Goal: Task Accomplishment & Management: Manage account settings

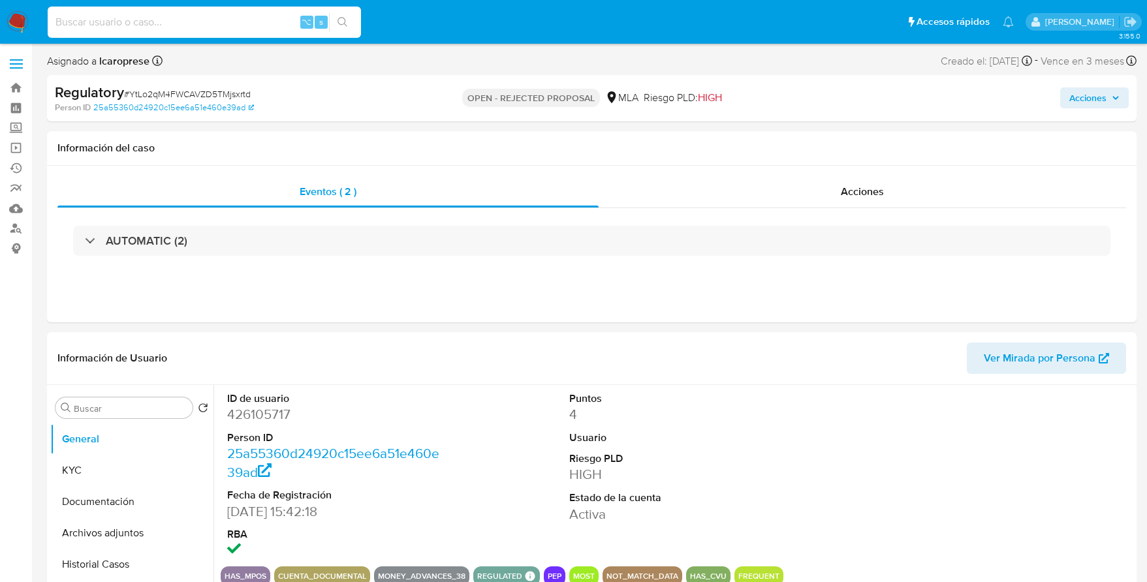
select select "10"
type input "257532522"
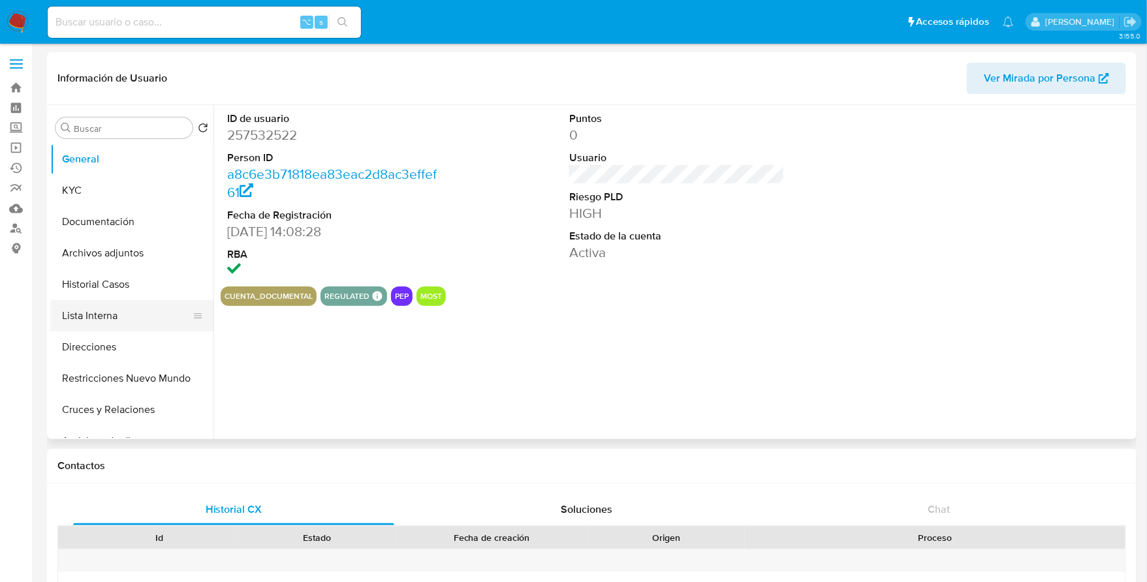
select select "10"
click at [116, 319] on button "Lista Interna" at bounding box center [126, 315] width 153 height 31
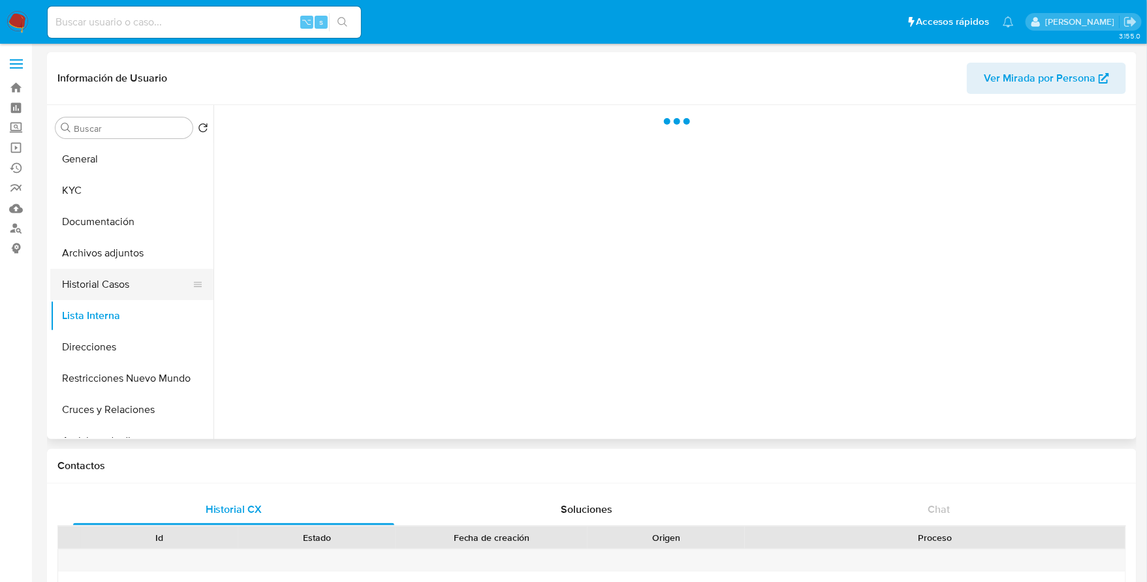
click at [93, 290] on button "Historial Casos" at bounding box center [126, 284] width 153 height 31
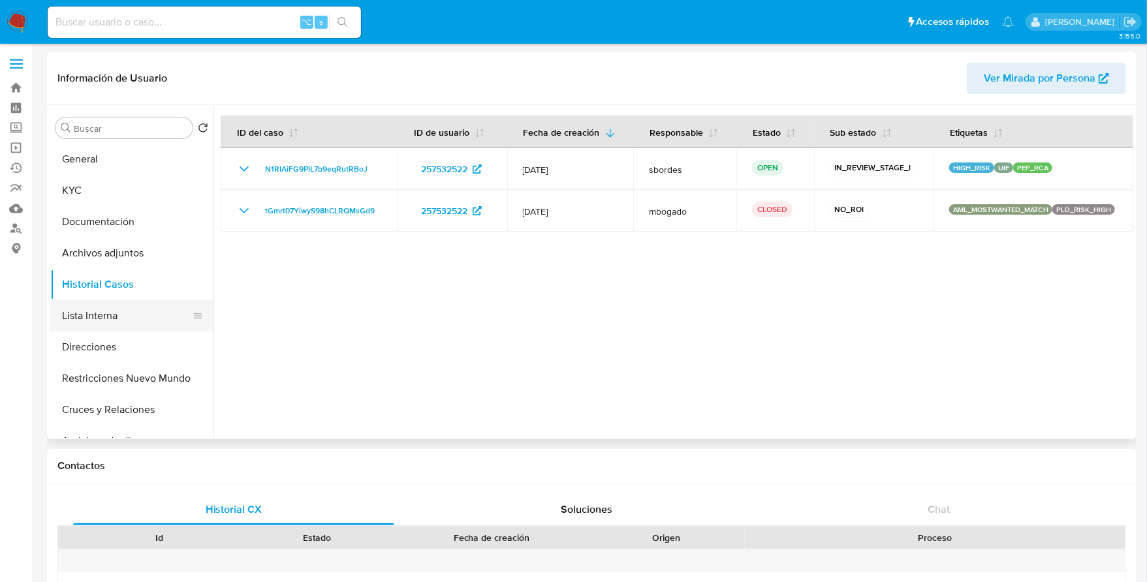
click at [109, 320] on button "Lista Interna" at bounding box center [126, 315] width 153 height 31
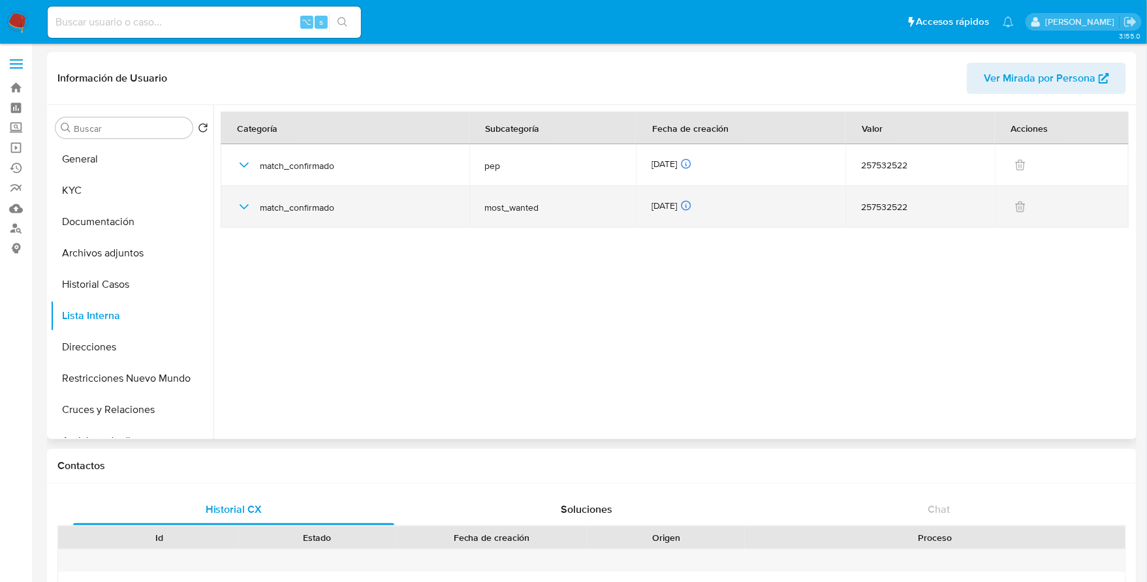
click at [243, 209] on icon "button" at bounding box center [244, 207] width 16 height 16
click at [243, 208] on icon "button" at bounding box center [244, 207] width 16 height 16
click at [248, 199] on icon "button" at bounding box center [244, 207] width 16 height 16
click at [242, 209] on icon "button" at bounding box center [244, 207] width 16 height 16
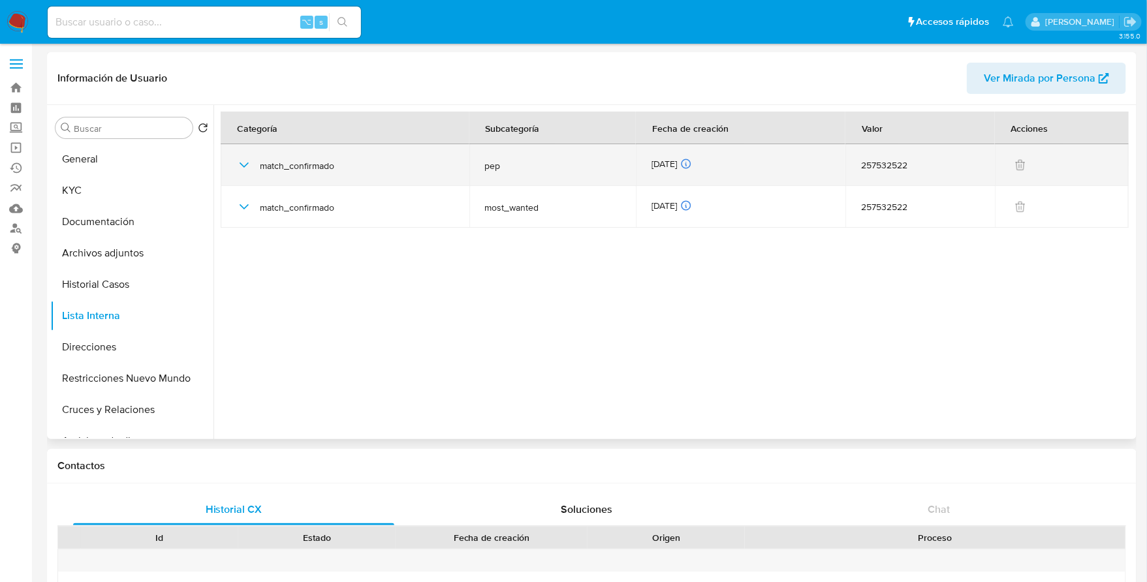
click at [245, 165] on icon "button" at bounding box center [244, 165] width 9 height 5
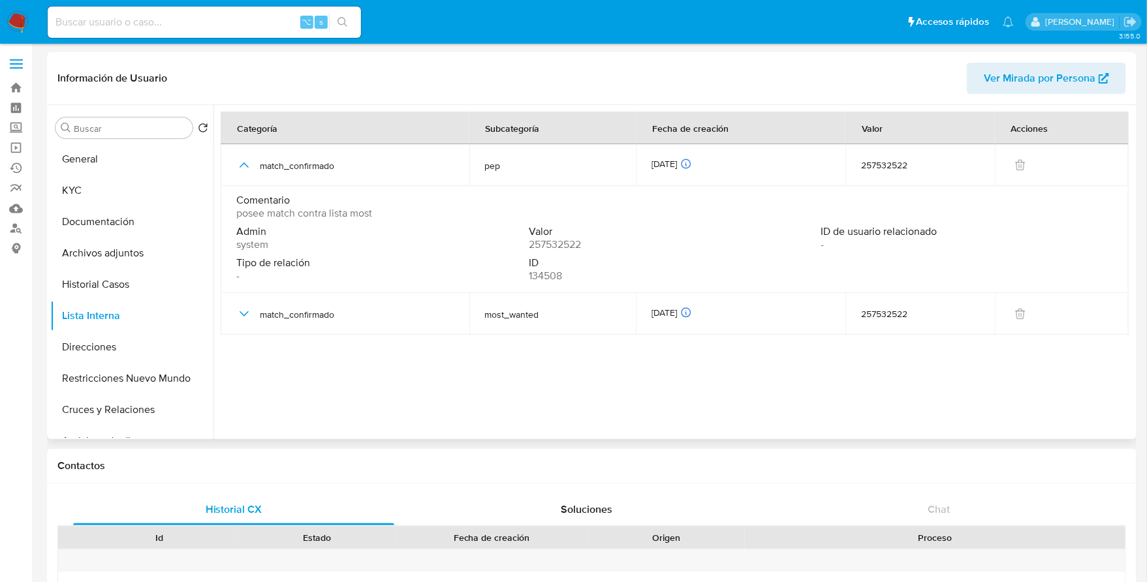
click at [409, 220] on div "Comentario posee match contra lista most" at bounding box center [674, 209] width 877 height 31
click at [119, 371] on button "Restricciones Nuevo Mundo" at bounding box center [126, 378] width 153 height 31
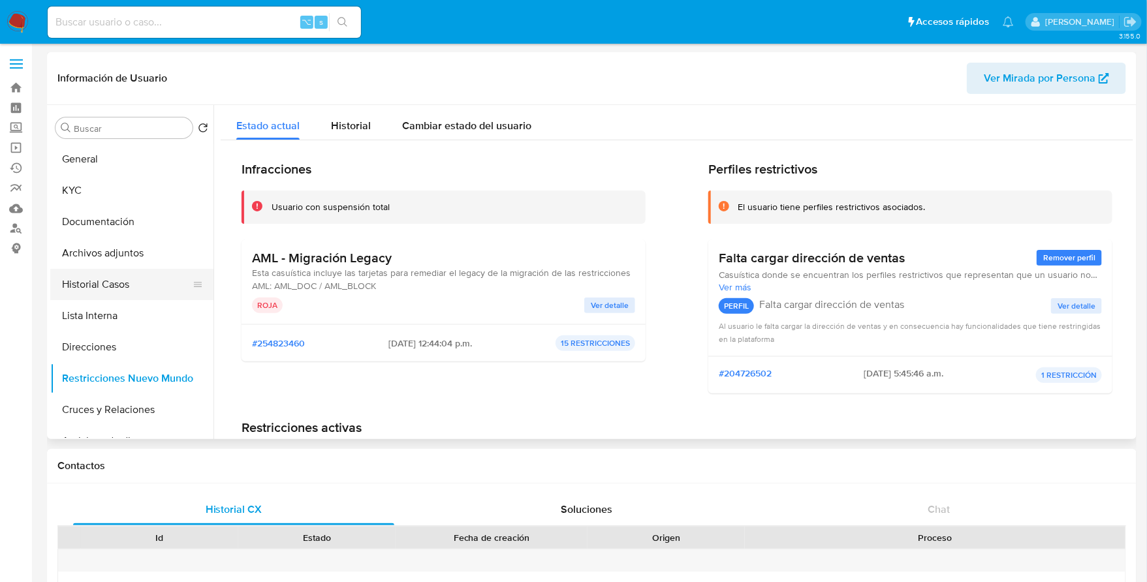
click at [104, 285] on button "Historial Casos" at bounding box center [126, 284] width 153 height 31
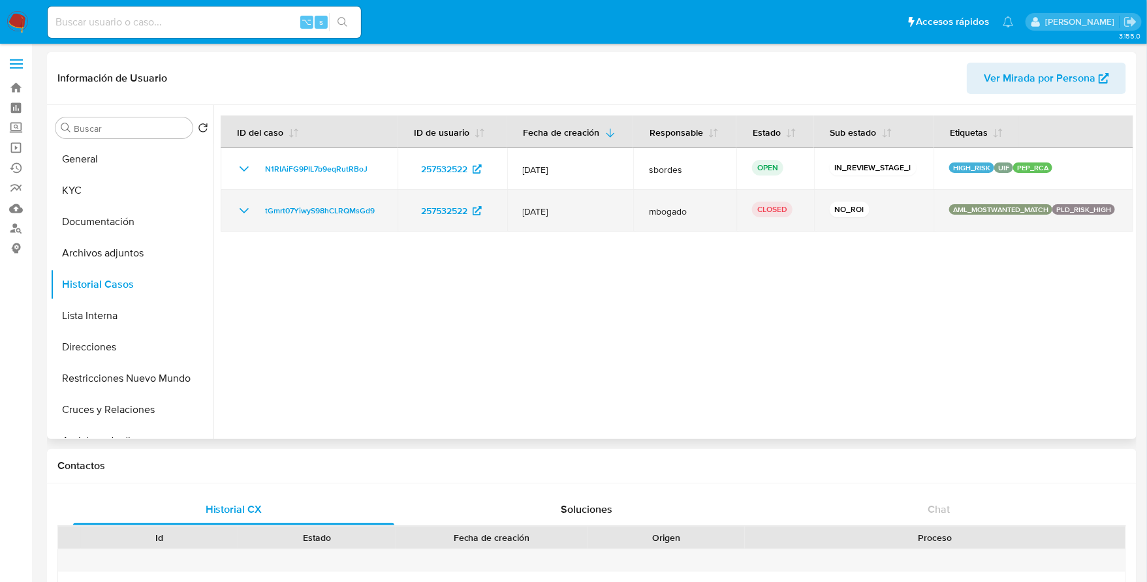
click at [294, 201] on td "tGmrt07YiwyS98hCLRQMsGd9" at bounding box center [309, 211] width 177 height 42
click at [310, 212] on span "tGmrt07YiwyS98hCLRQMsGd9" at bounding box center [320, 211] width 110 height 16
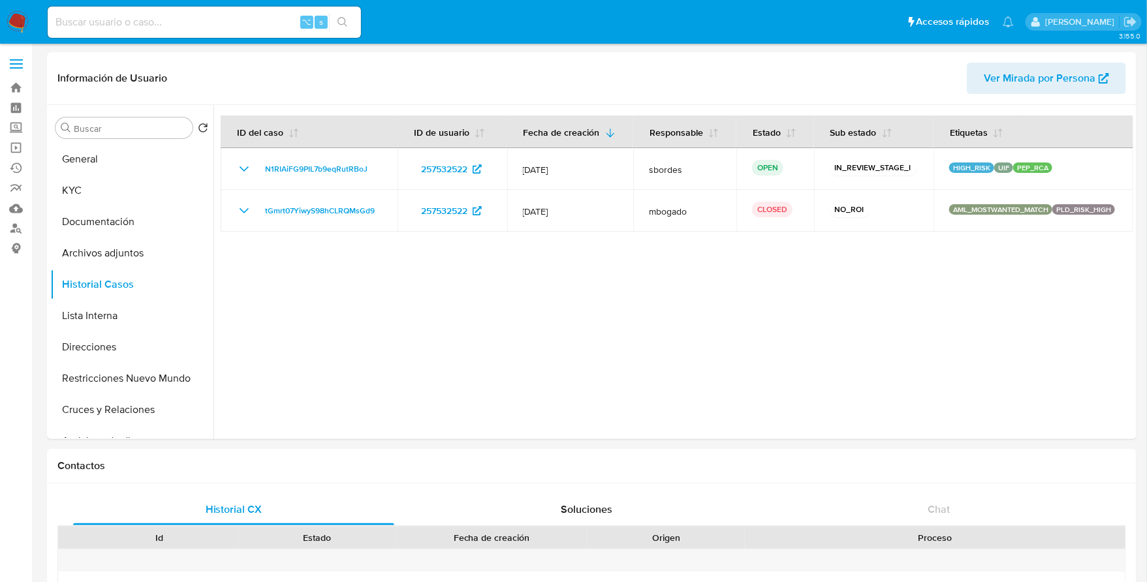
click at [153, 19] on input at bounding box center [204, 22] width 313 height 17
paste input "442950995"
type input "442950995"
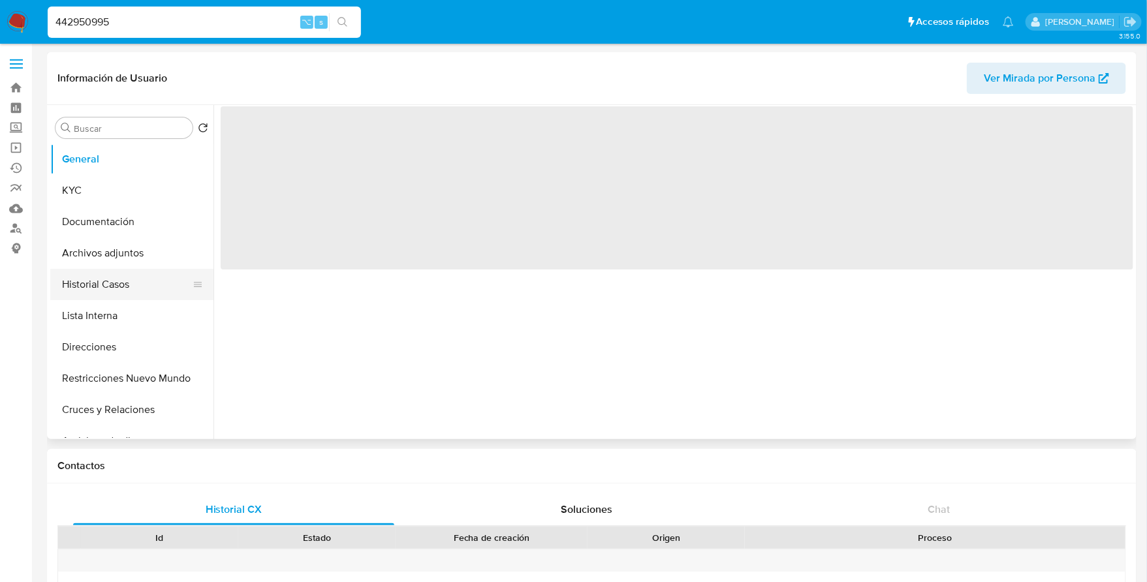
click at [106, 281] on button "Historial Casos" at bounding box center [126, 284] width 153 height 31
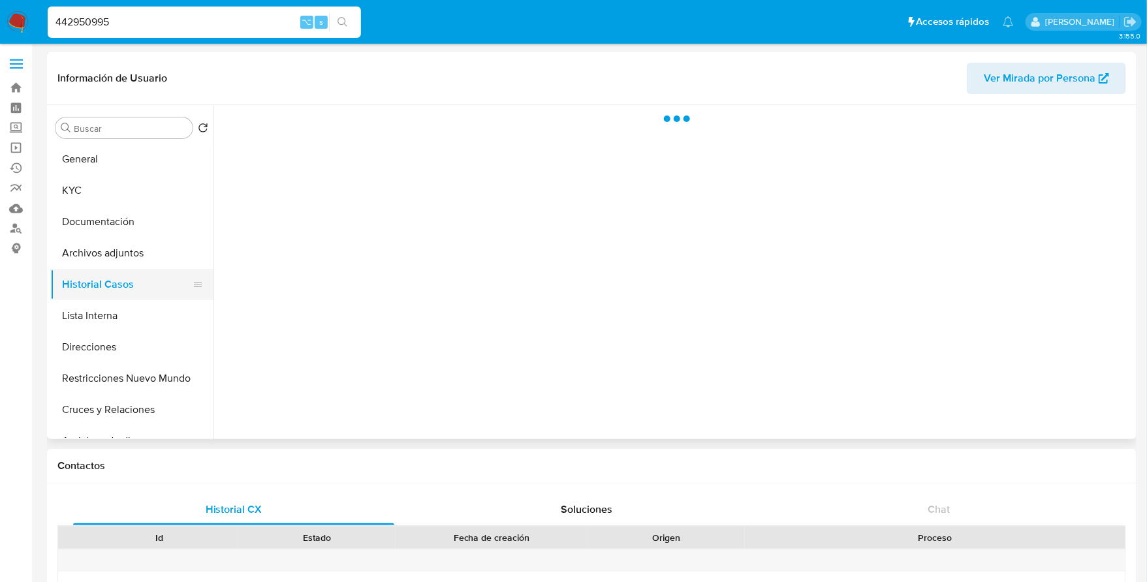
select select "10"
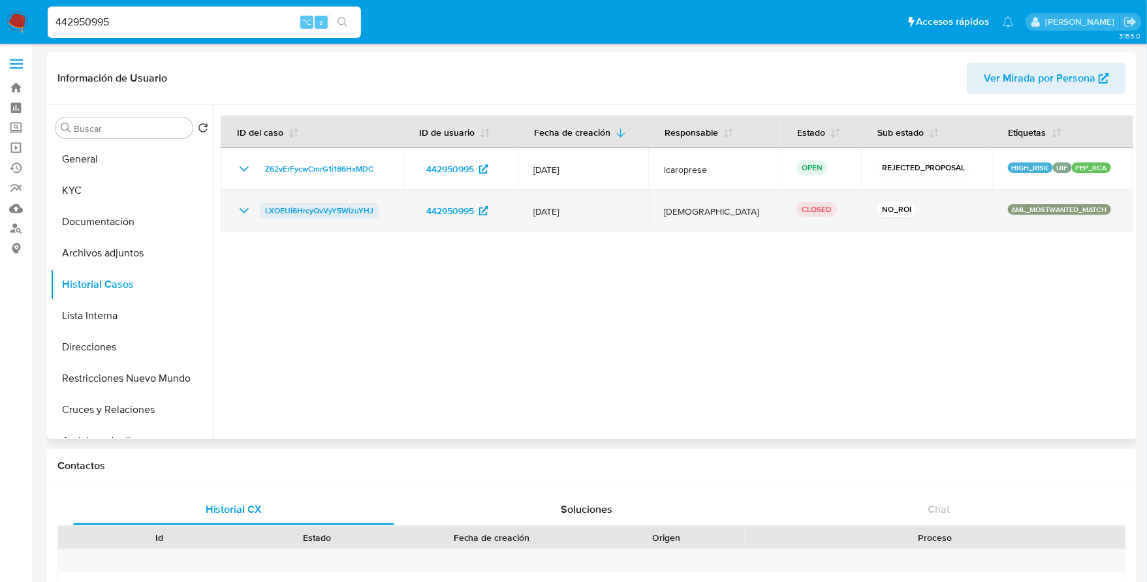
click at [280, 212] on span "LXOEUi6HrcyQvVyY5WizuYHJ" at bounding box center [319, 211] width 108 height 16
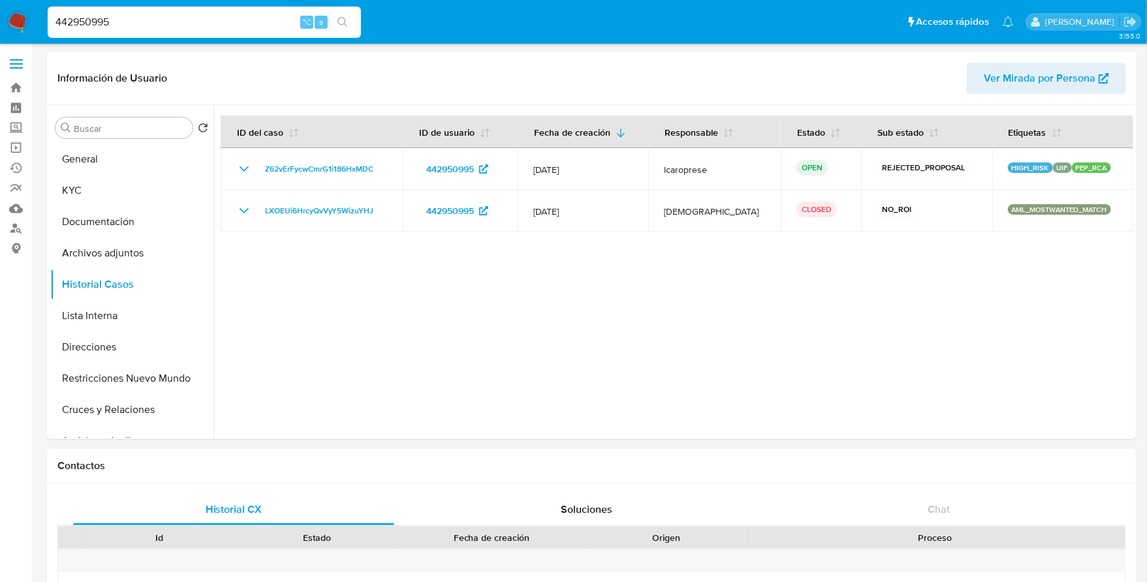
drag, startPoint x: 147, startPoint y: 14, endPoint x: 25, endPoint y: -7, distance: 123.8
drag, startPoint x: 129, startPoint y: 16, endPoint x: 38, endPoint y: 16, distance: 90.7
click at [38, 16] on nav "Pausado Ver notificaciones 442950995 ⌥ s Accesos rápidos Presiona las siguiente…" at bounding box center [573, 22] width 1147 height 44
paste input "16791494"
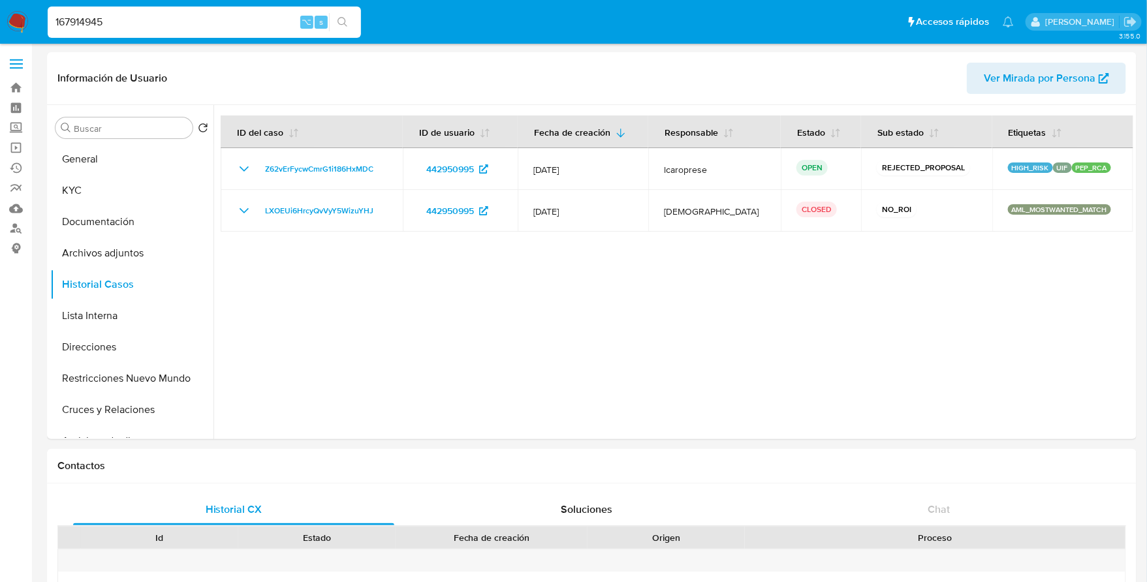
type input "167914945"
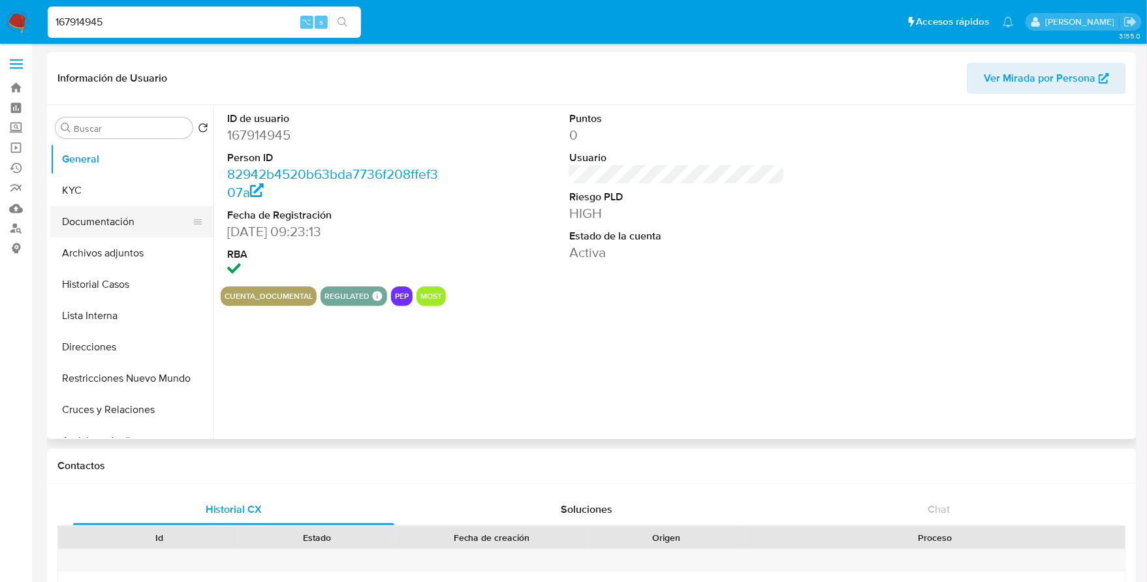
select select "10"
click at [104, 287] on button "Historial Casos" at bounding box center [126, 284] width 153 height 31
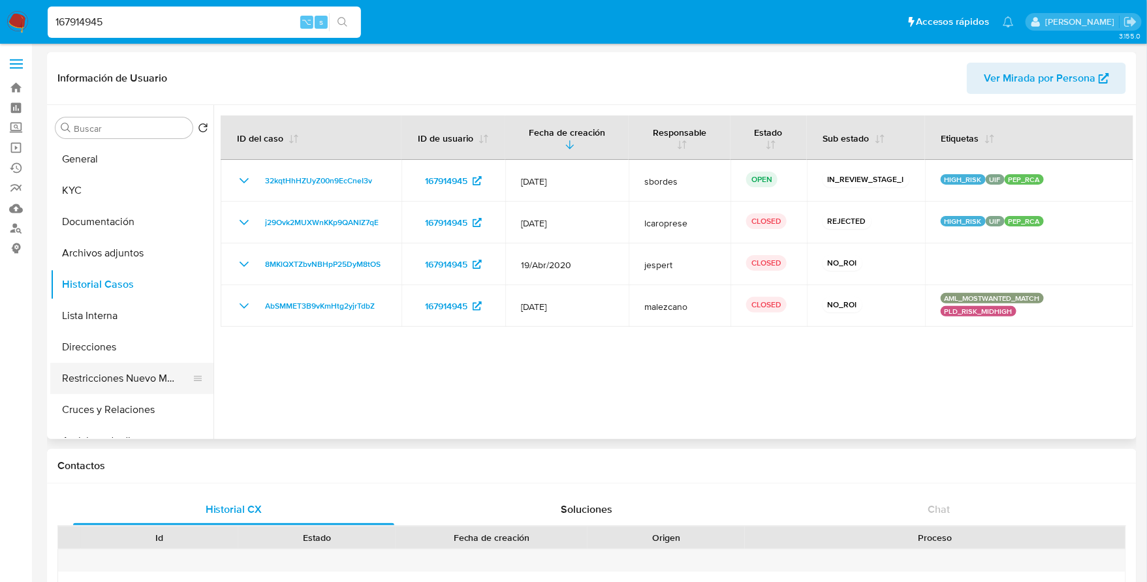
click at [88, 378] on button "Restricciones Nuevo Mundo" at bounding box center [126, 378] width 153 height 31
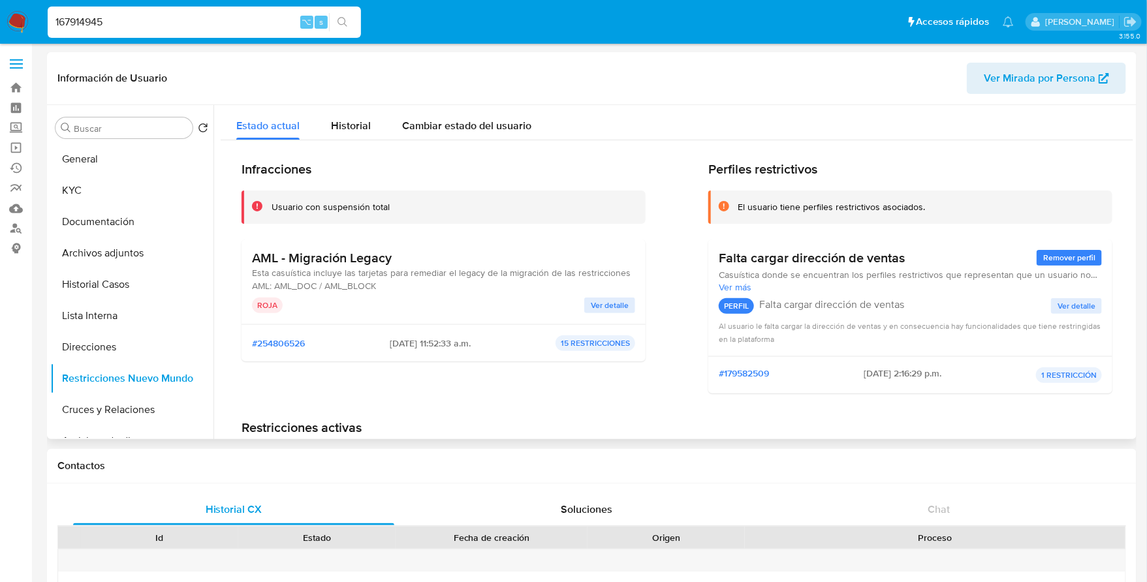
click at [611, 303] on span "Ver detalle" at bounding box center [610, 305] width 38 height 13
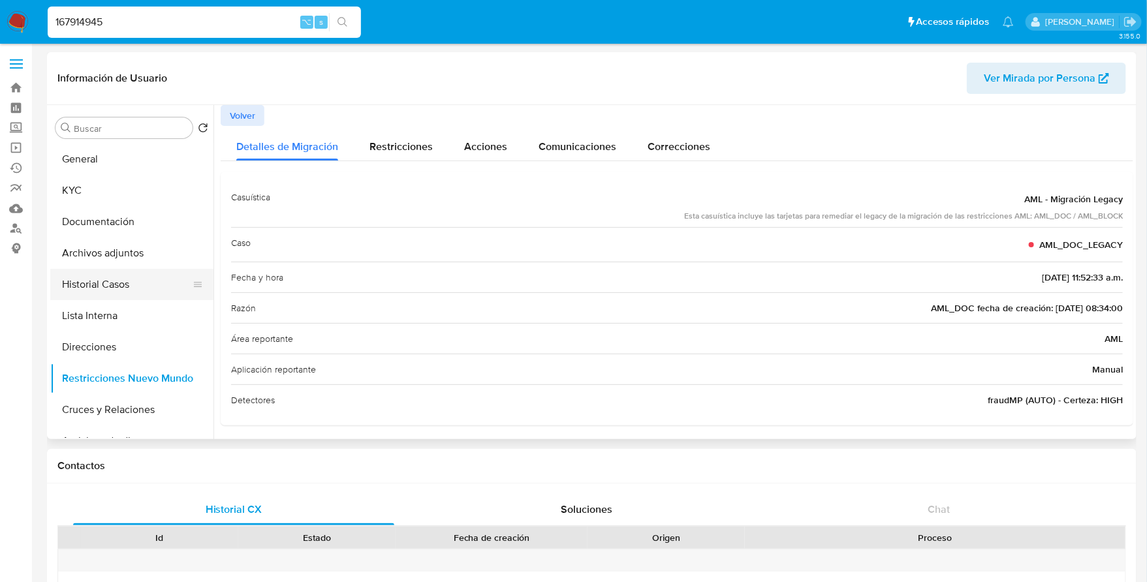
click at [97, 286] on button "Historial Casos" at bounding box center [126, 284] width 153 height 31
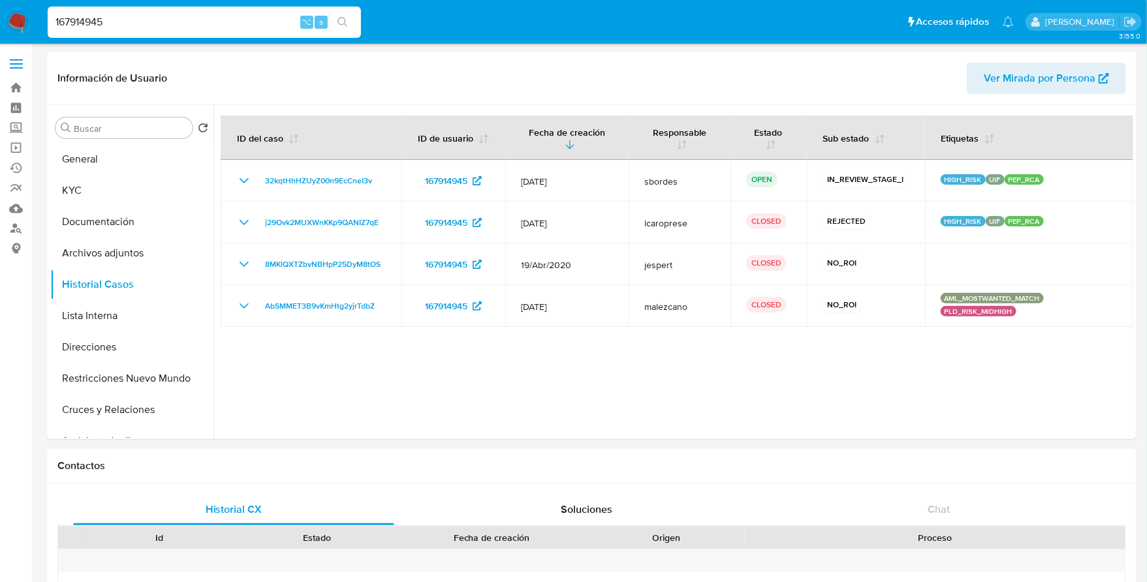
drag, startPoint x: 163, startPoint y: 31, endPoint x: 57, endPoint y: 8, distance: 108.2
click at [56, 8] on div "167914945 ⌥ s" at bounding box center [204, 22] width 313 height 31
drag, startPoint x: 138, startPoint y: 18, endPoint x: -8, endPoint y: 11, distance: 147.1
paste input "76422436"
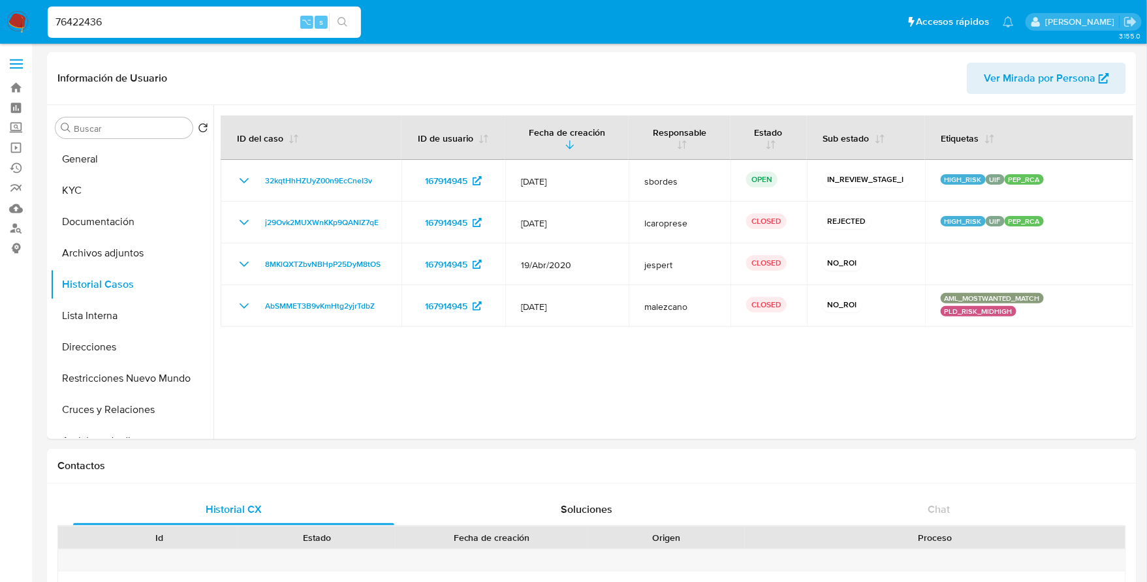
type input "76422436"
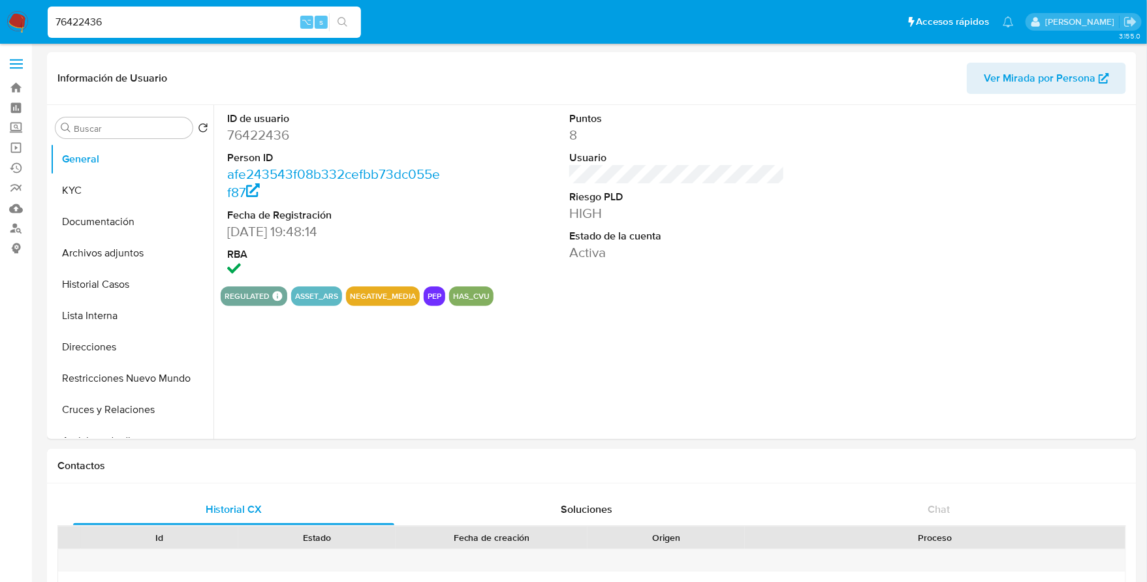
select select "10"
click at [116, 290] on button "Historial Casos" at bounding box center [126, 284] width 153 height 31
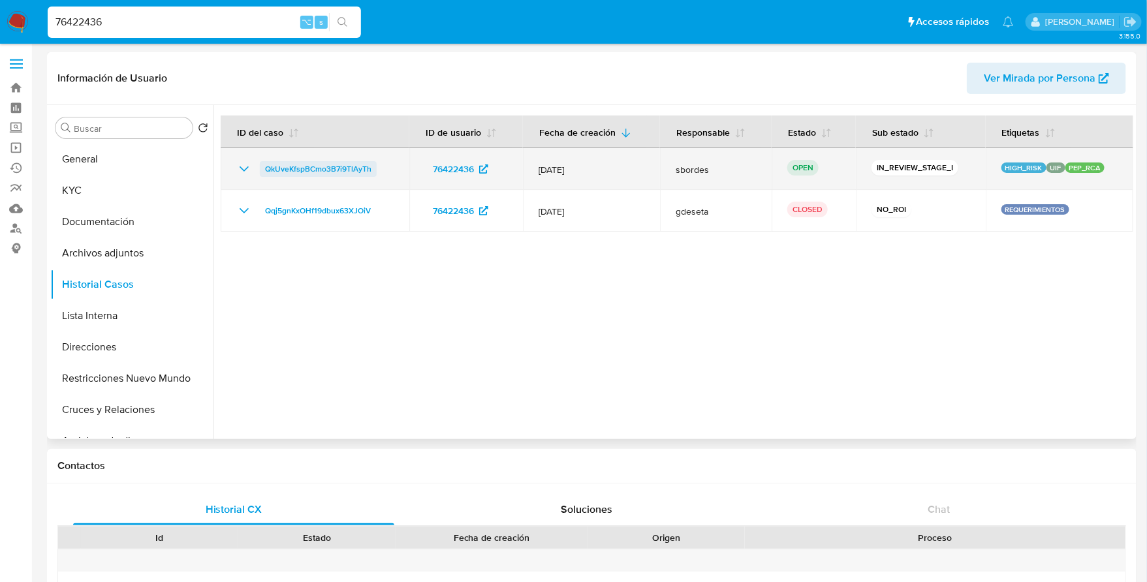
click at [309, 169] on span "QkUveKfspBCmo3B7i9TlAyTh" at bounding box center [318, 169] width 106 height 16
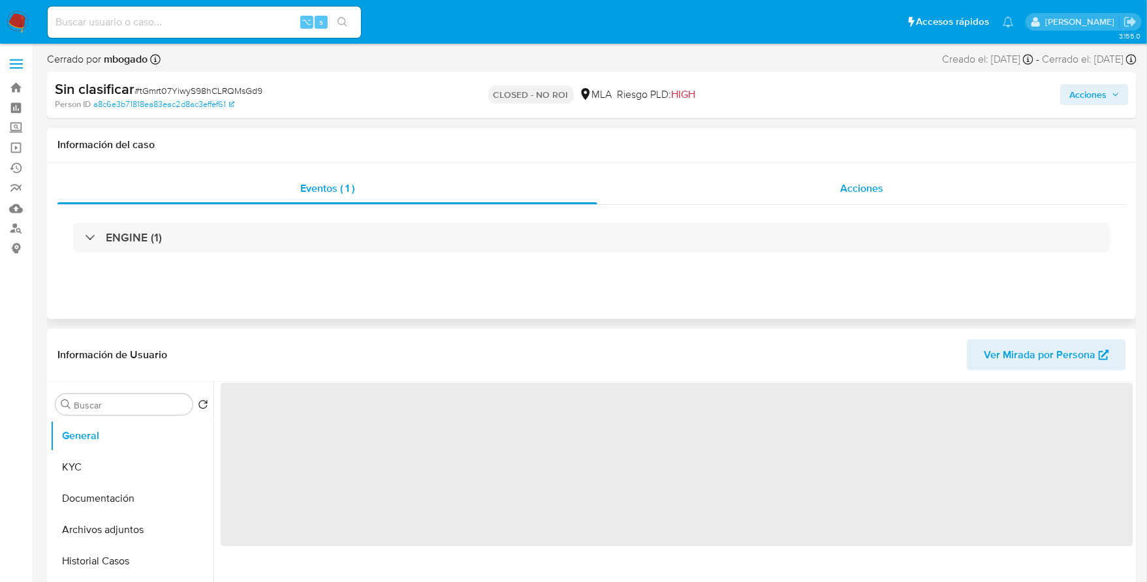
click at [840, 188] on div "Acciones" at bounding box center [861, 188] width 529 height 31
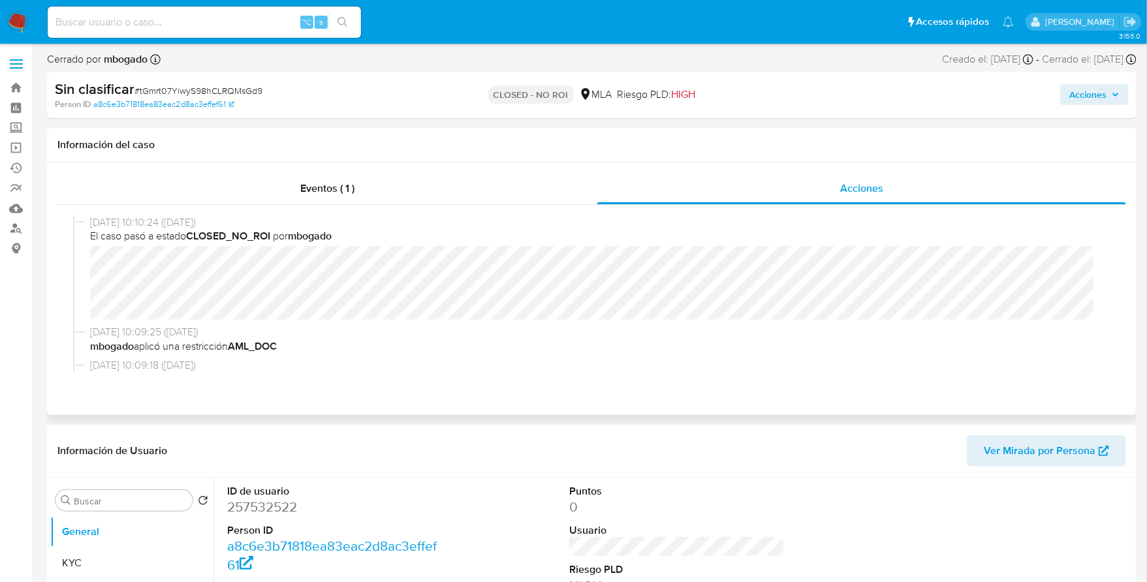
select select "10"
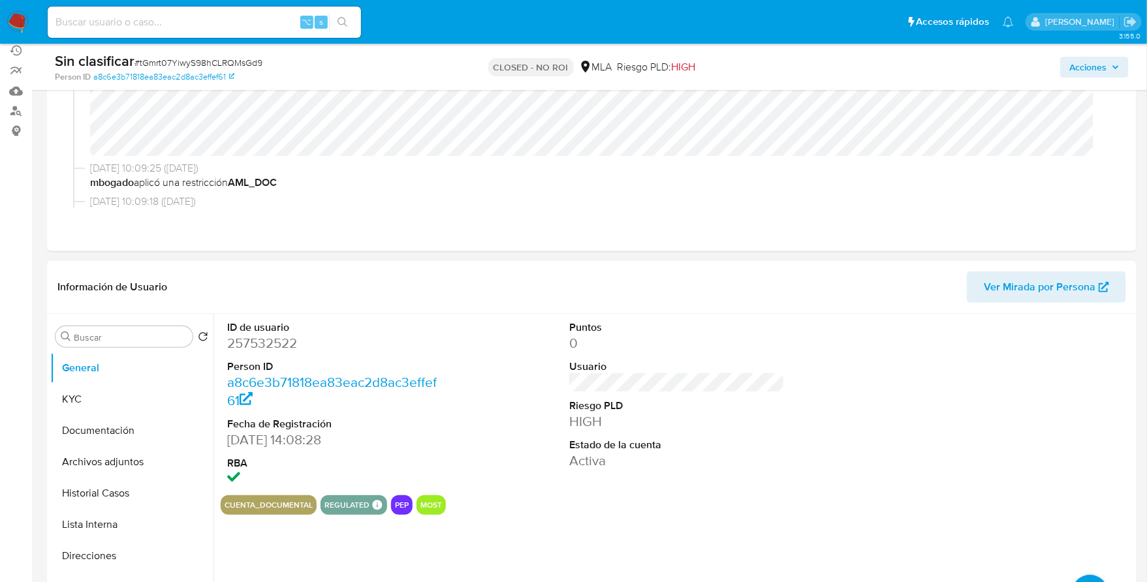
scroll to position [98, 0]
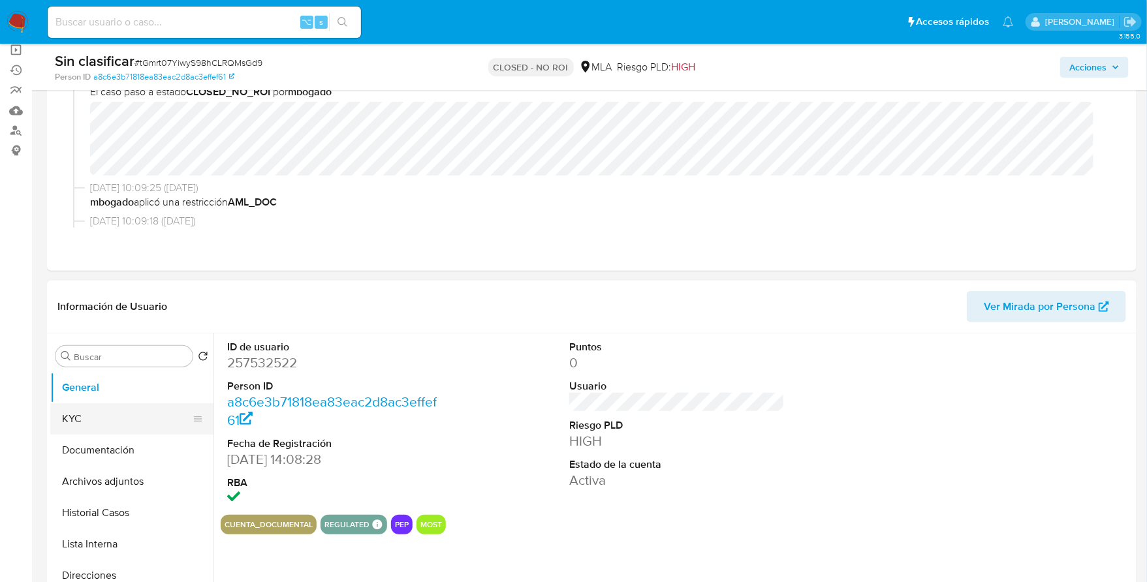
click at [91, 425] on button "KYC" at bounding box center [126, 418] width 153 height 31
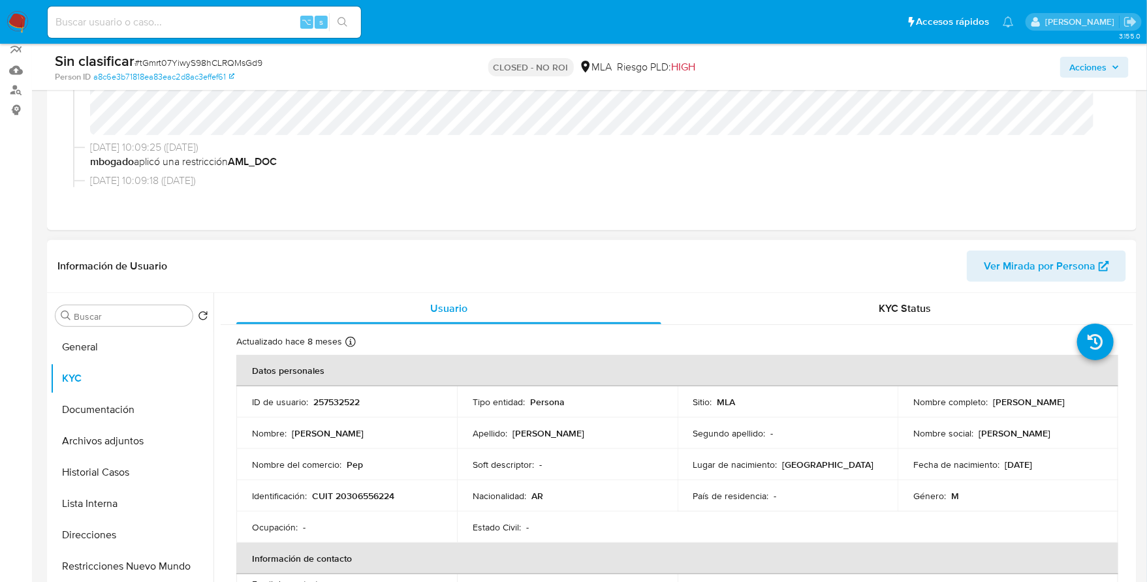
scroll to position [160, 0]
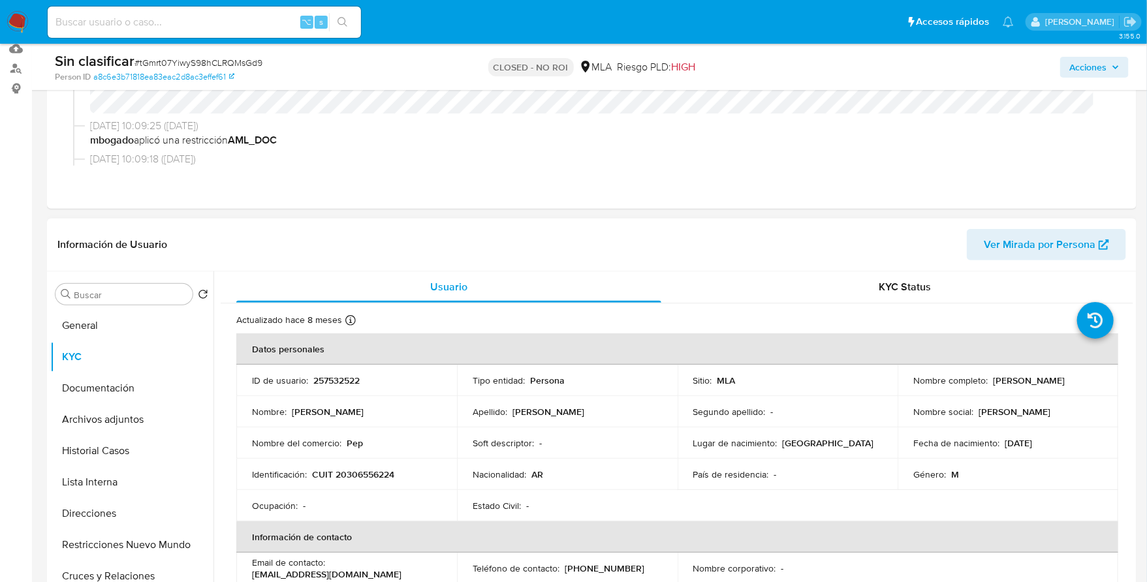
drag, startPoint x: 294, startPoint y: 411, endPoint x: 437, endPoint y: 410, distance: 143.0
click at [400, 411] on div "Nombre : Emiliano Ezequiel" at bounding box center [346, 412] width 189 height 12
click at [517, 414] on p "Alvira" at bounding box center [548, 412] width 72 height 12
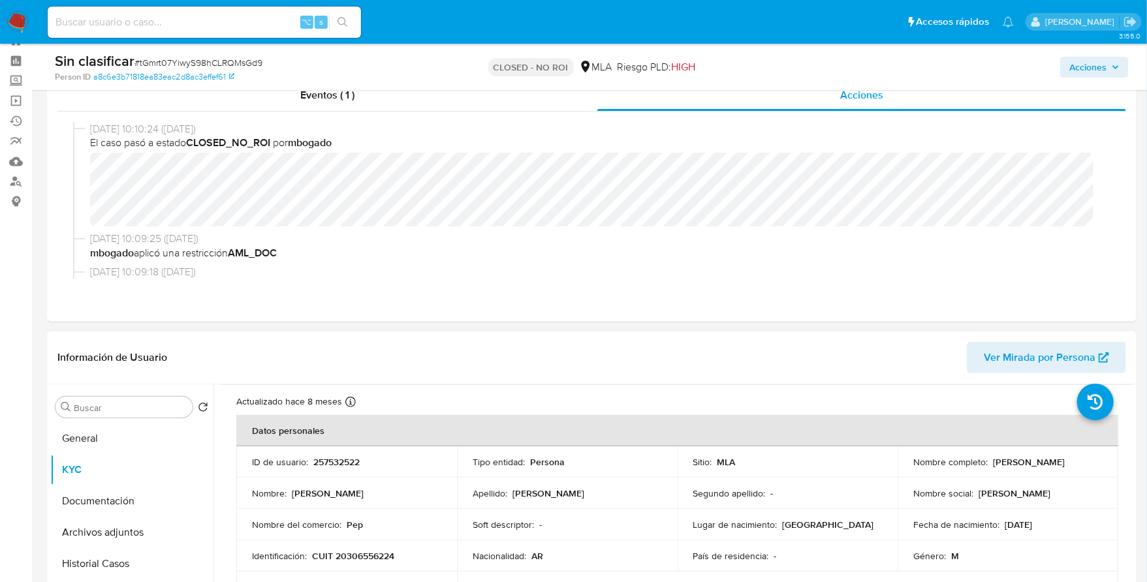
scroll to position [33, 0]
click at [89, 496] on button "Documentación" at bounding box center [126, 501] width 153 height 31
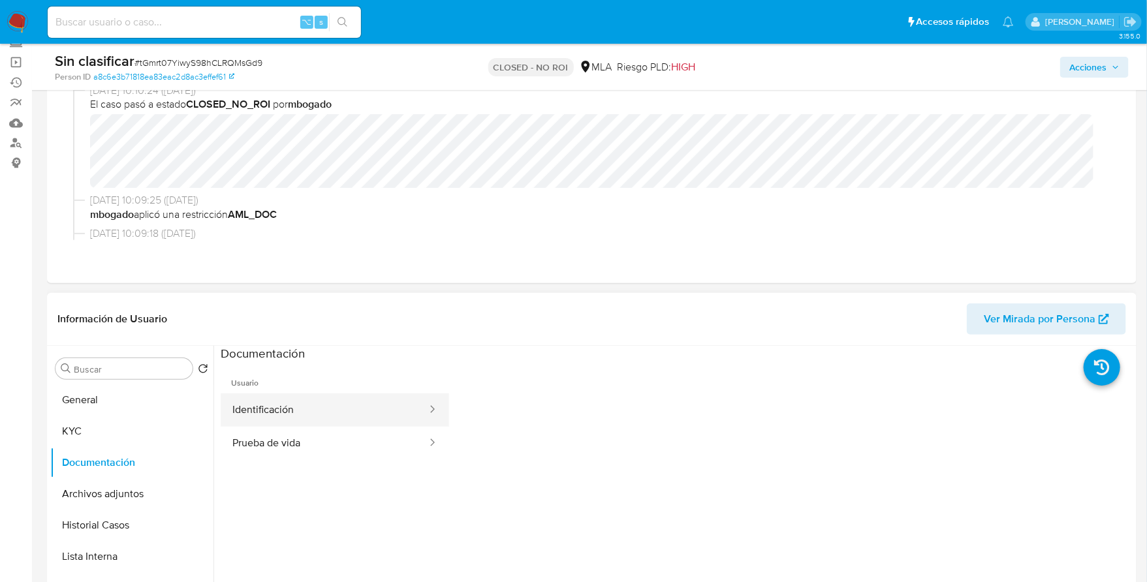
scroll to position [167, 0]
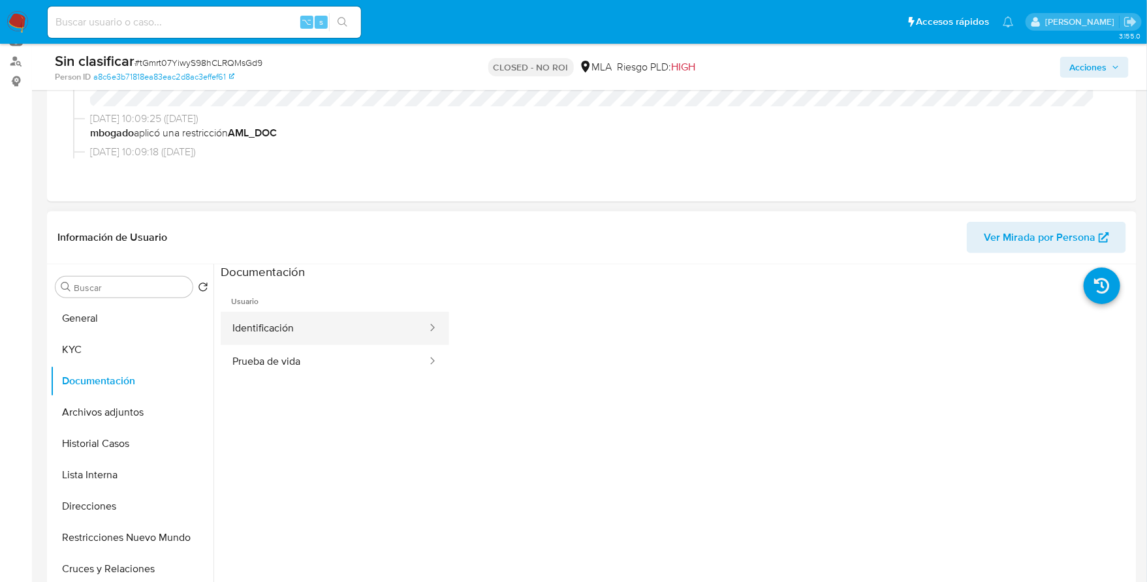
click at [308, 329] on button "Identificación" at bounding box center [325, 328] width 208 height 33
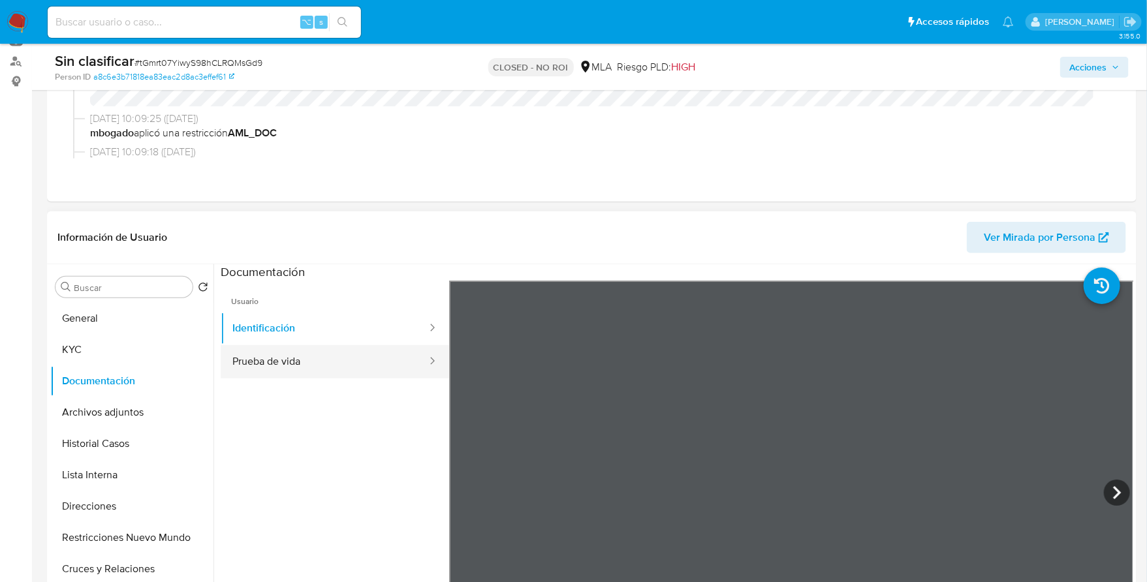
click at [291, 362] on button "Prueba de vida" at bounding box center [325, 361] width 208 height 33
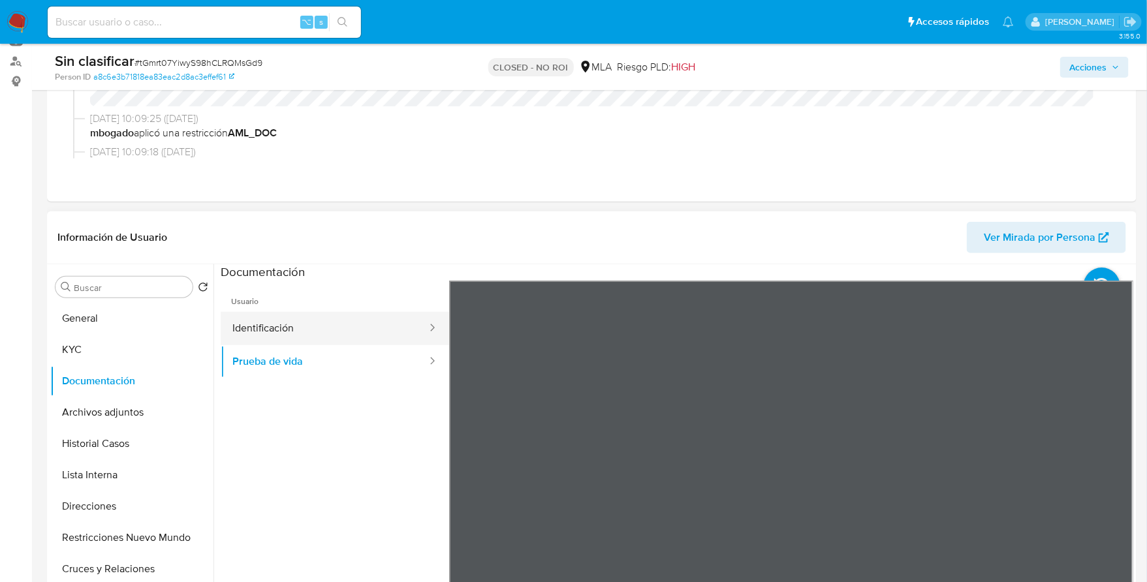
click at [305, 330] on button "Identificación" at bounding box center [325, 328] width 208 height 33
click at [1122, 494] on icon at bounding box center [1117, 493] width 26 height 26
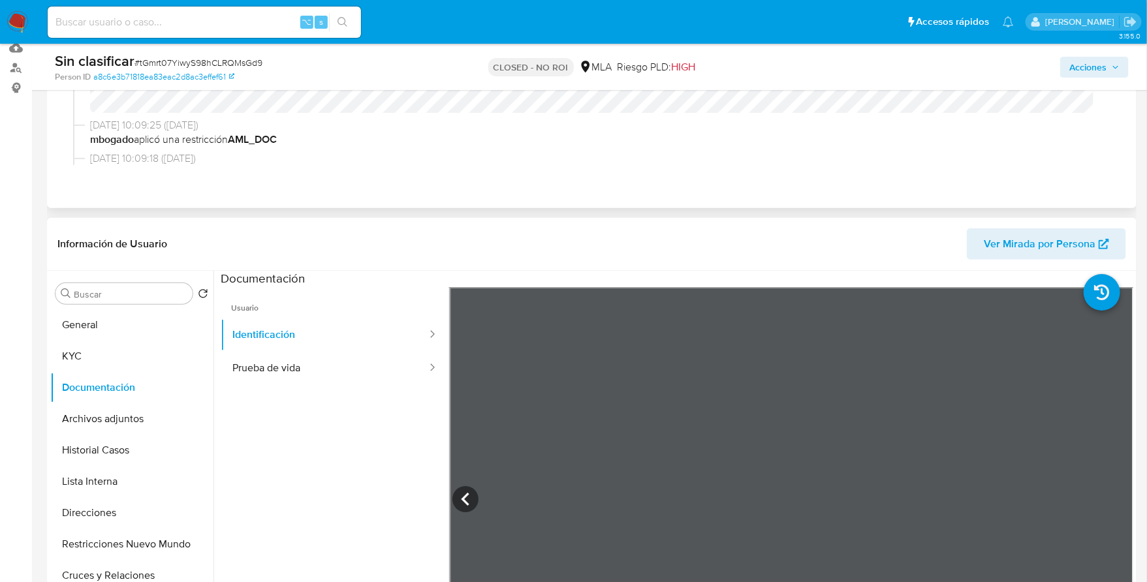
scroll to position [141, 0]
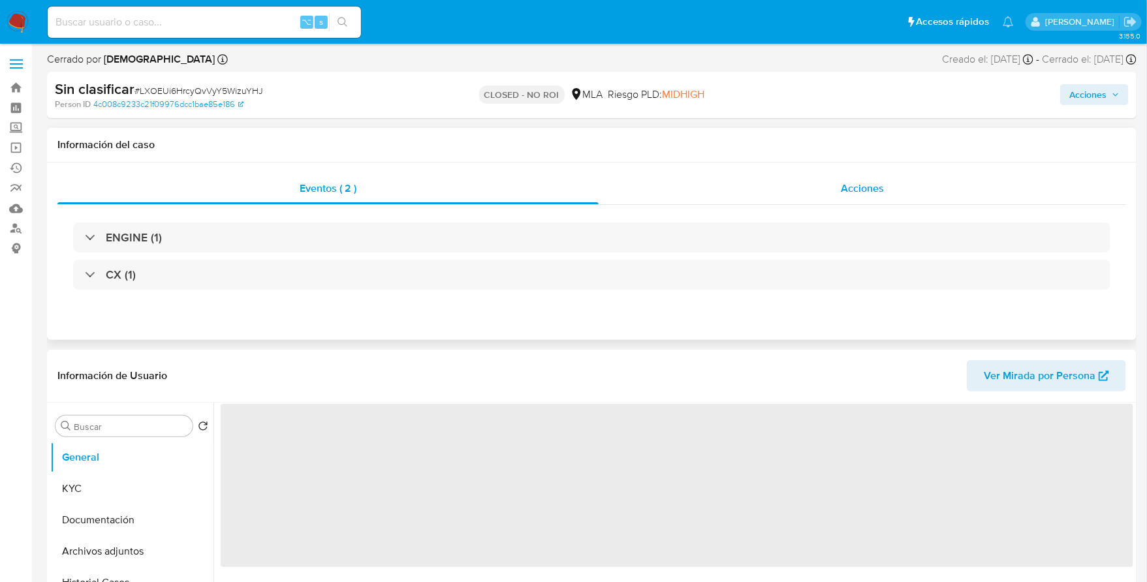
click at [810, 183] on div "Acciones" at bounding box center [863, 188] width 528 height 31
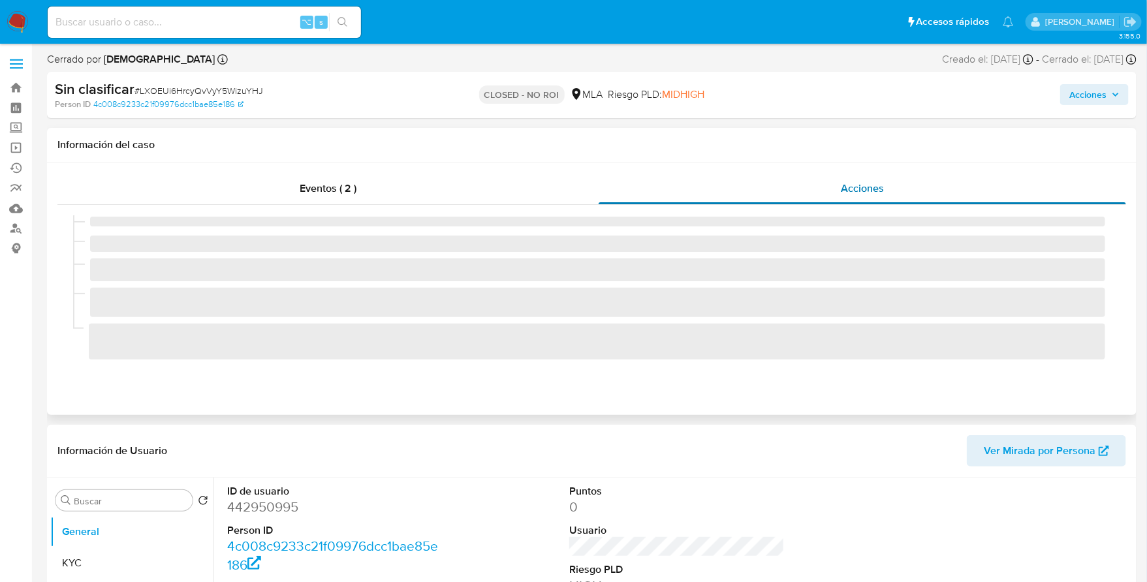
select select "10"
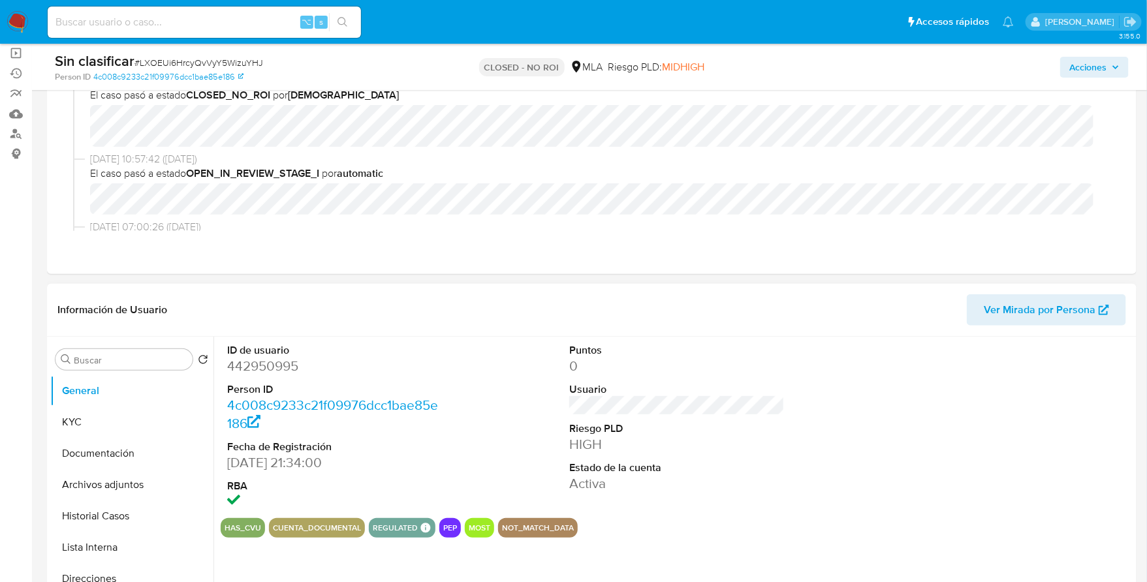
scroll to position [147, 0]
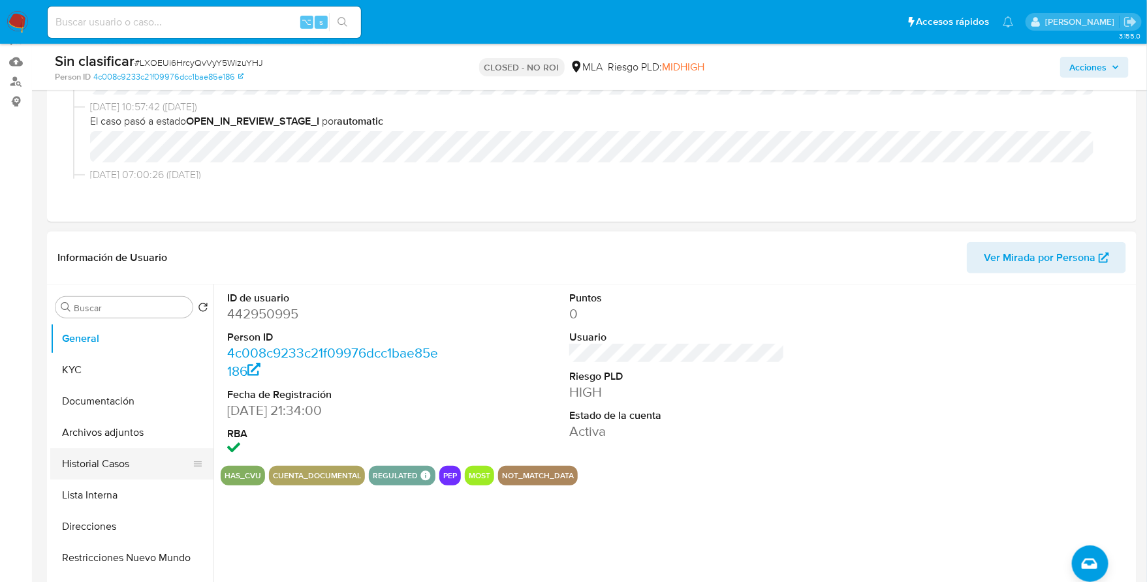
click at [87, 469] on button "Historial Casos" at bounding box center [126, 464] width 153 height 31
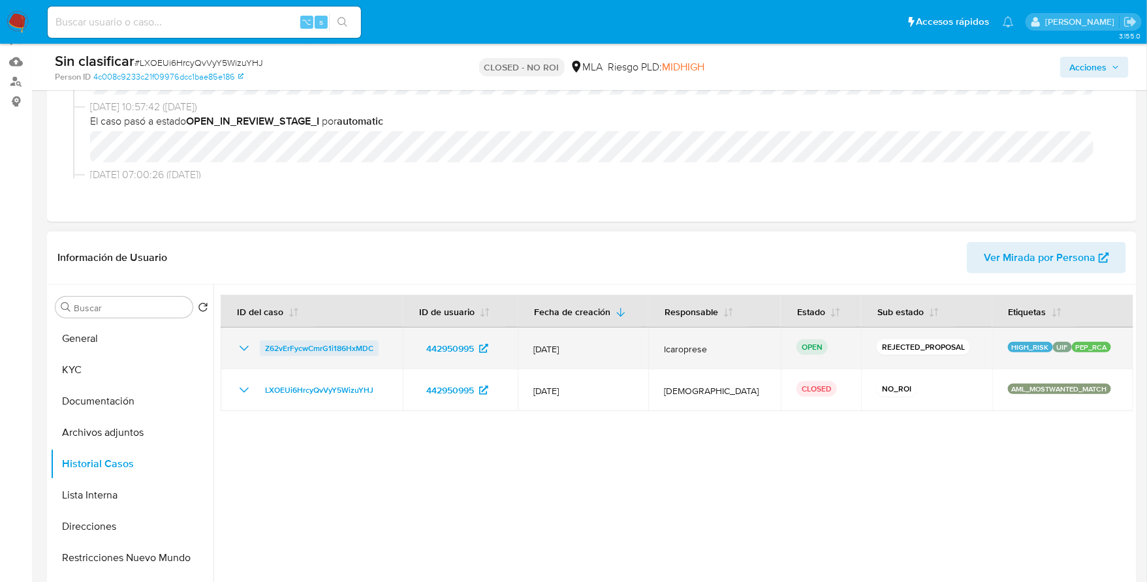
click at [281, 341] on span "Z62vErFycwCmrG1i186HxMDC" at bounding box center [319, 349] width 108 height 16
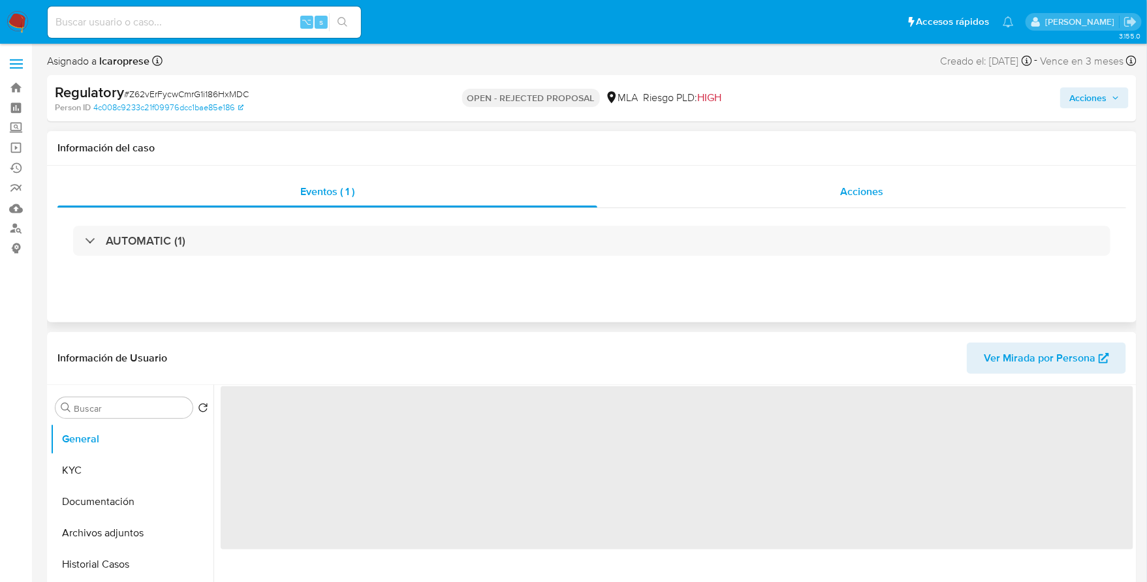
click at [831, 200] on div "Acciones" at bounding box center [861, 191] width 529 height 31
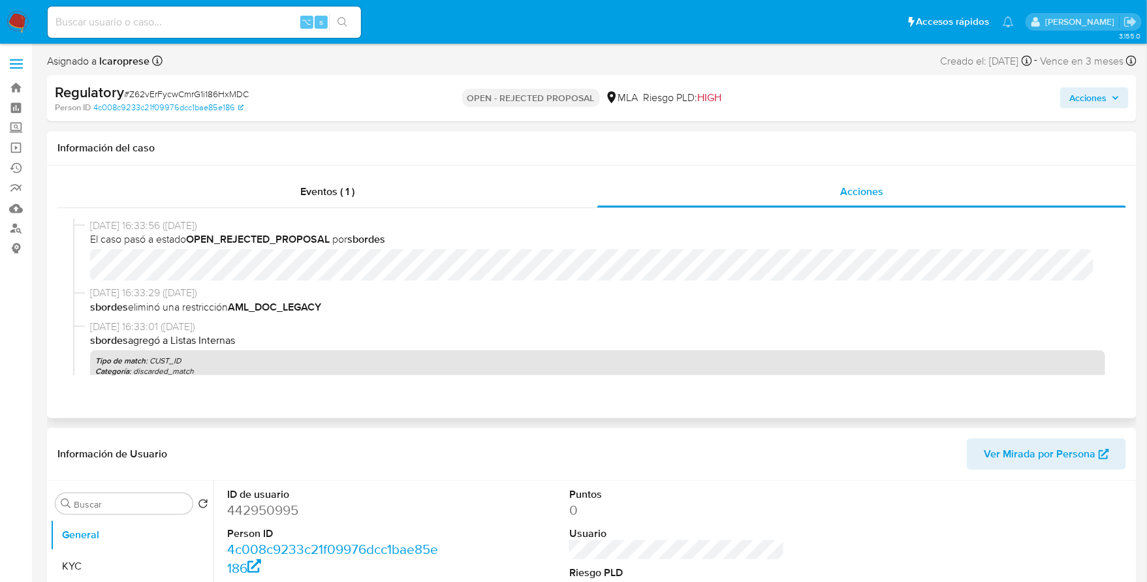
select select "10"
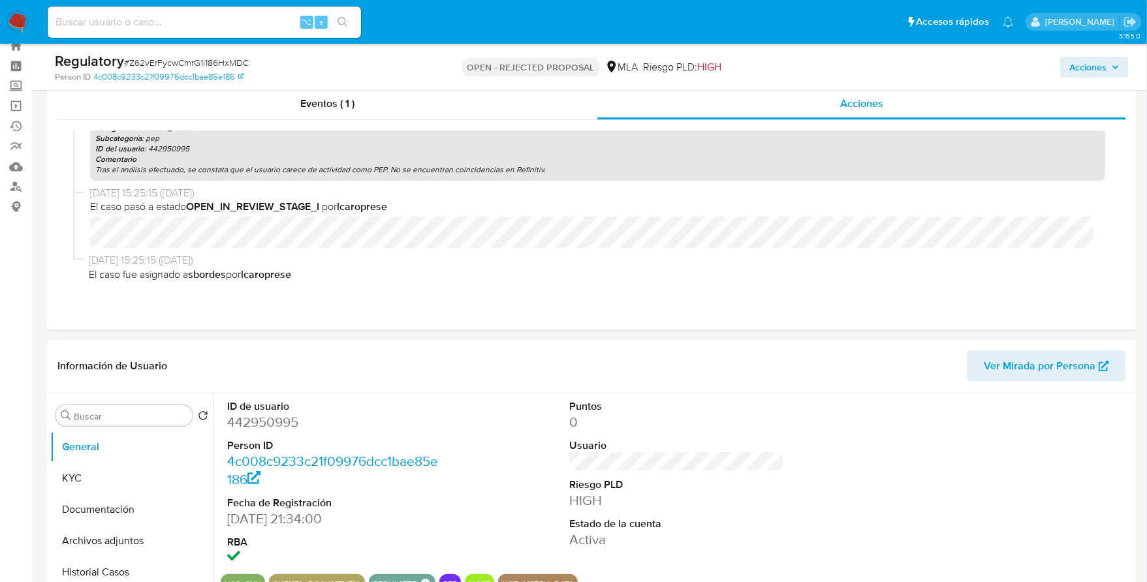
scroll to position [128, 0]
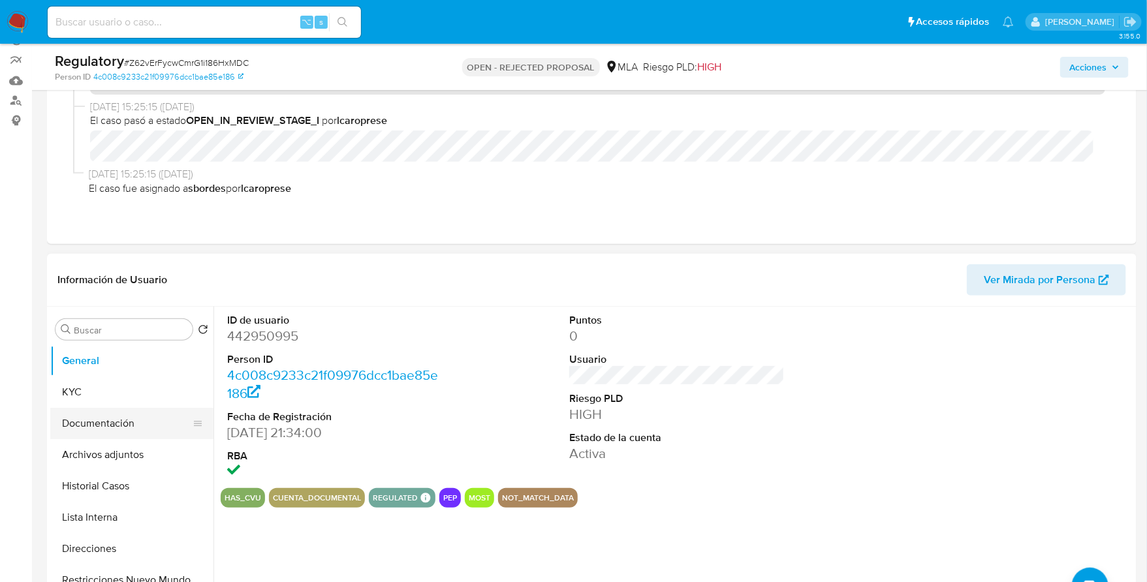
click at [97, 422] on button "Documentación" at bounding box center [126, 423] width 153 height 31
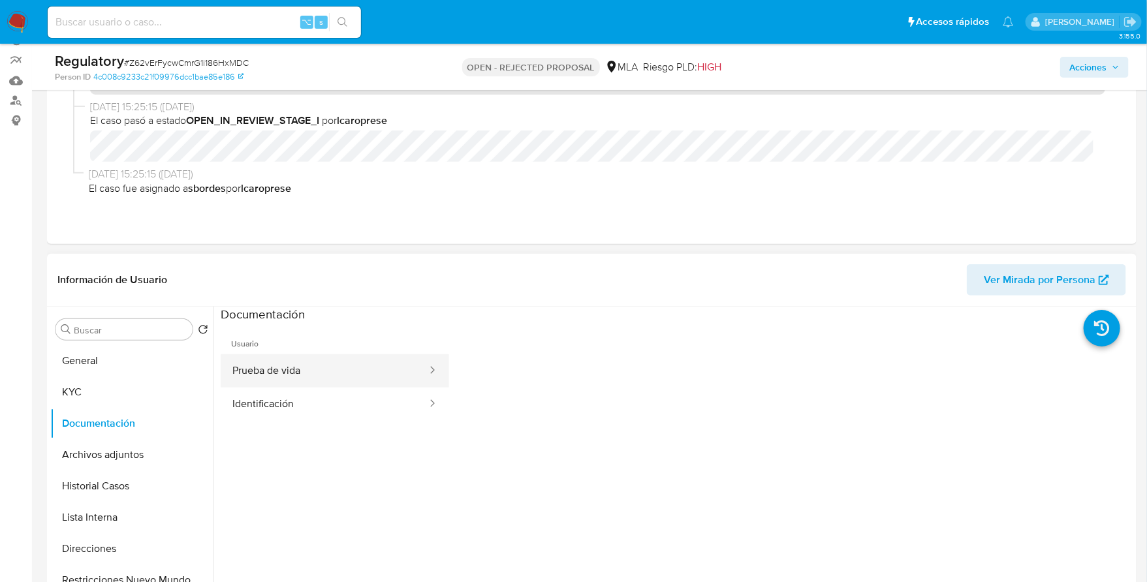
click at [281, 370] on button "Prueba de vida" at bounding box center [325, 371] width 208 height 33
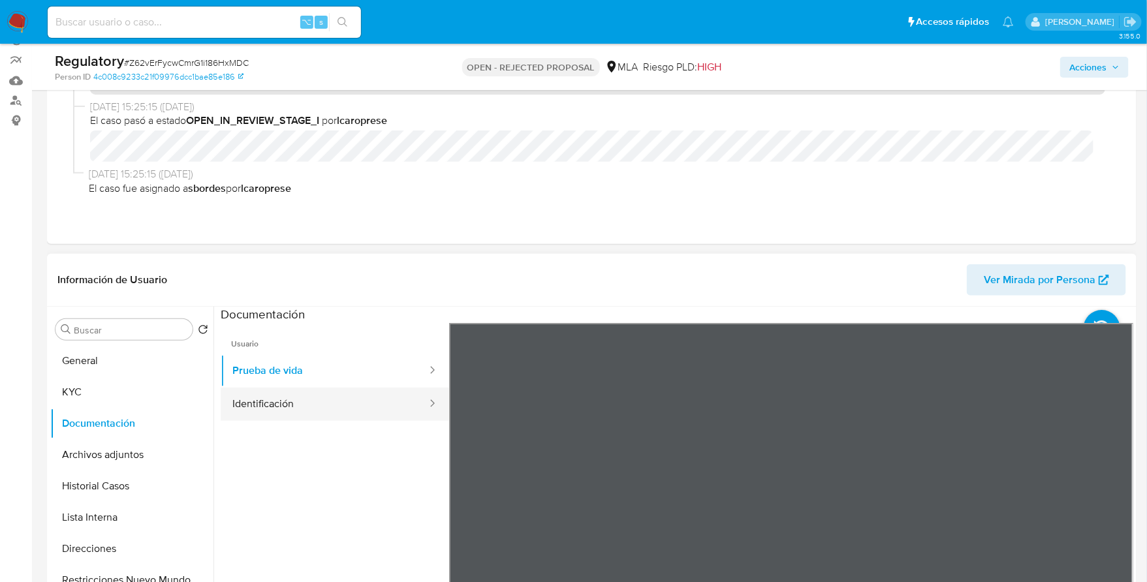
click at [264, 407] on button "Identificación" at bounding box center [325, 404] width 208 height 33
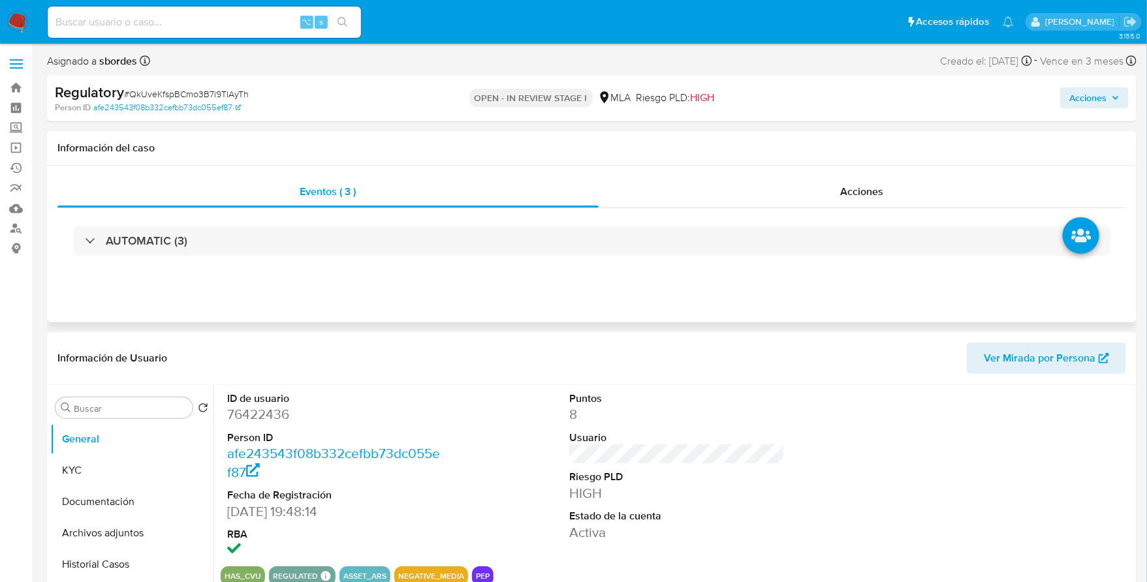
select select "10"
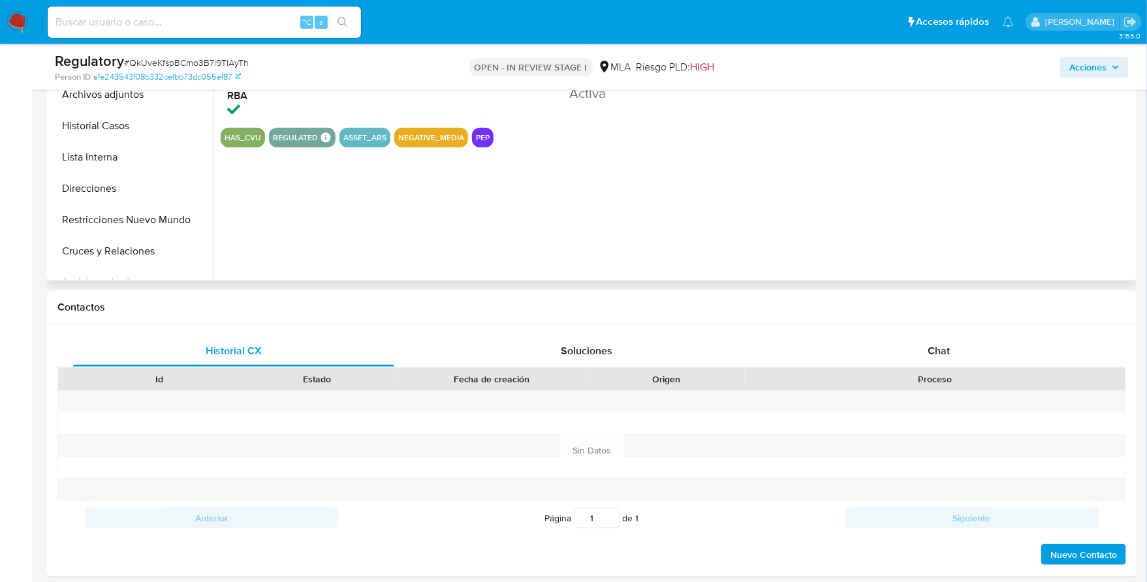
scroll to position [456, 0]
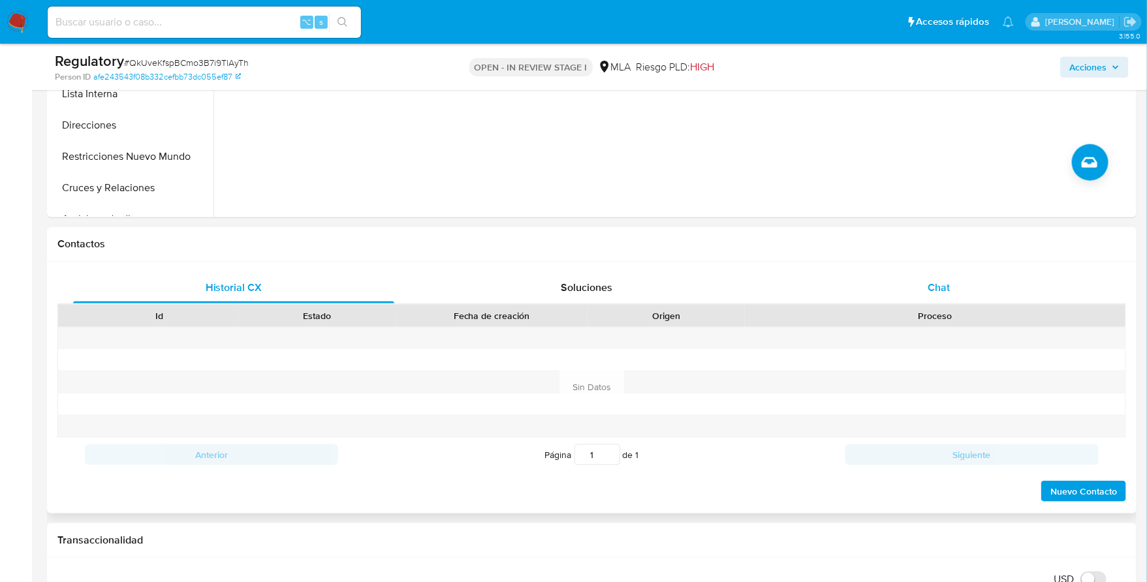
click at [885, 294] on div "Chat" at bounding box center [938, 287] width 321 height 31
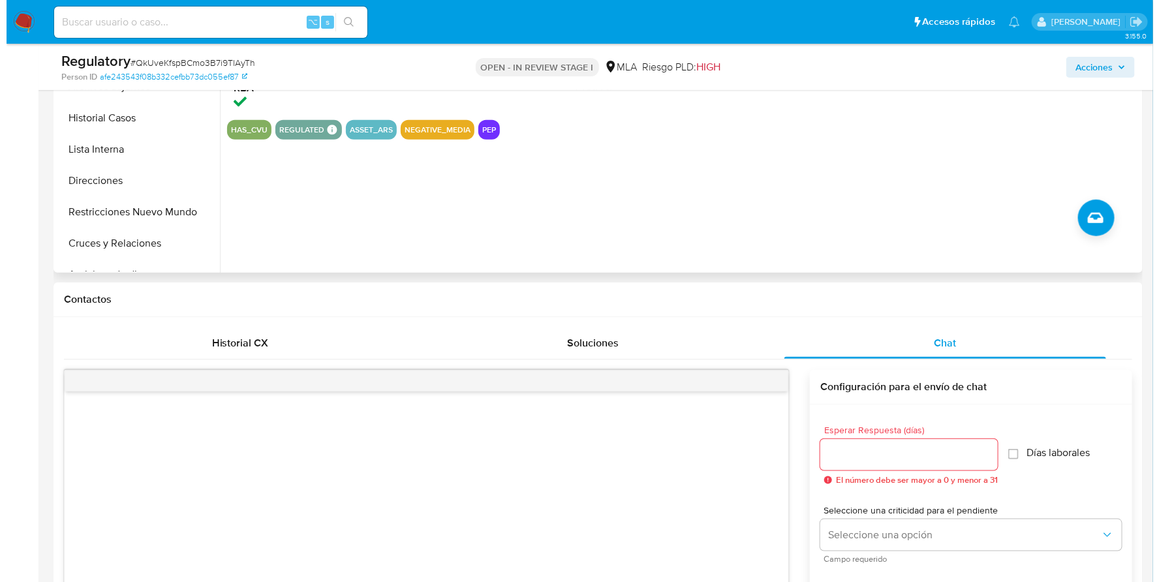
scroll to position [122, 0]
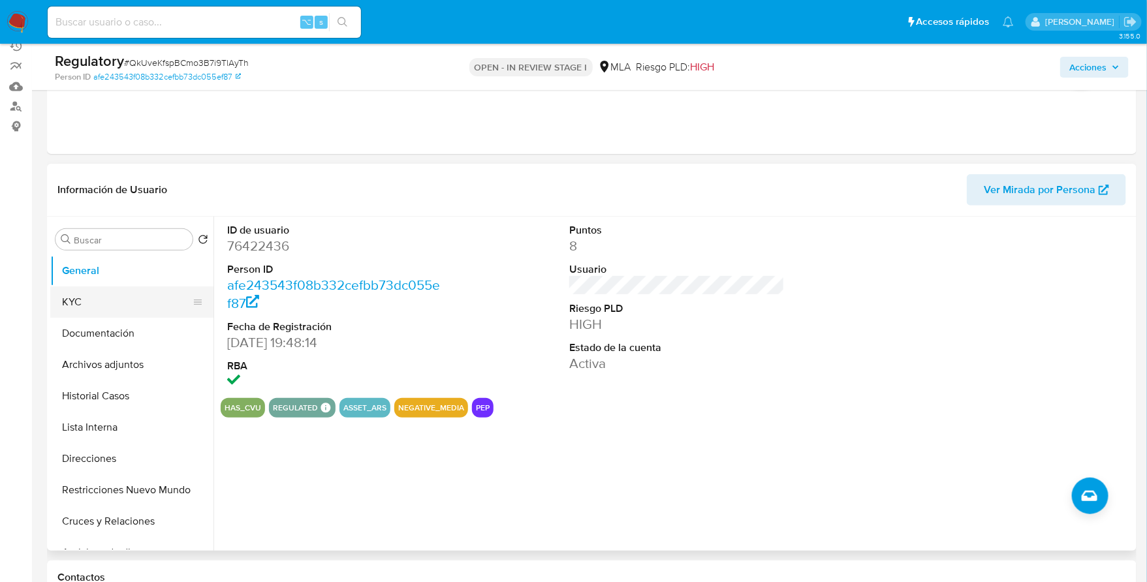
click at [109, 305] on button "KYC" at bounding box center [126, 302] width 153 height 31
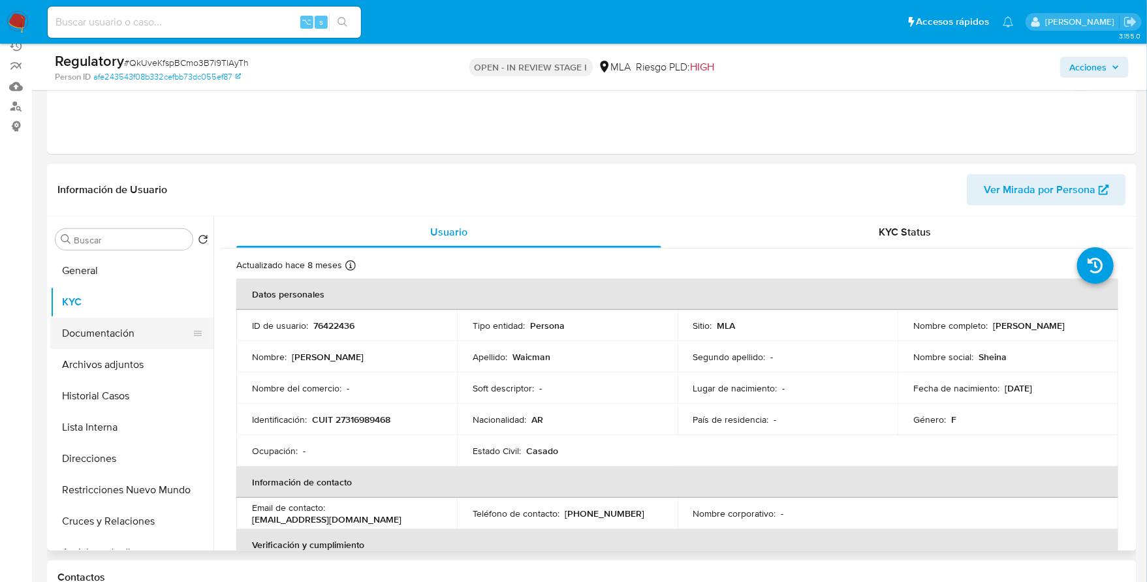
click at [108, 338] on button "Documentación" at bounding box center [126, 333] width 153 height 31
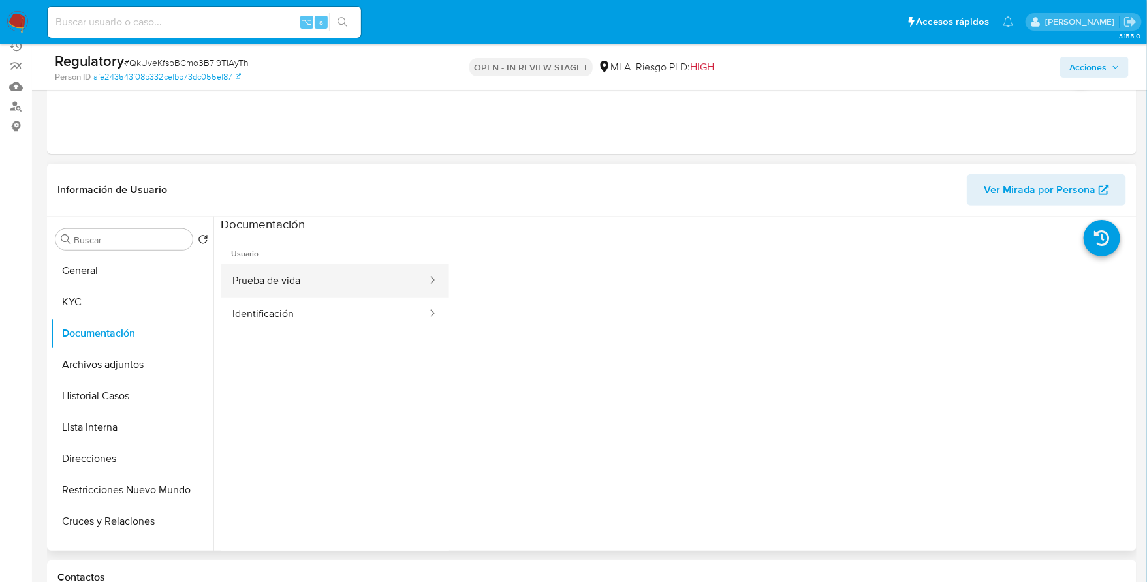
click at [330, 283] on button "Prueba de vida" at bounding box center [325, 280] width 208 height 33
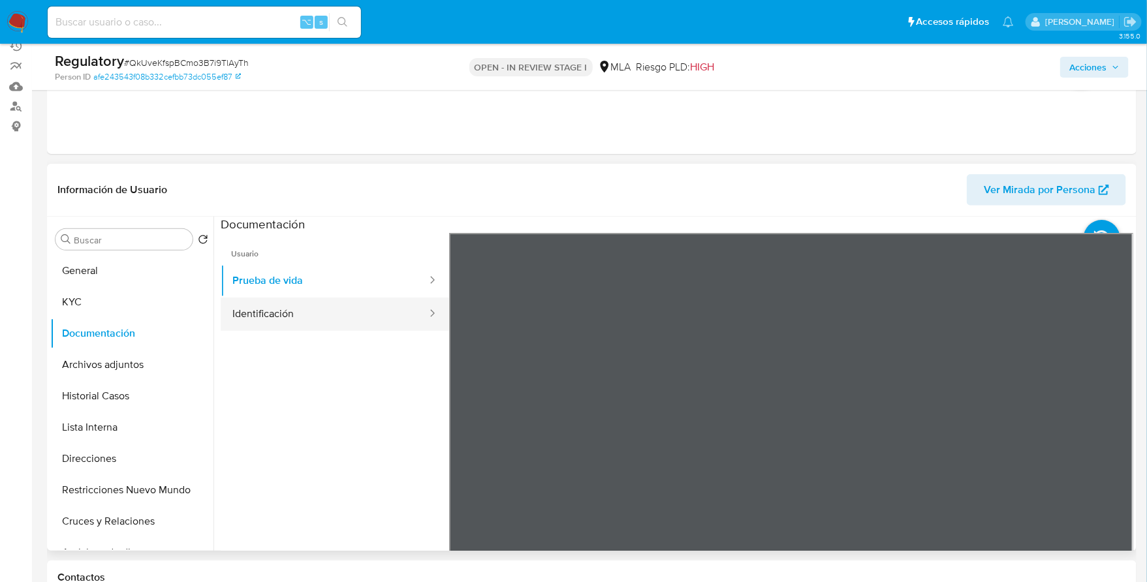
click at [329, 299] on button "Identificación" at bounding box center [325, 314] width 208 height 33
click at [109, 301] on button "KYC" at bounding box center [126, 302] width 153 height 31
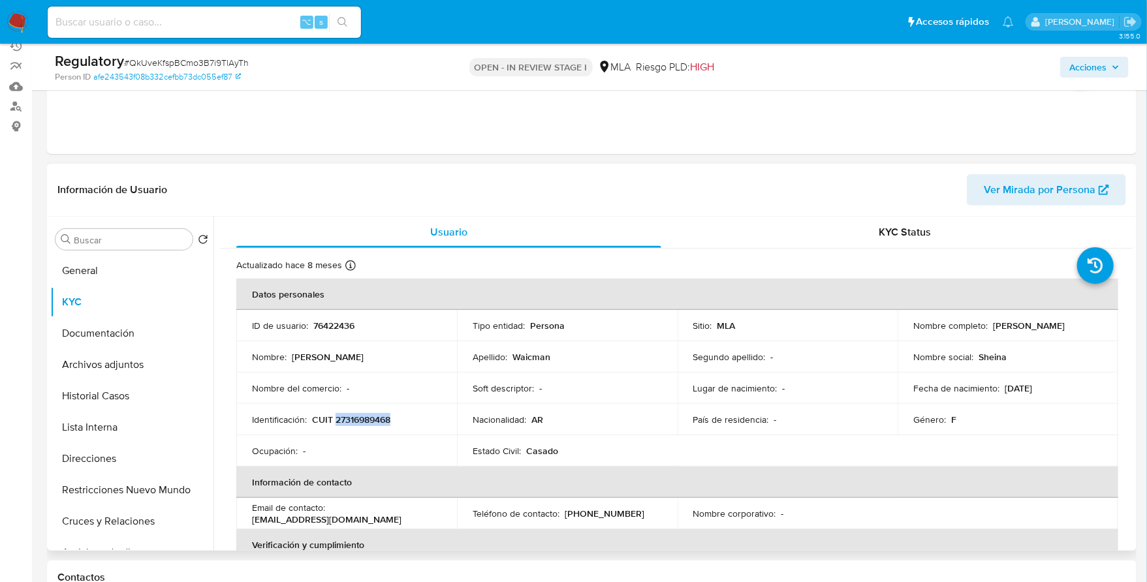
drag, startPoint x: 990, startPoint y: 325, endPoint x: 1102, endPoint y: 330, distance: 111.7
click at [1102, 330] on td "Nombre completo : Sheina Marlene Waicman" at bounding box center [1008, 325] width 221 height 31
copy p "[PERSON_NAME] [PERSON_NAME]"
click at [104, 367] on button "Archivos adjuntos" at bounding box center [126, 364] width 153 height 31
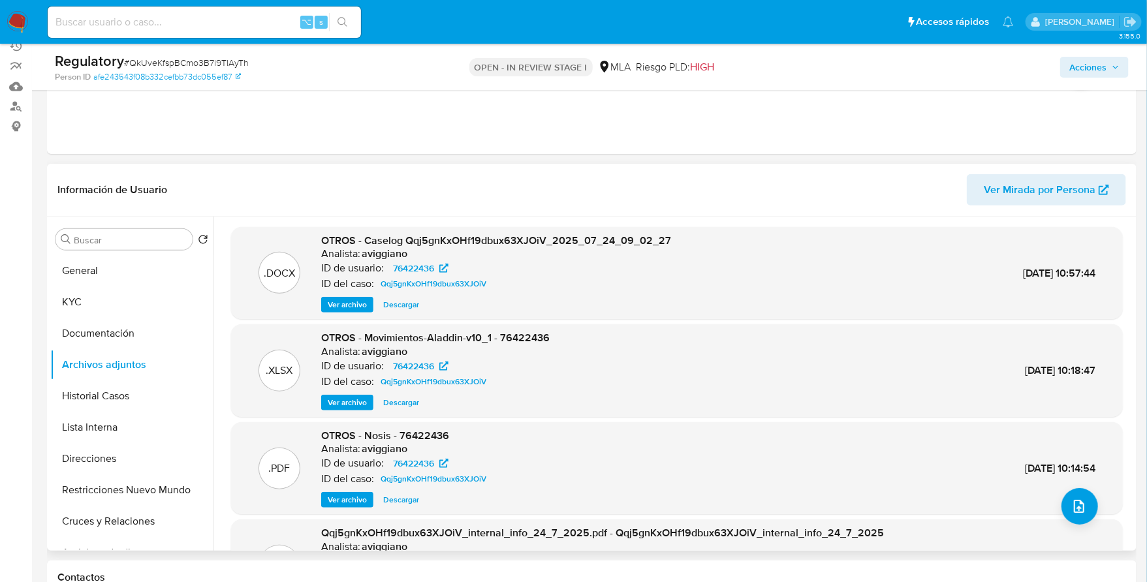
click at [340, 304] on span "Ver archivo" at bounding box center [347, 304] width 39 height 13
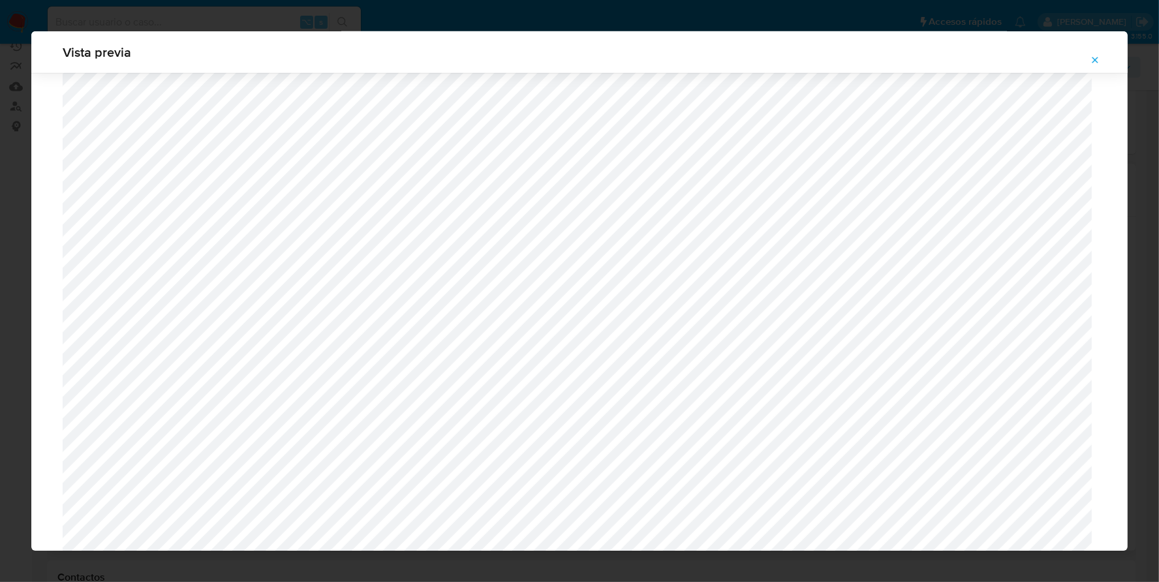
scroll to position [839, 0]
click at [1096, 59] on icon "Attachment preview" at bounding box center [1096, 60] width 6 height 6
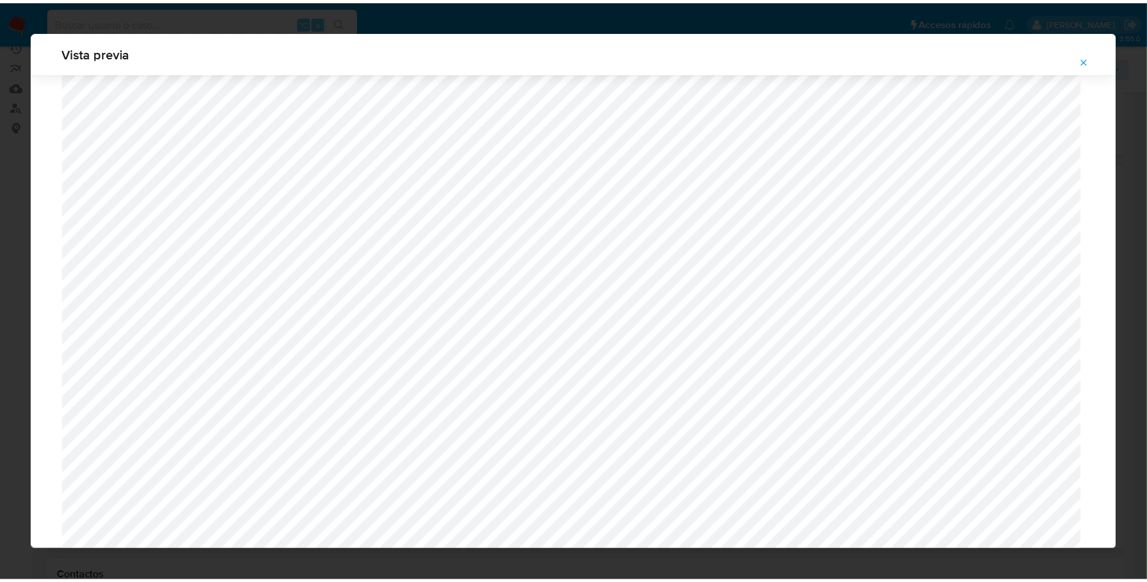
scroll to position [0, 0]
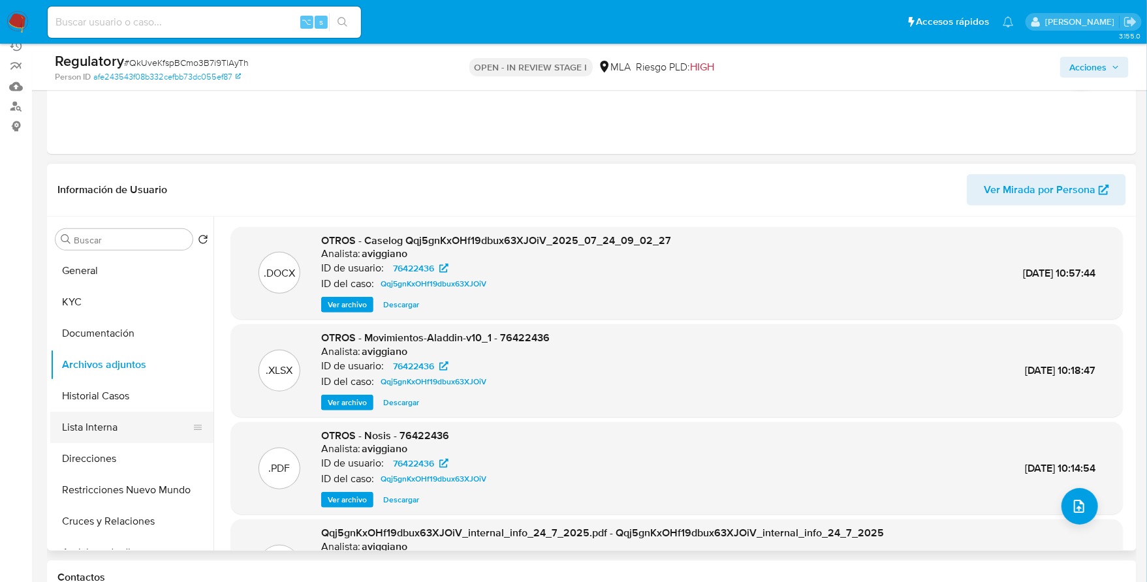
click at [88, 422] on button "Lista Interna" at bounding box center [126, 427] width 153 height 31
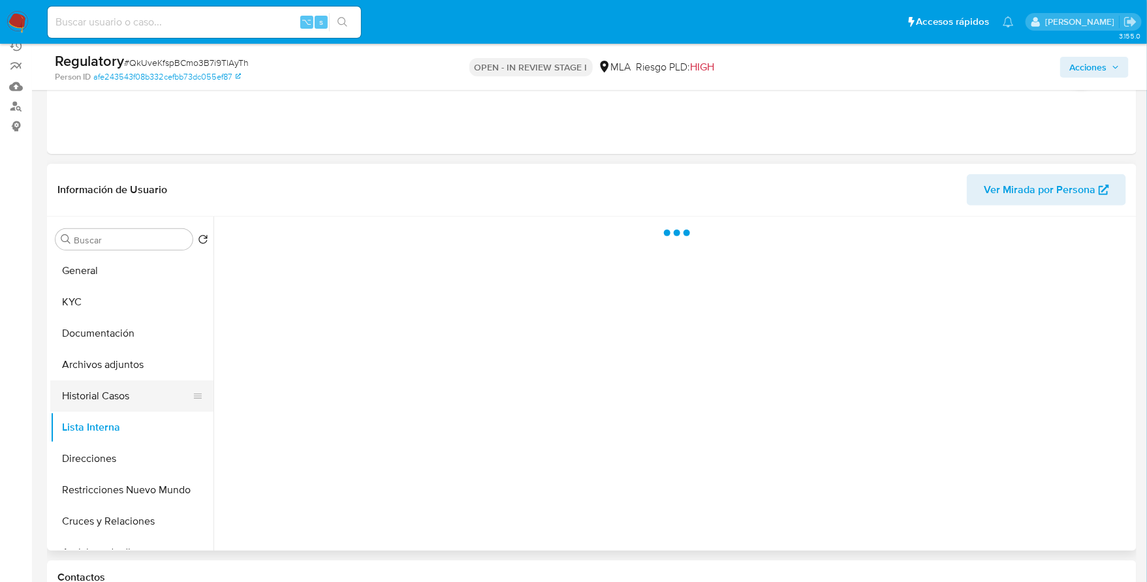
click at [99, 401] on button "Historial Casos" at bounding box center [126, 396] width 153 height 31
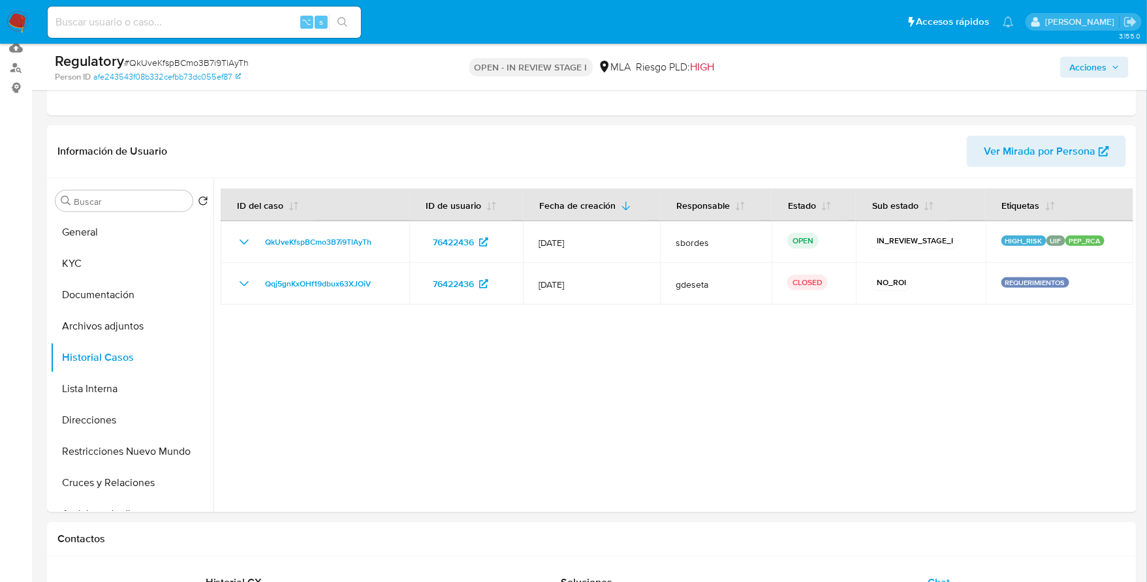
scroll to position [69, 0]
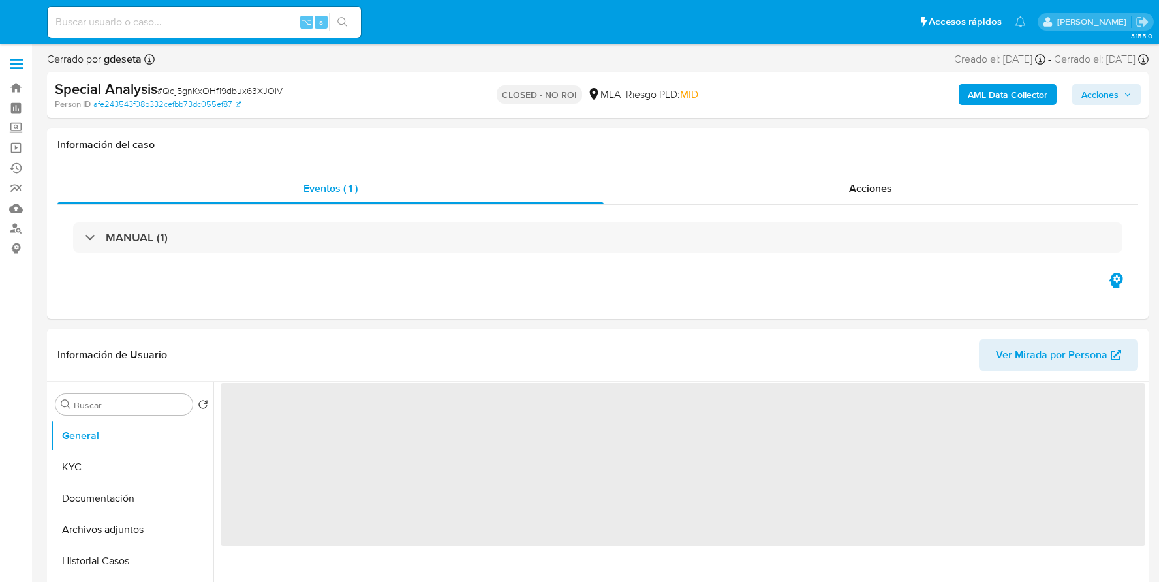
select select "10"
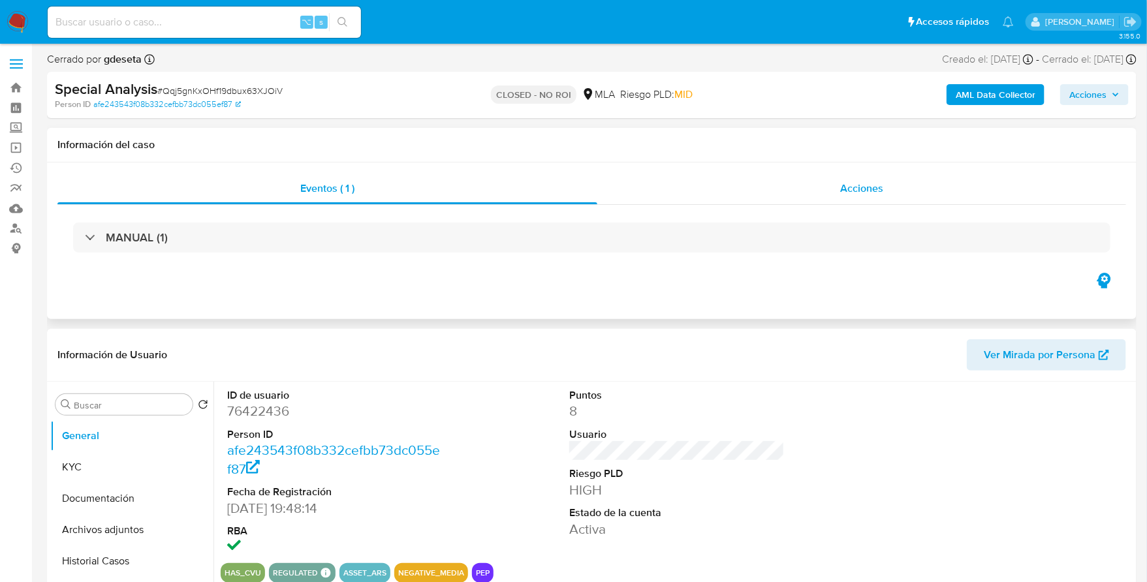
click at [802, 174] on div "Acciones" at bounding box center [861, 188] width 529 height 31
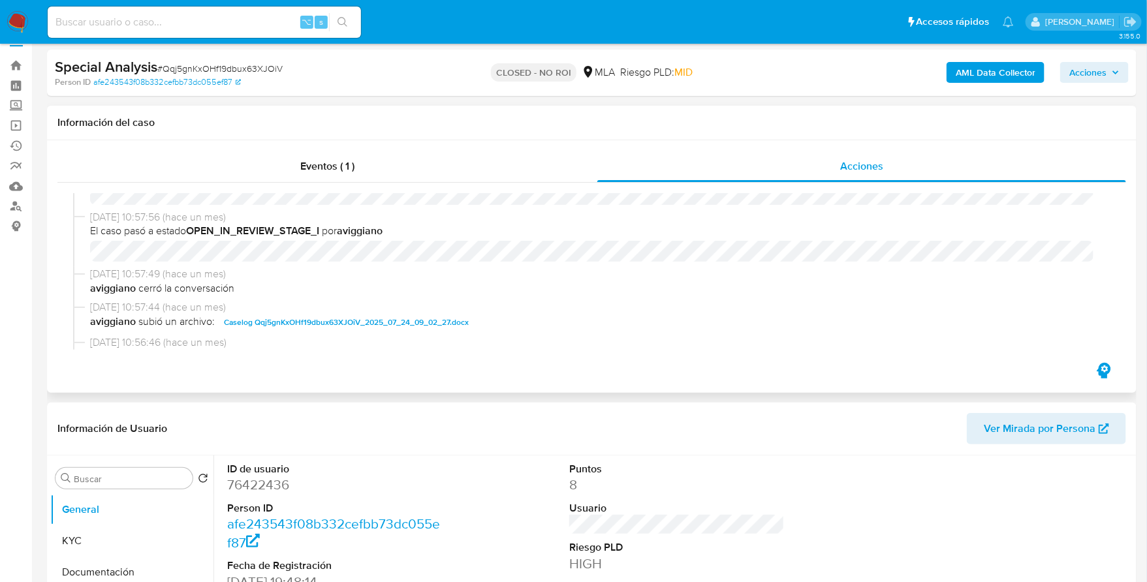
scroll to position [221, 0]
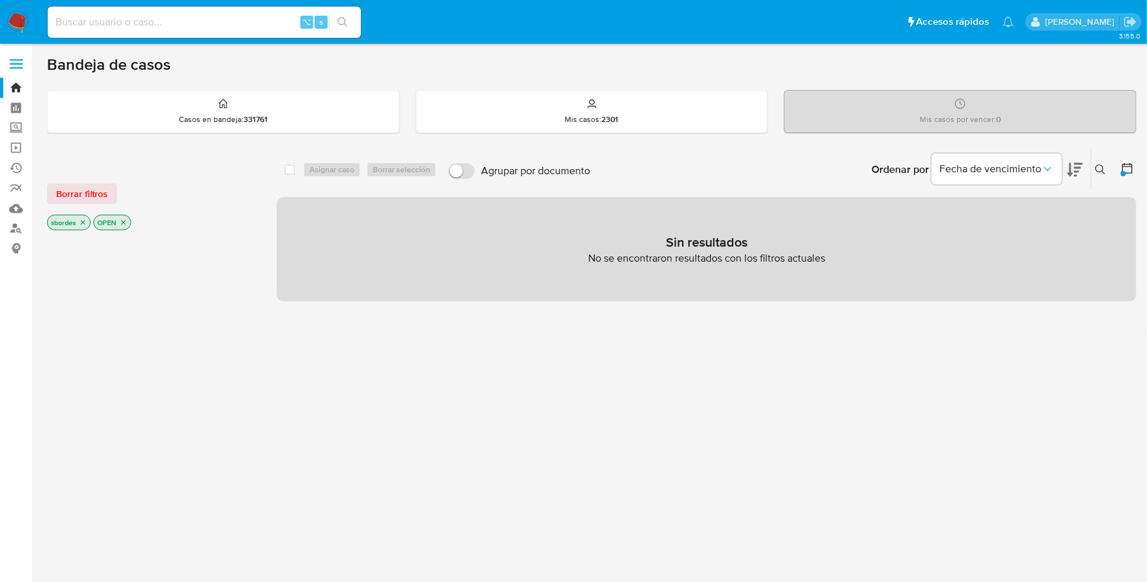
click at [222, 23] on input at bounding box center [204, 22] width 313 height 17
paste input "76422436"
type input "76422436"
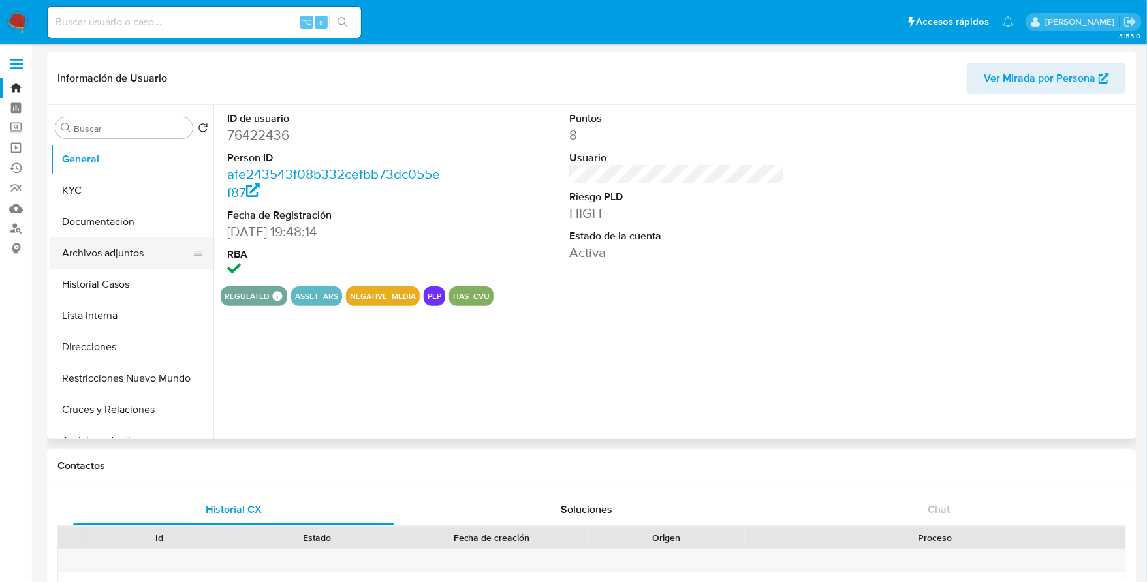
select select "10"
click at [104, 377] on button "Restricciones Nuevo Mundo" at bounding box center [126, 378] width 153 height 31
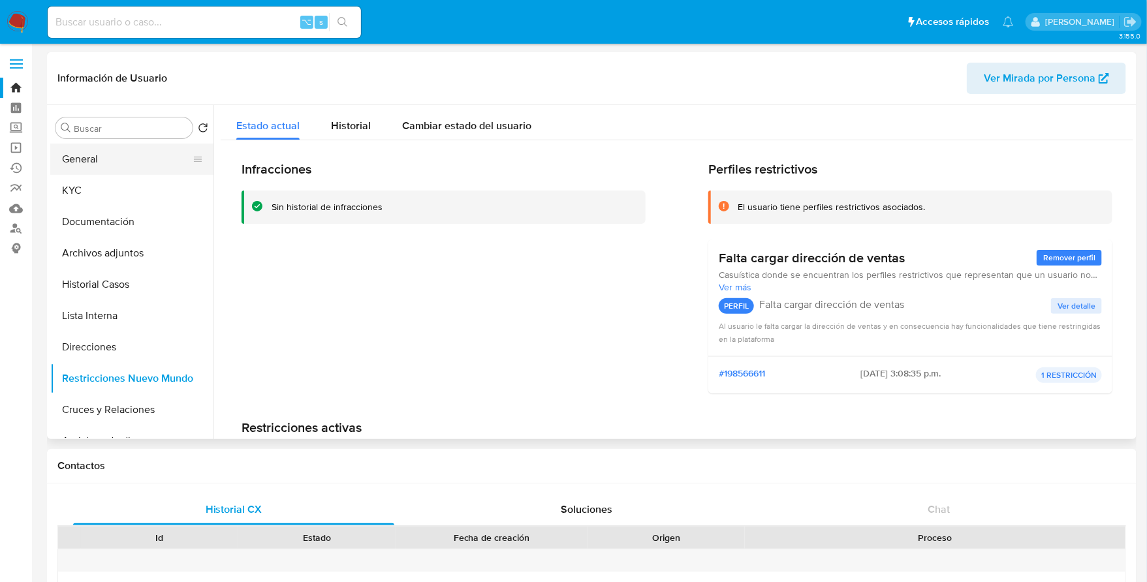
click at [99, 157] on button "General" at bounding box center [126, 159] width 153 height 31
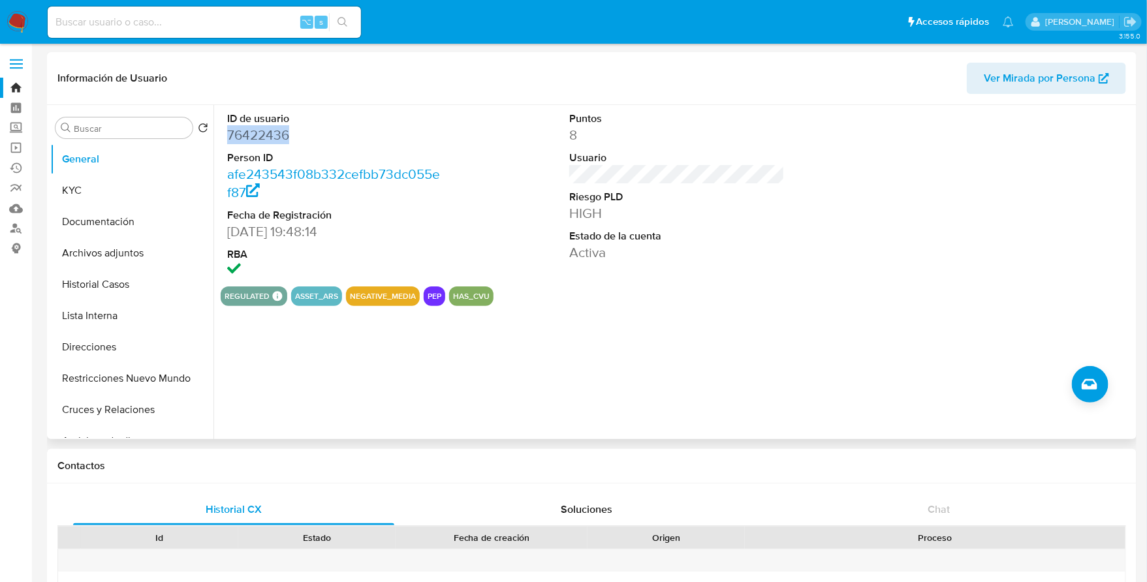
copy dd "76422436"
click at [197, 28] on input at bounding box center [204, 22] width 313 height 17
paste input "76422436"
type input "76422436"
click at [105, 197] on button "KYC" at bounding box center [126, 190] width 153 height 31
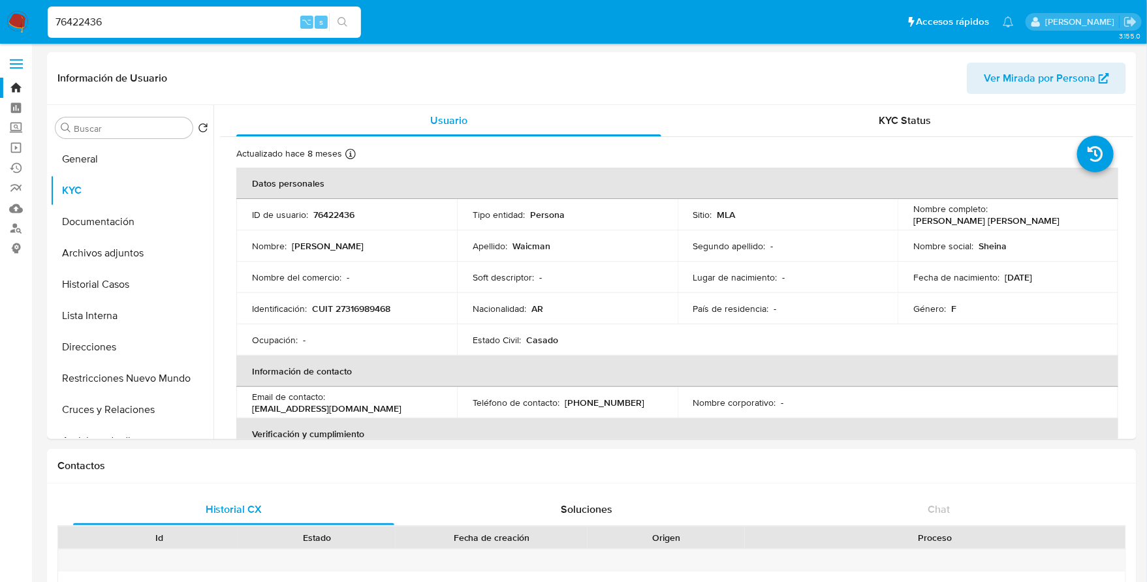
click at [78, 24] on input "76422436" at bounding box center [204, 22] width 313 height 17
click at [110, 24] on input at bounding box center [204, 22] width 313 height 17
paste input "76422436"
type input "76422436"
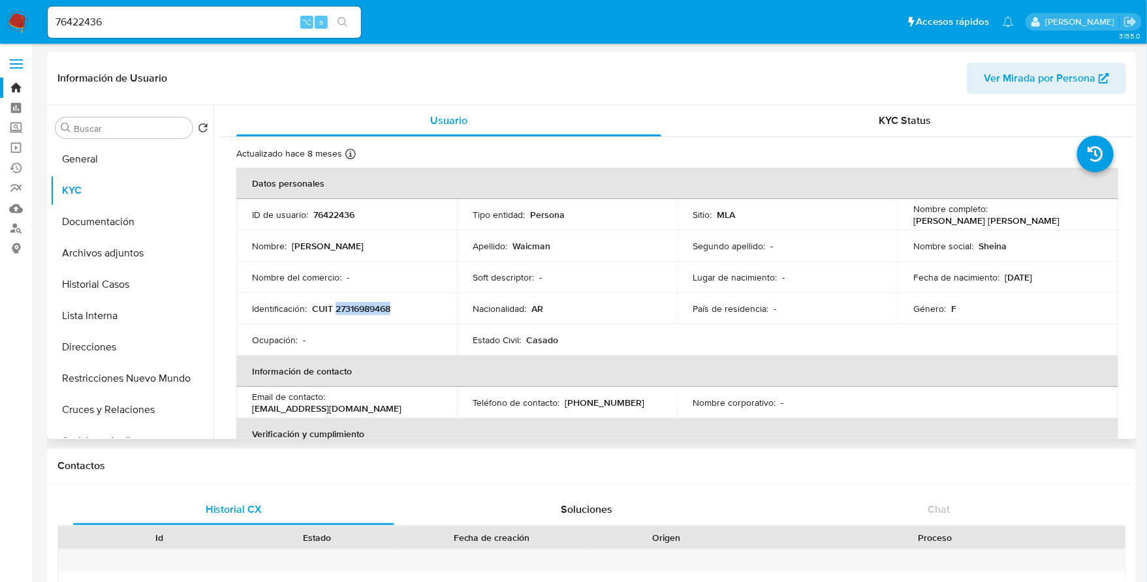
copy p "27316989468"
click at [108, 321] on button "Lista Interna" at bounding box center [126, 315] width 153 height 31
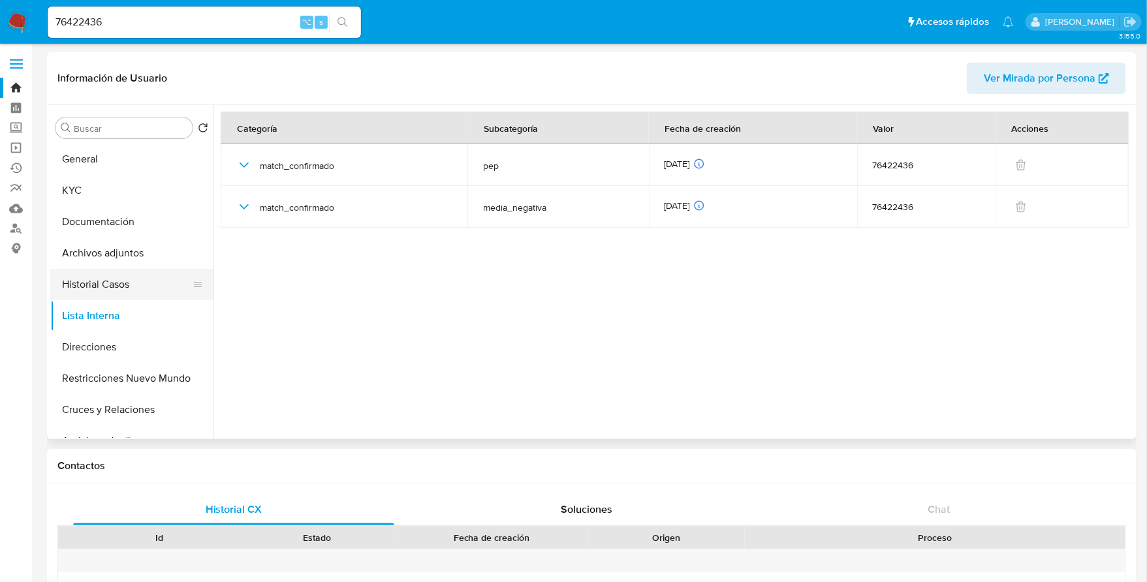
click at [102, 270] on button "Historial Casos" at bounding box center [126, 284] width 153 height 31
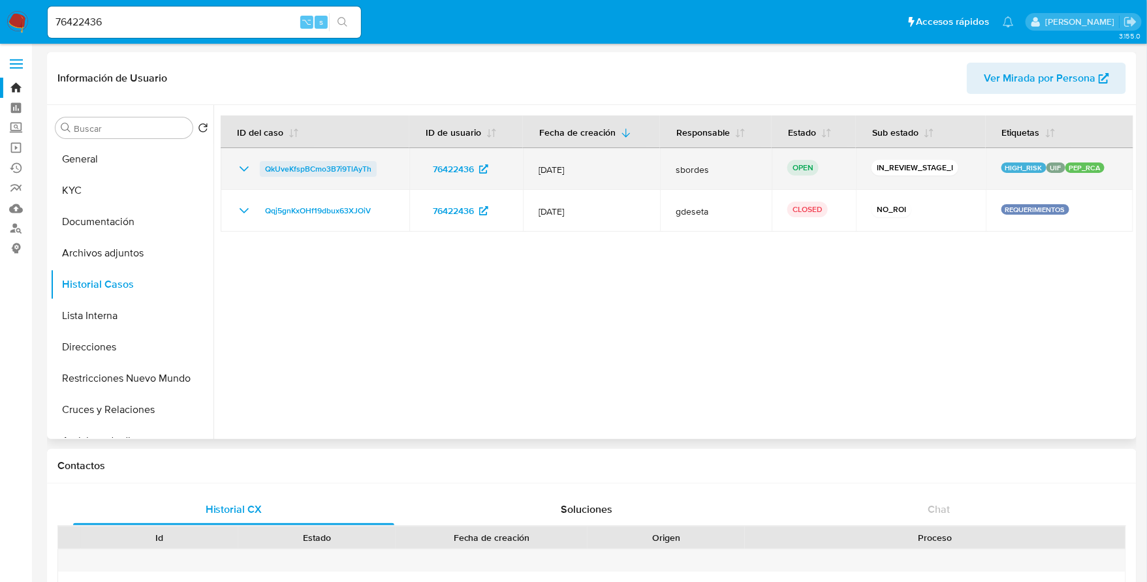
click at [292, 166] on span "QkUveKfspBCmo3B7i9TlAyTh" at bounding box center [318, 169] width 106 height 16
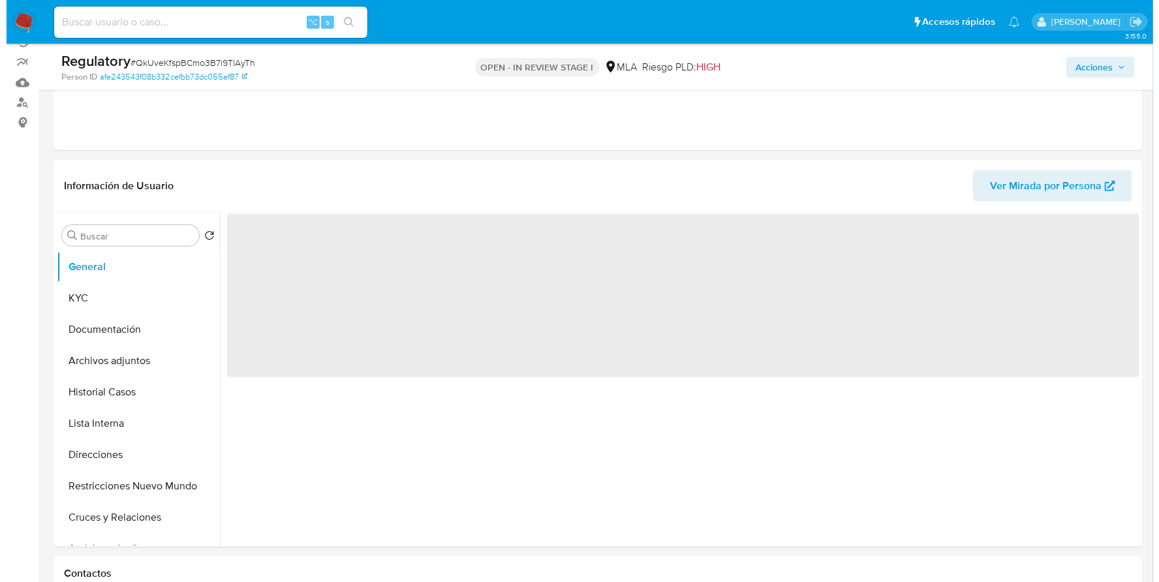
scroll to position [127, 0]
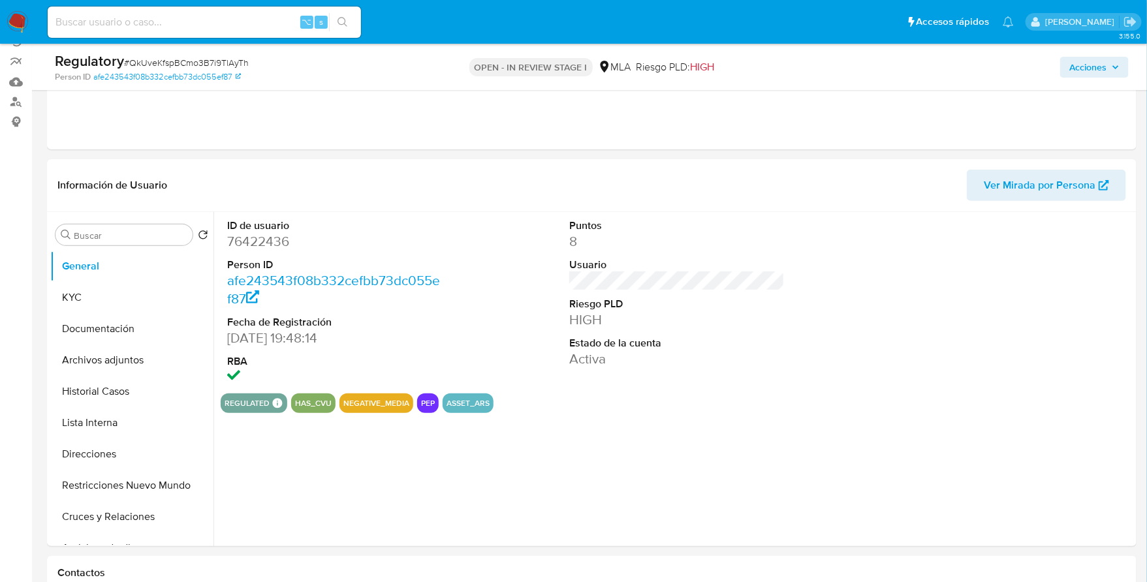
select select "10"
click at [111, 418] on button "Lista Interna" at bounding box center [126, 422] width 153 height 31
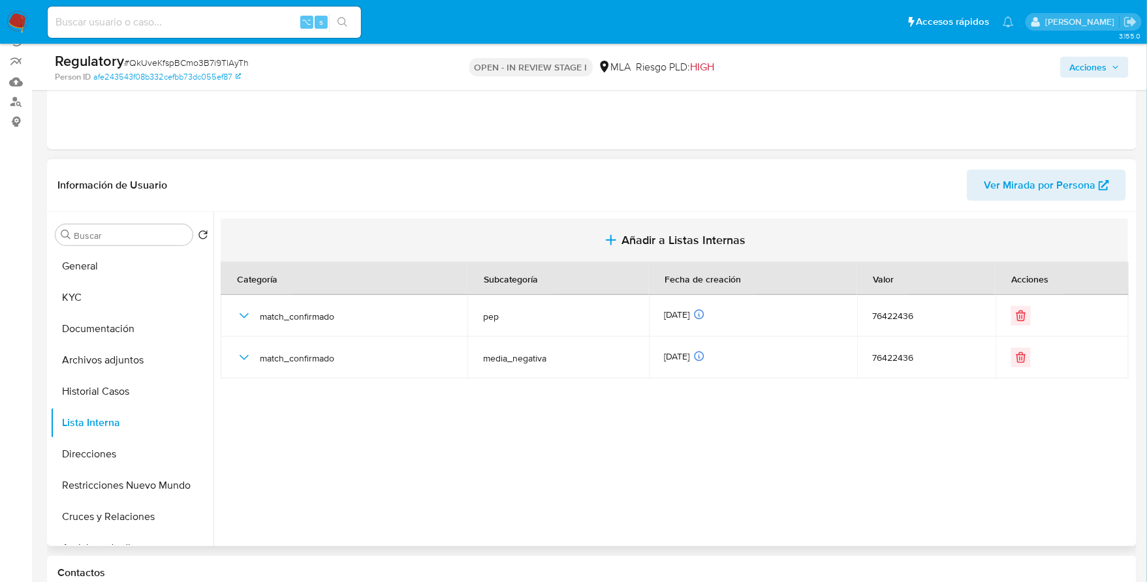
click at [635, 239] on span "Añadir a Listas Internas" at bounding box center [684, 240] width 124 height 14
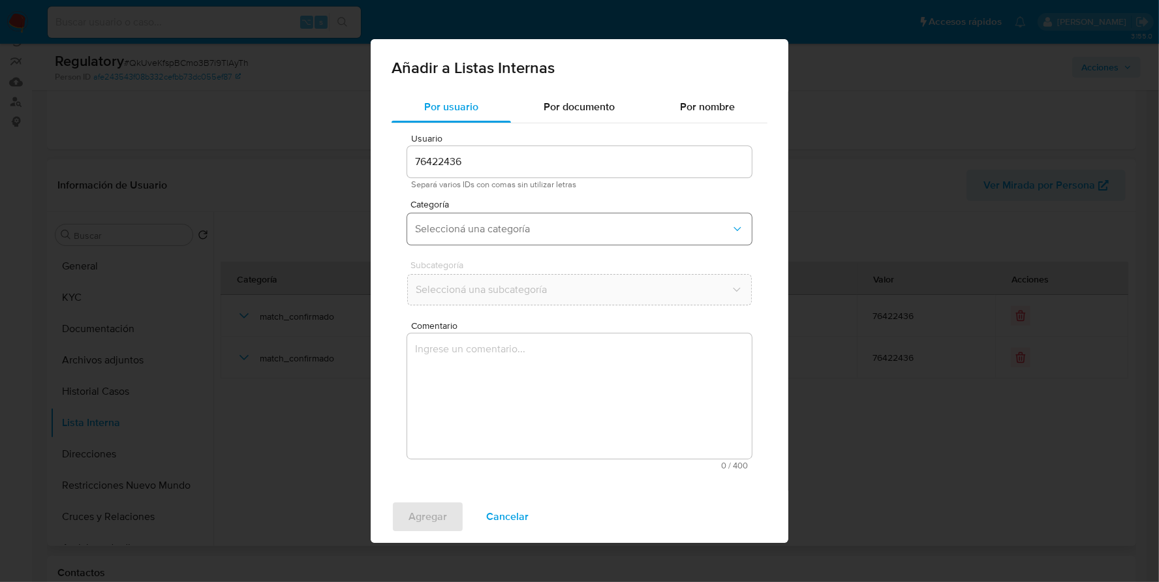
click at [514, 221] on button "Seleccioná una categoría" at bounding box center [579, 228] width 345 height 31
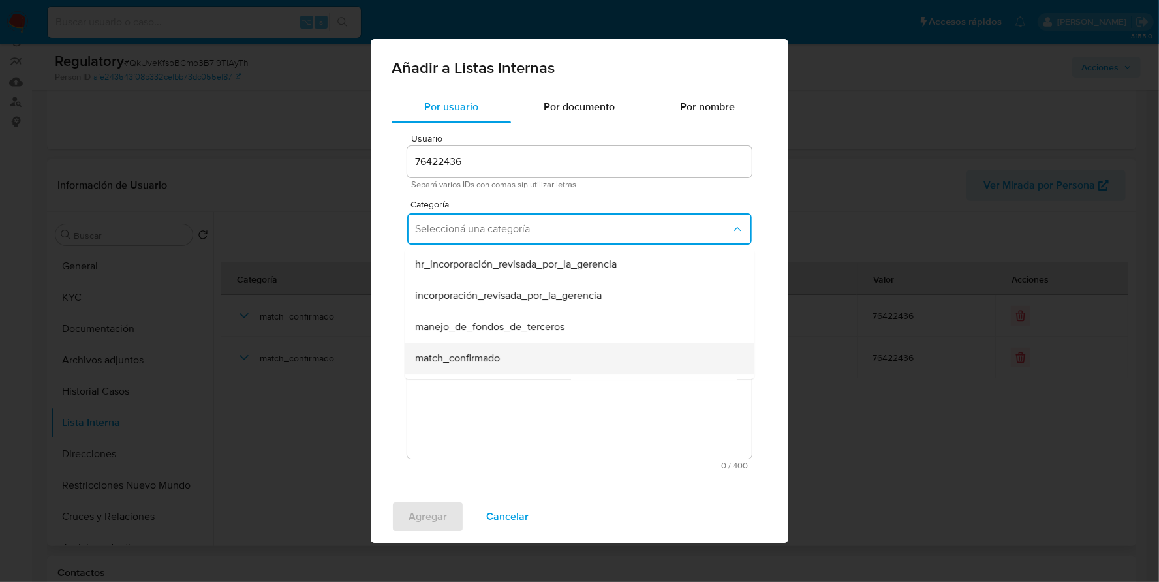
click at [491, 347] on div "match_confirmado" at bounding box center [575, 358] width 321 height 31
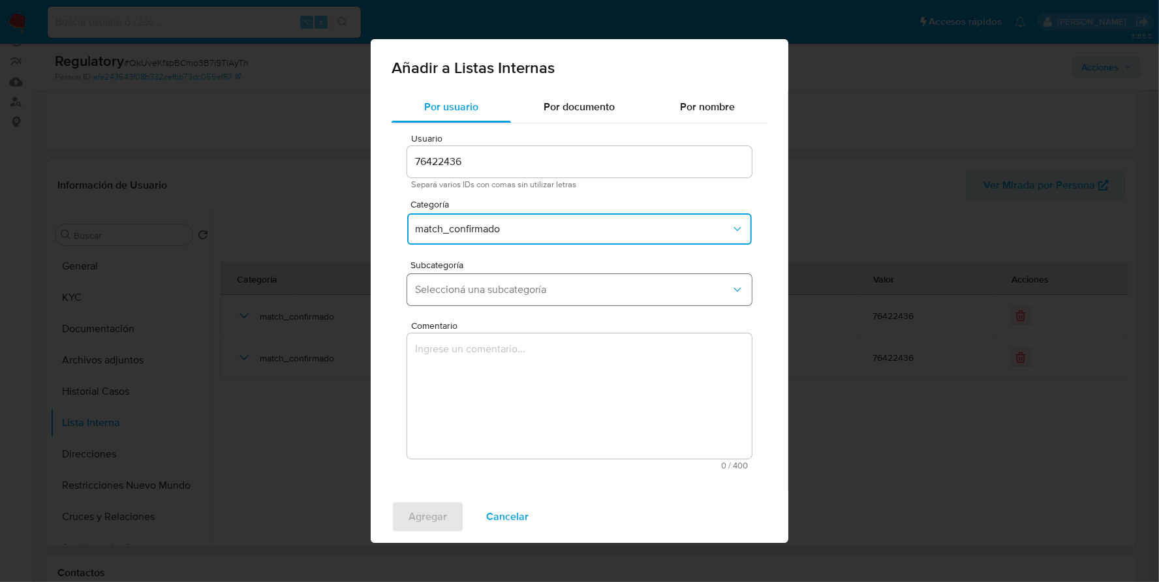
click at [496, 296] on span "Seleccioná una subcategoría" at bounding box center [573, 289] width 316 height 13
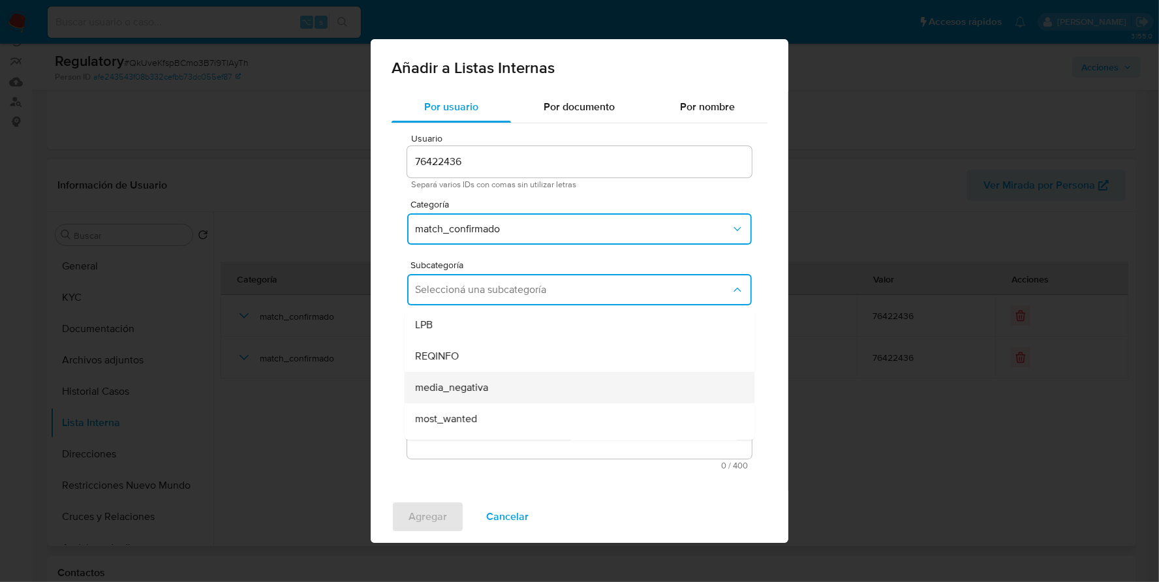
scroll to position [88, 0]
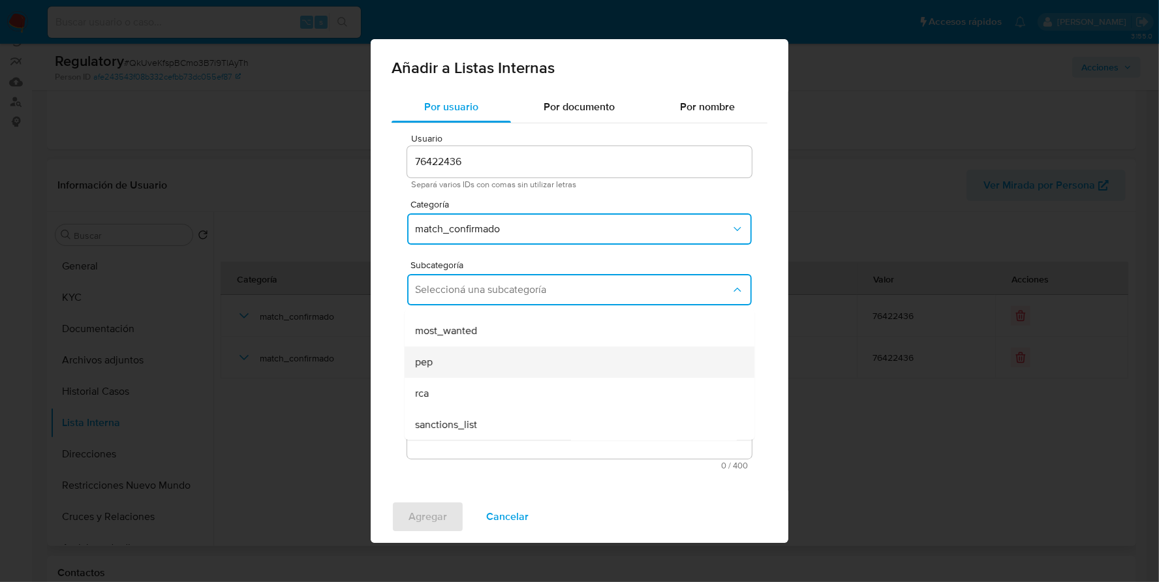
click at [470, 360] on div "pep" at bounding box center [575, 362] width 321 height 31
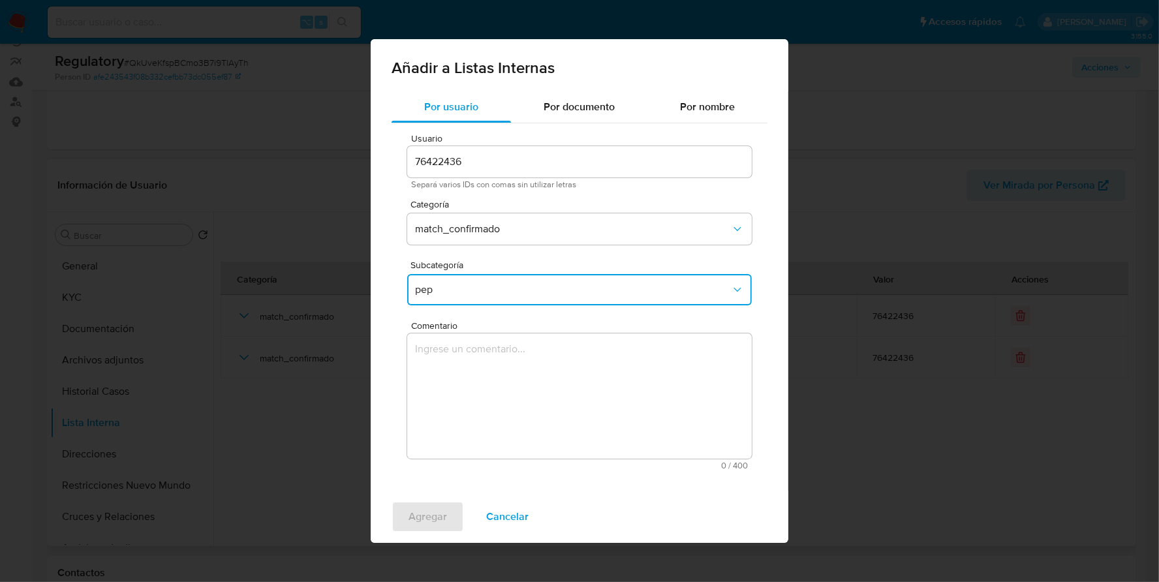
click at [486, 381] on textarea "Comentario" at bounding box center [579, 396] width 345 height 125
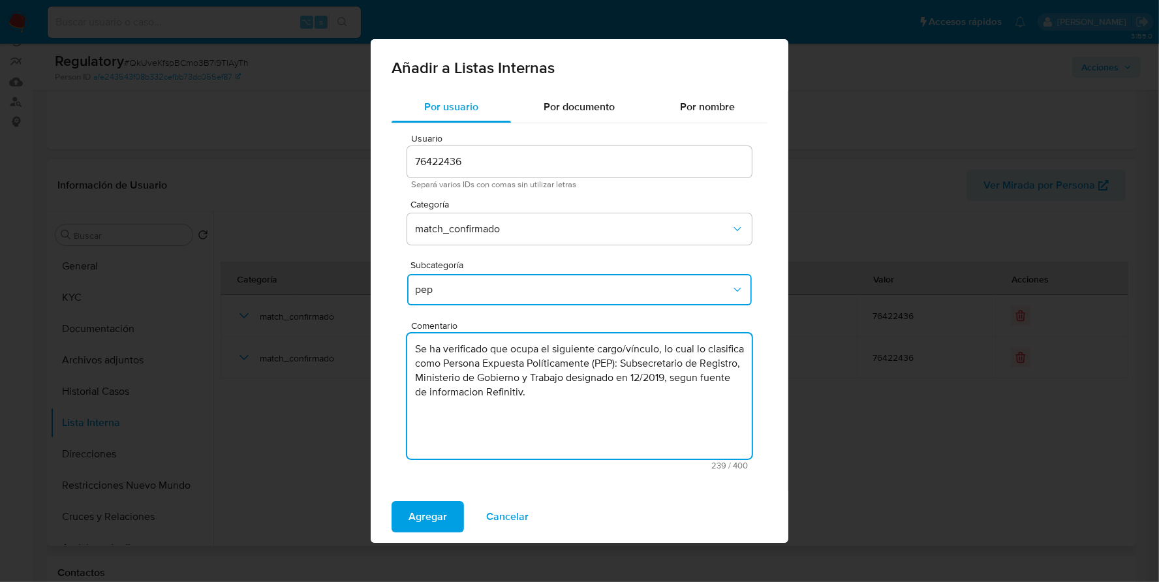
click at [499, 388] on textarea "Se ha verificado que ocupa el siguiente cargo/vínculo, lo cual lo clasifica com…" at bounding box center [579, 396] width 345 height 125
click at [491, 386] on textarea "Se ha verificado que ocupa el siguiente cargo/vínculo, lo cual lo clasifica com…" at bounding box center [579, 396] width 345 height 125
type textarea "Se ha verificado que ocupa el siguiente cargo/vínculo, lo cual lo clasifica com…"
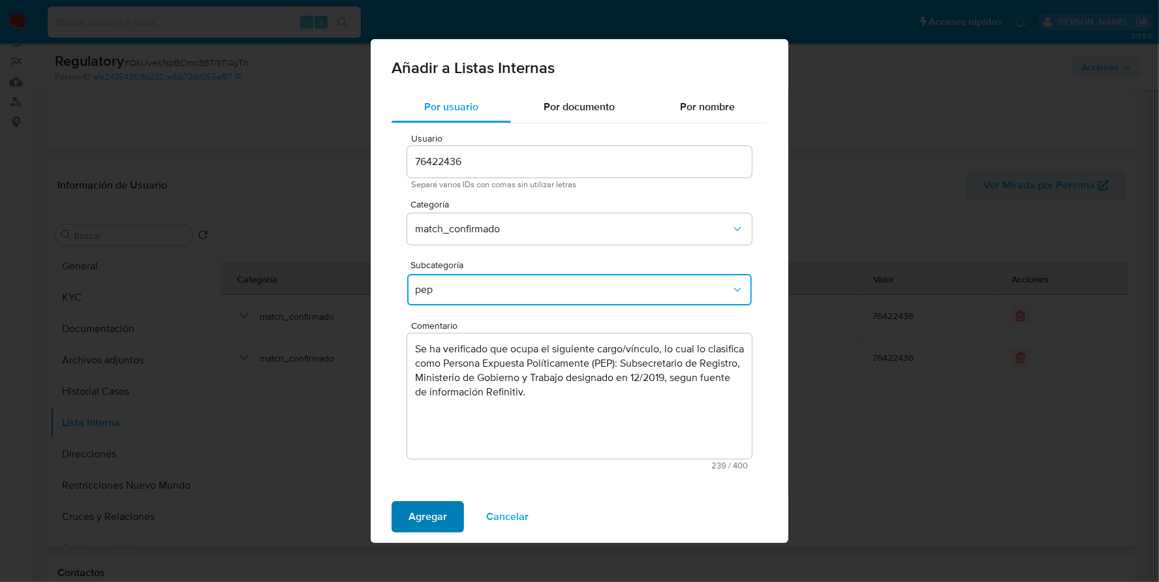
click at [422, 526] on span "Agregar" at bounding box center [428, 517] width 39 height 29
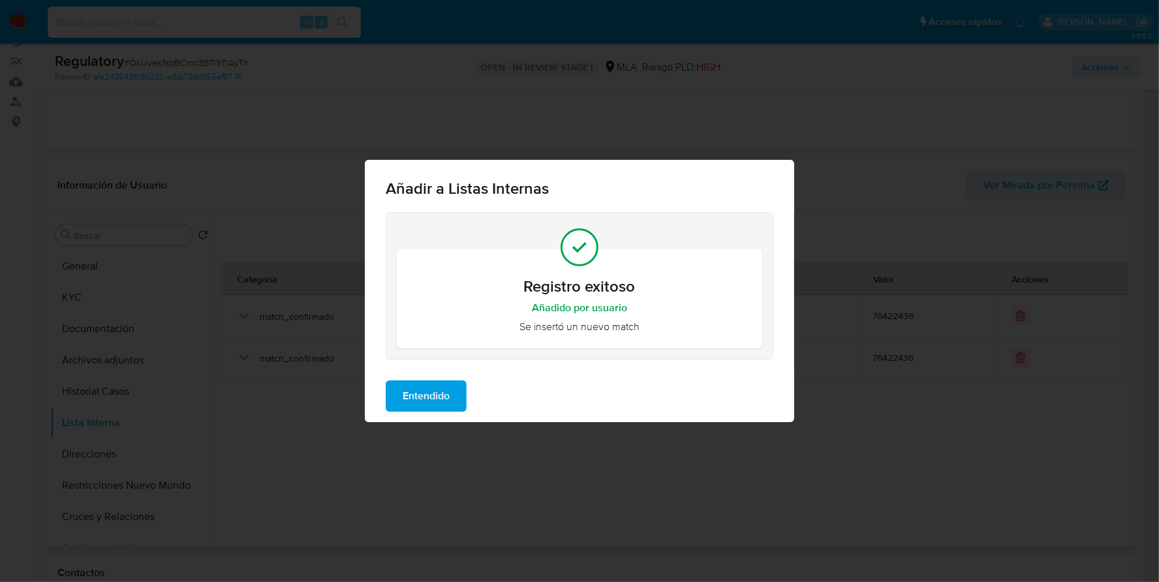
click at [421, 399] on span "Entendido" at bounding box center [426, 396] width 47 height 29
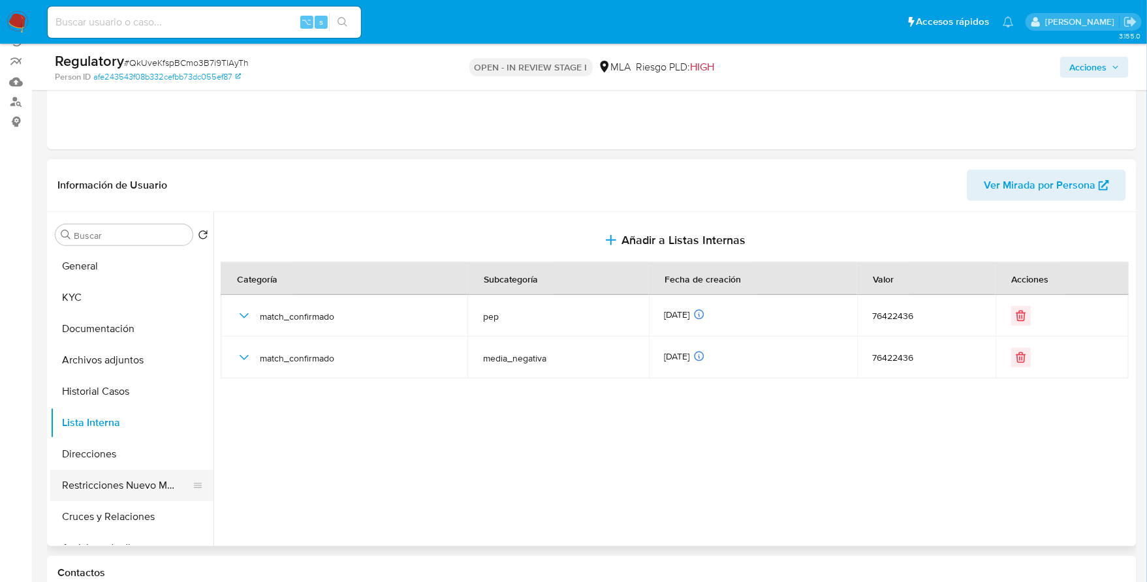
click at [104, 491] on button "Restricciones Nuevo Mundo" at bounding box center [126, 485] width 153 height 31
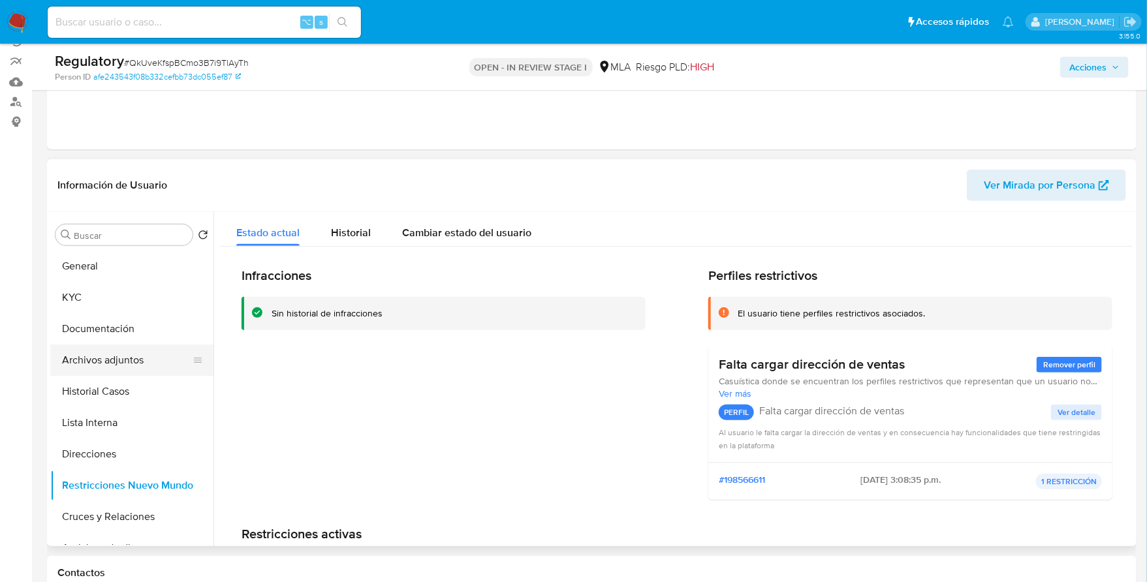
click at [113, 351] on button "Archivos adjuntos" at bounding box center [126, 360] width 153 height 31
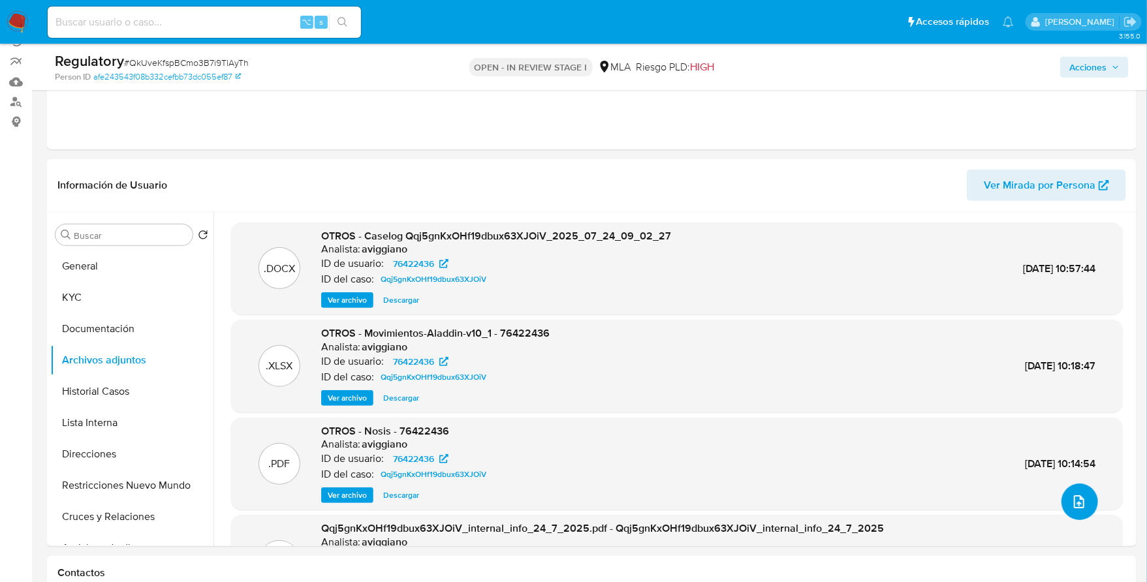
click at [1071, 508] on icon "upload-file" at bounding box center [1079, 502] width 16 height 16
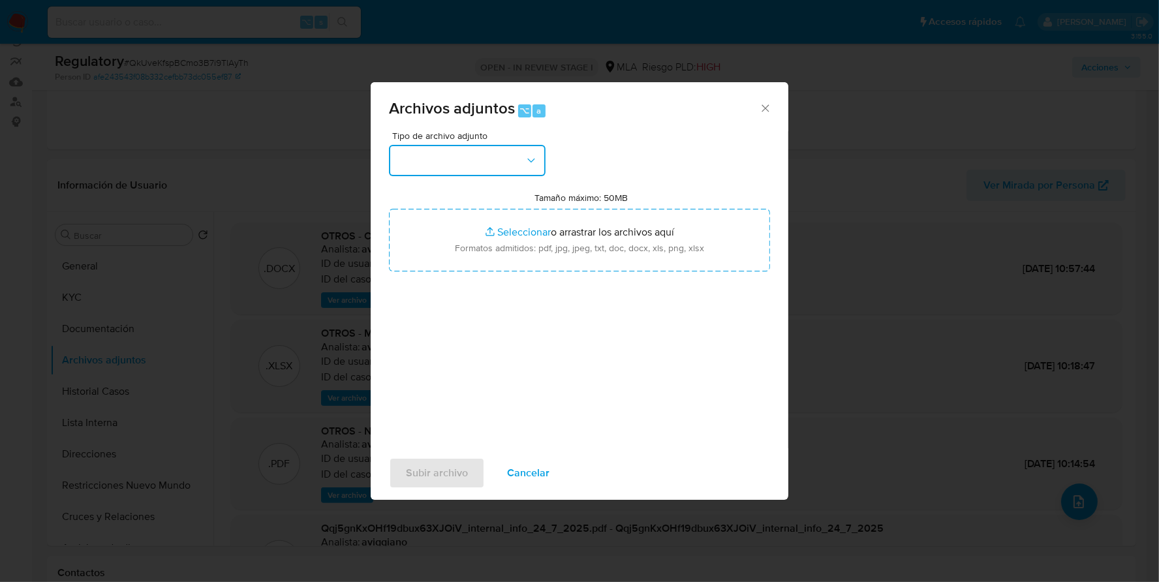
click at [468, 150] on button "button" at bounding box center [467, 160] width 157 height 31
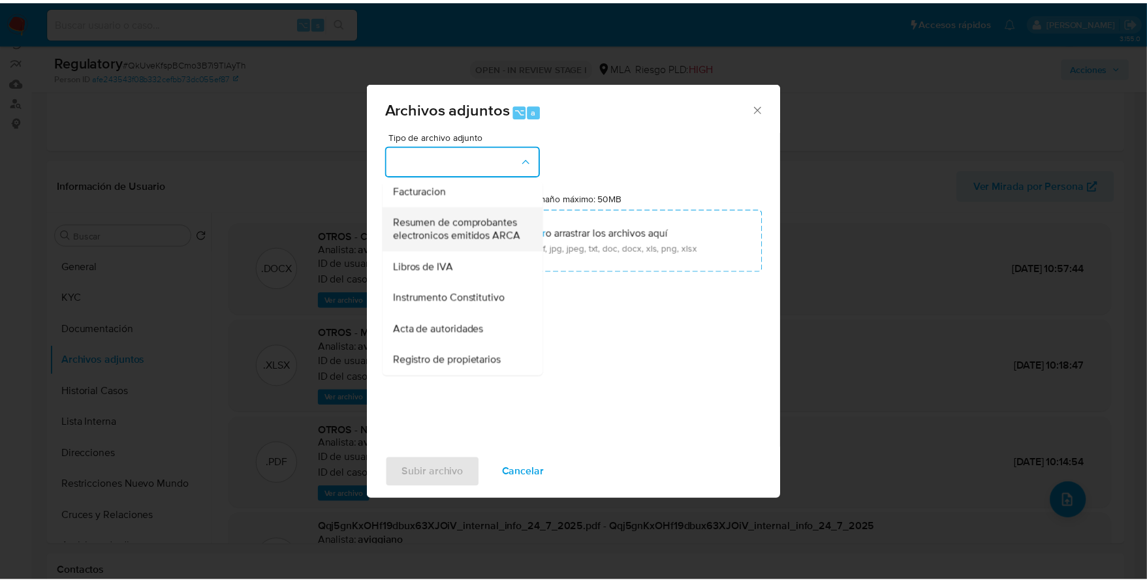
scroll to position [232, 0]
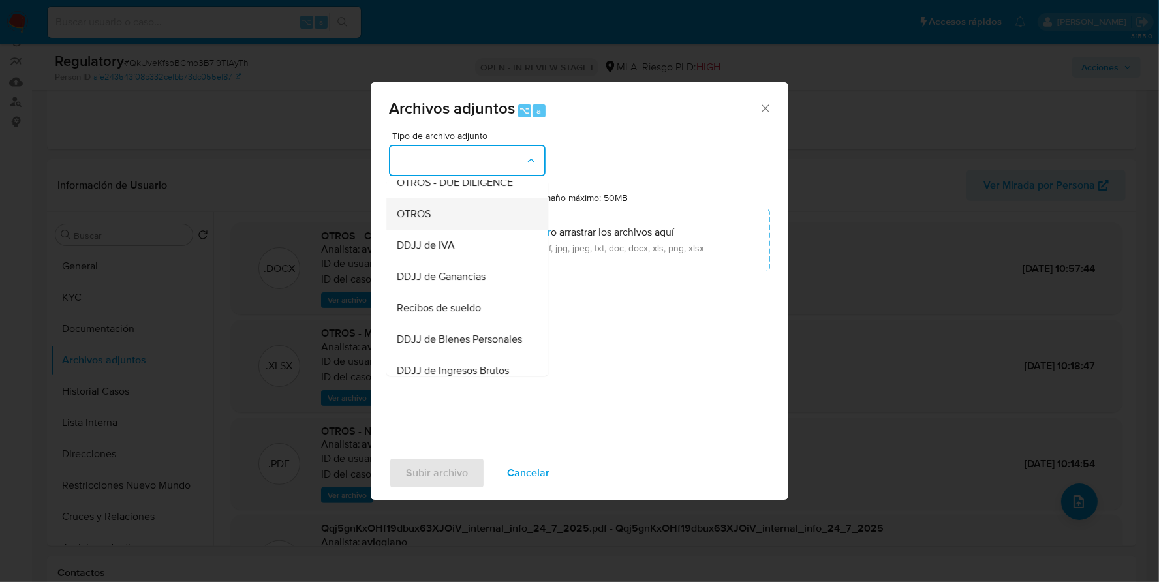
click at [436, 229] on div "OTROS" at bounding box center [463, 213] width 133 height 31
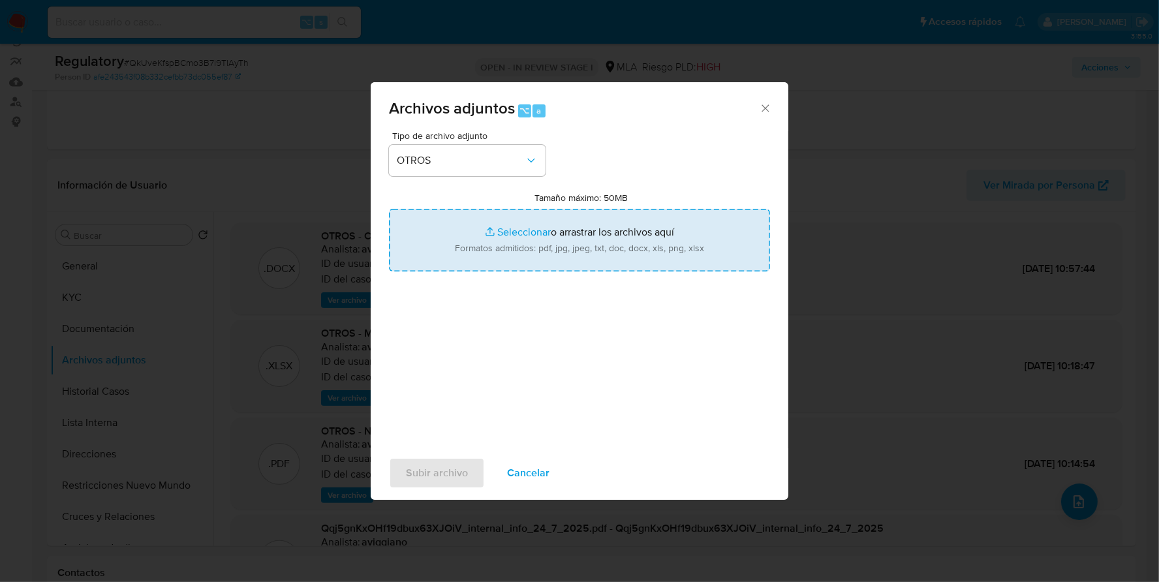
click at [512, 228] on input "Tamaño máximo: 50MB Seleccionar archivos" at bounding box center [579, 240] width 381 height 63
type input "C:\fakepath\Movimientos-Aladdin - Sheina Waicman.xlsx"
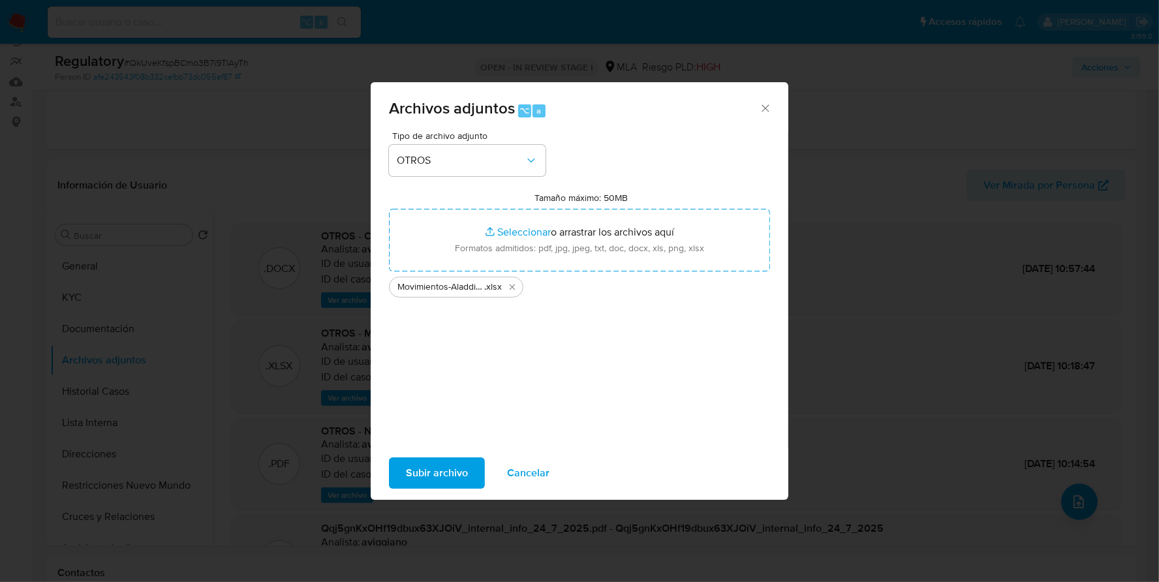
click at [427, 480] on span "Subir archivo" at bounding box center [437, 473] width 62 height 29
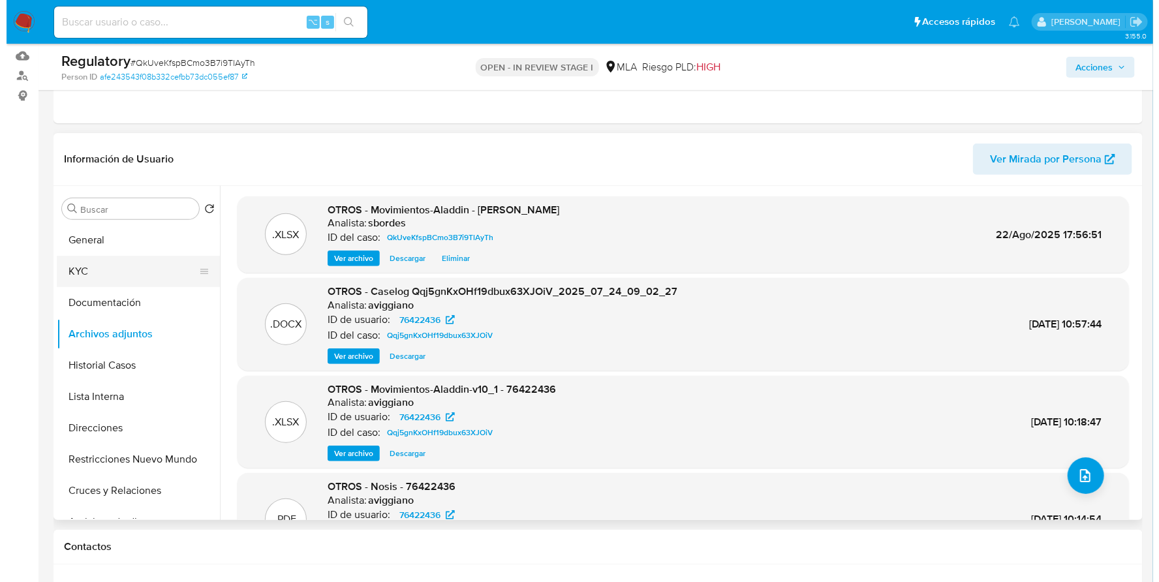
scroll to position [0, 0]
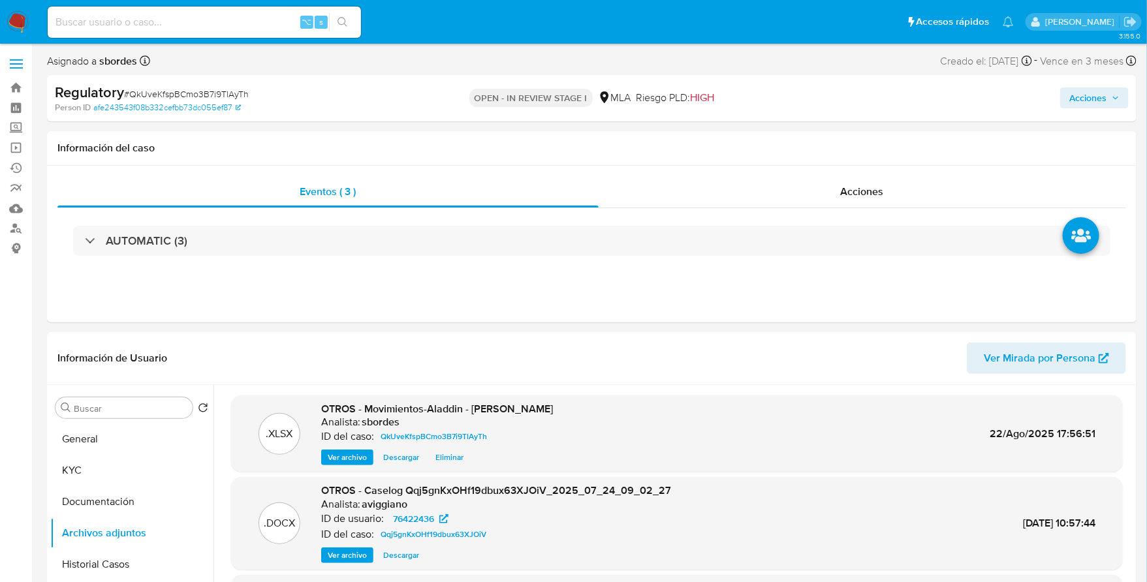
click at [1096, 96] on span "Acciones" at bounding box center [1087, 97] width 37 height 21
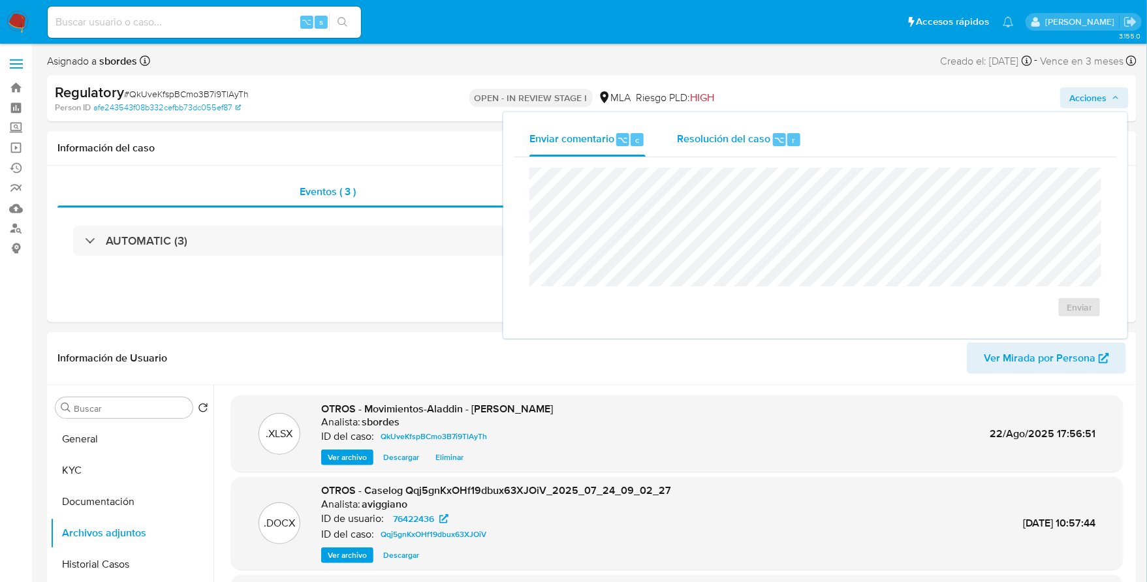
click at [749, 135] on span "Resolución del caso" at bounding box center [723, 139] width 93 height 15
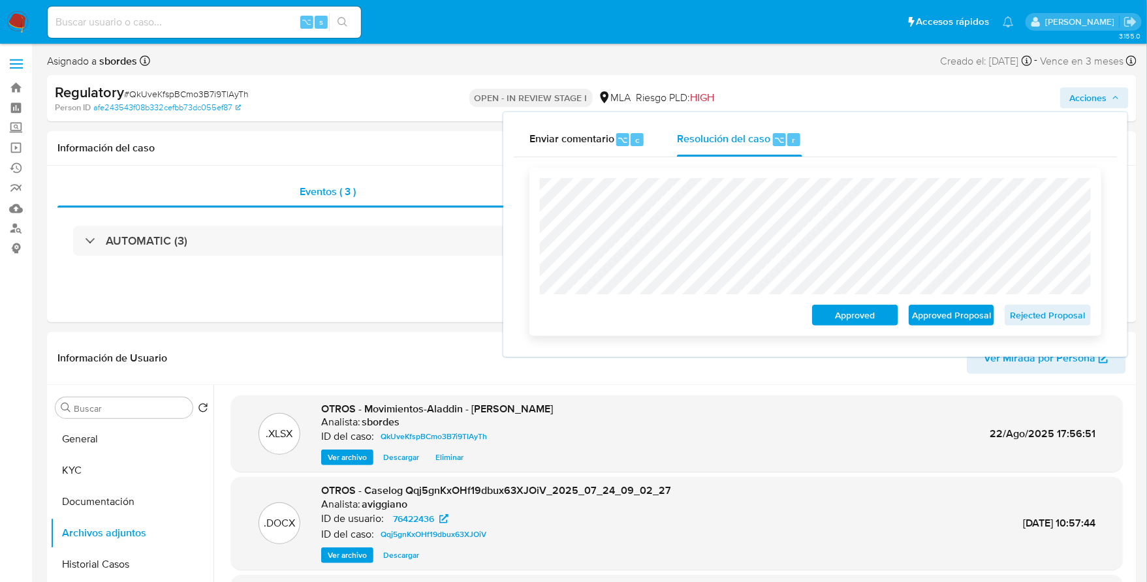
click at [947, 319] on span "Approved Proposal" at bounding box center [952, 315] width 68 height 18
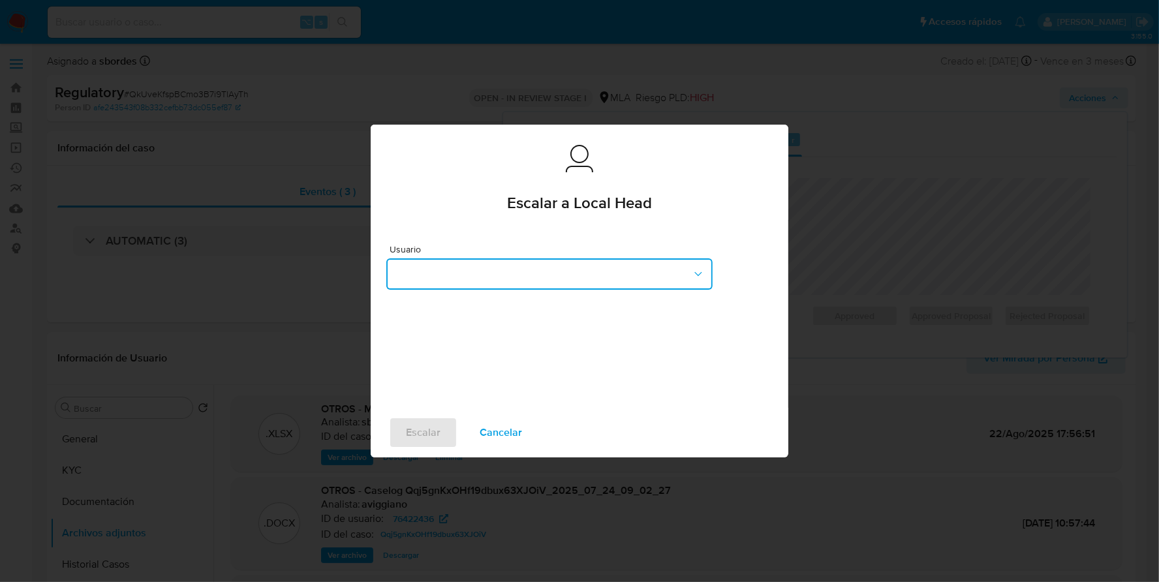
click at [610, 273] on button "button" at bounding box center [549, 274] width 326 height 31
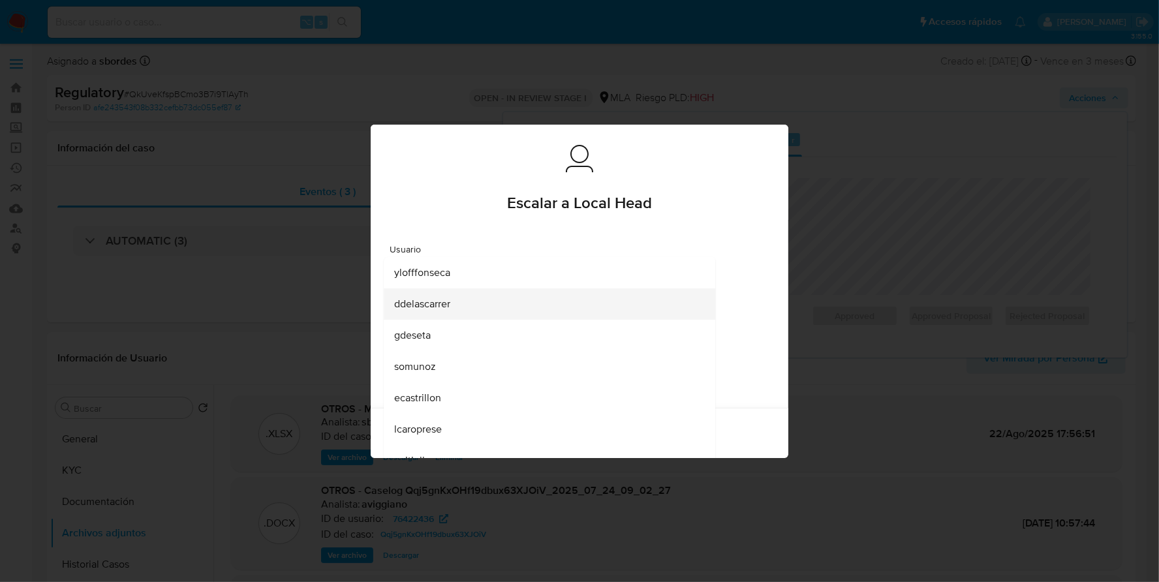
scroll to position [128, 0]
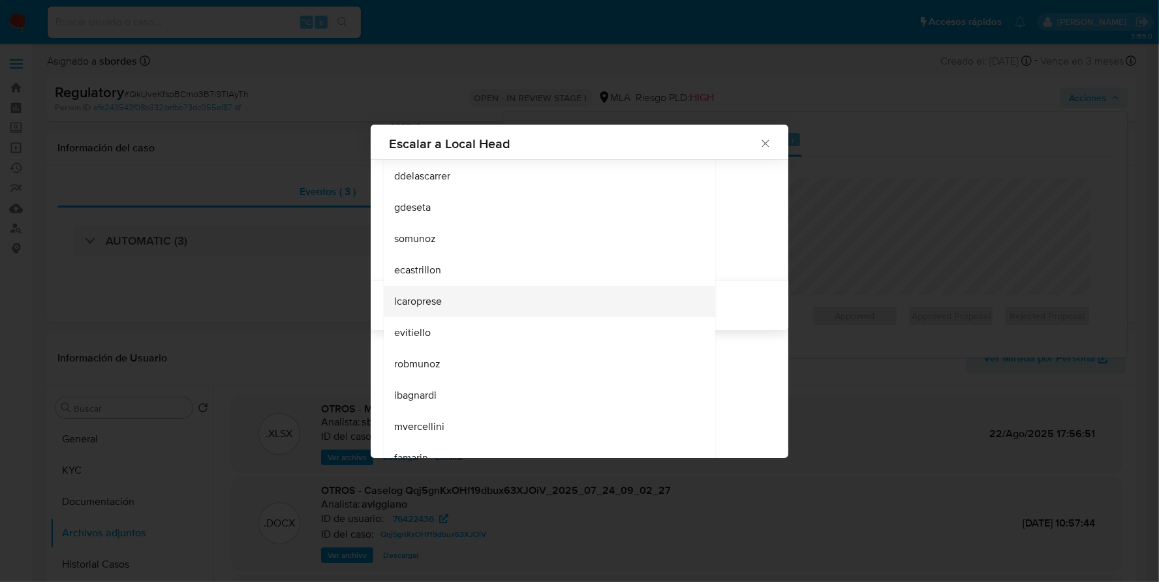
click at [439, 300] on div "lcaroprese" at bounding box center [545, 301] width 303 height 31
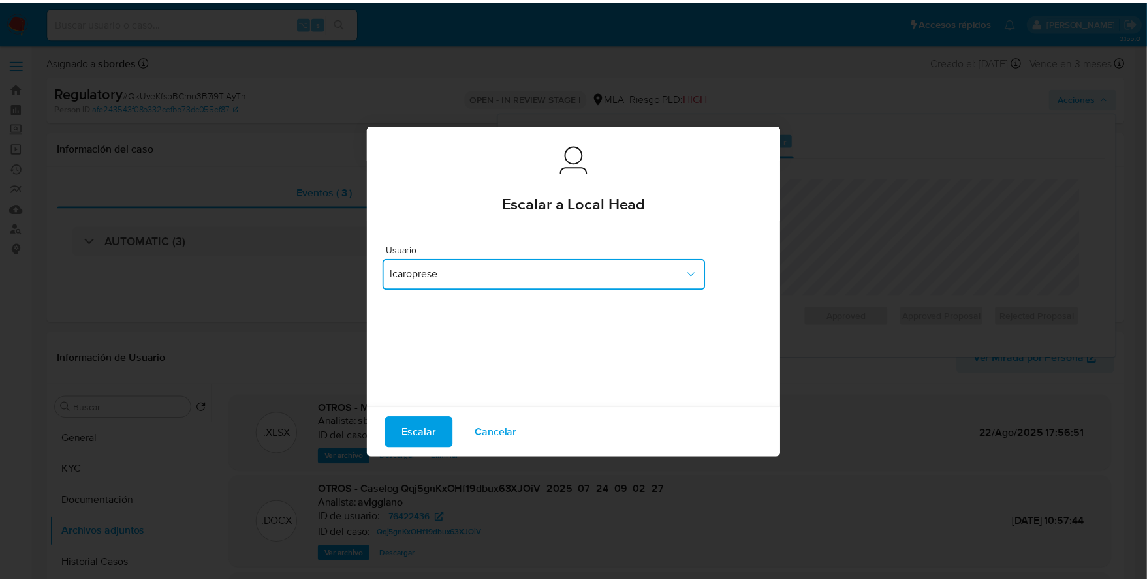
scroll to position [0, 0]
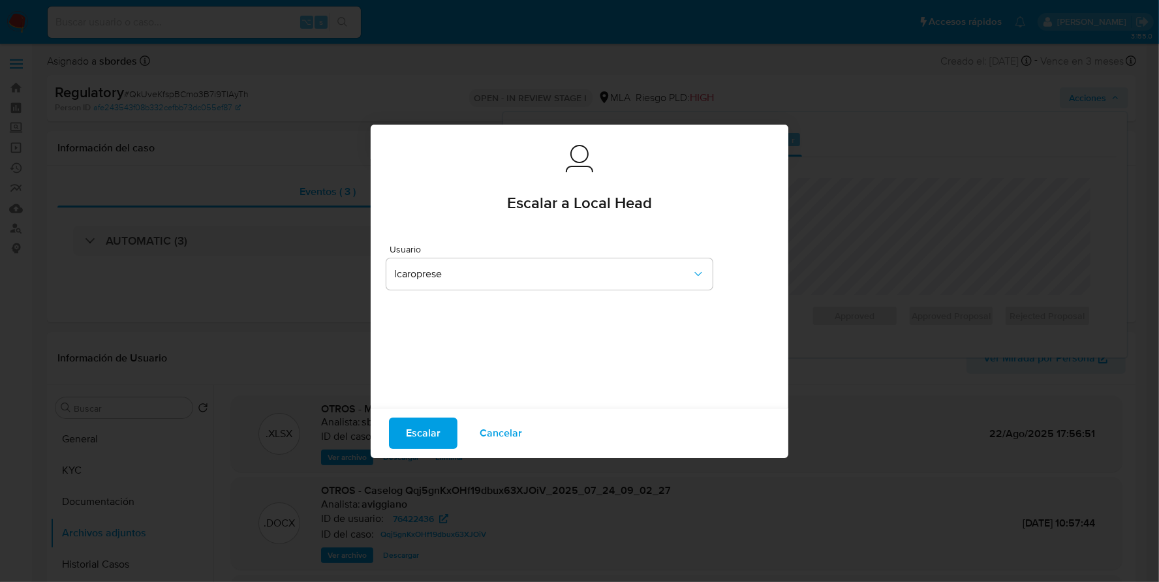
click at [420, 435] on span "Escalar" at bounding box center [423, 433] width 35 height 29
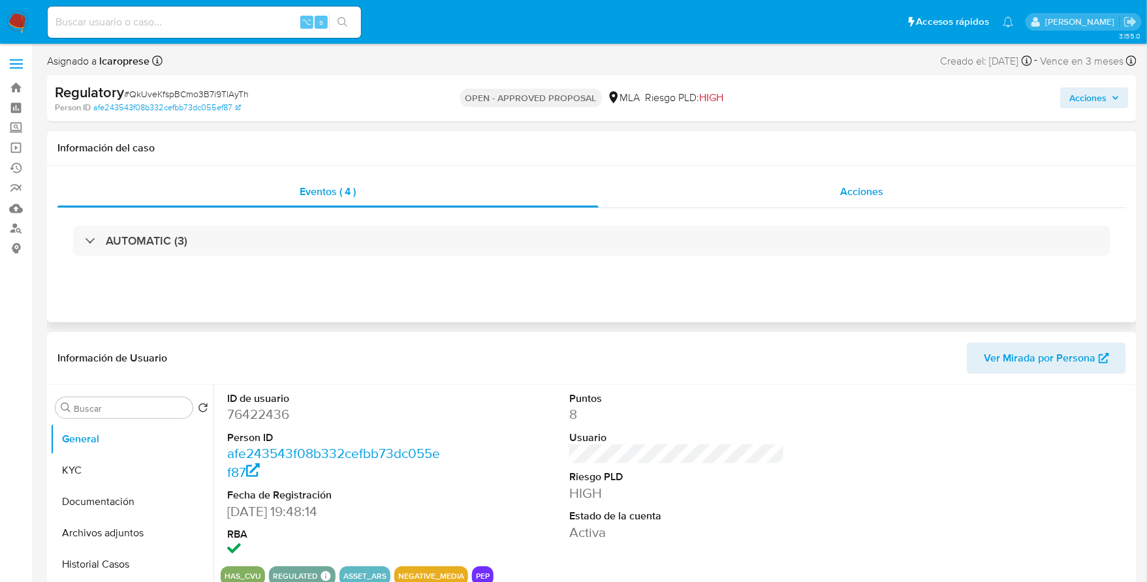
click at [879, 185] on span "Acciones" at bounding box center [862, 191] width 43 height 15
select select "10"
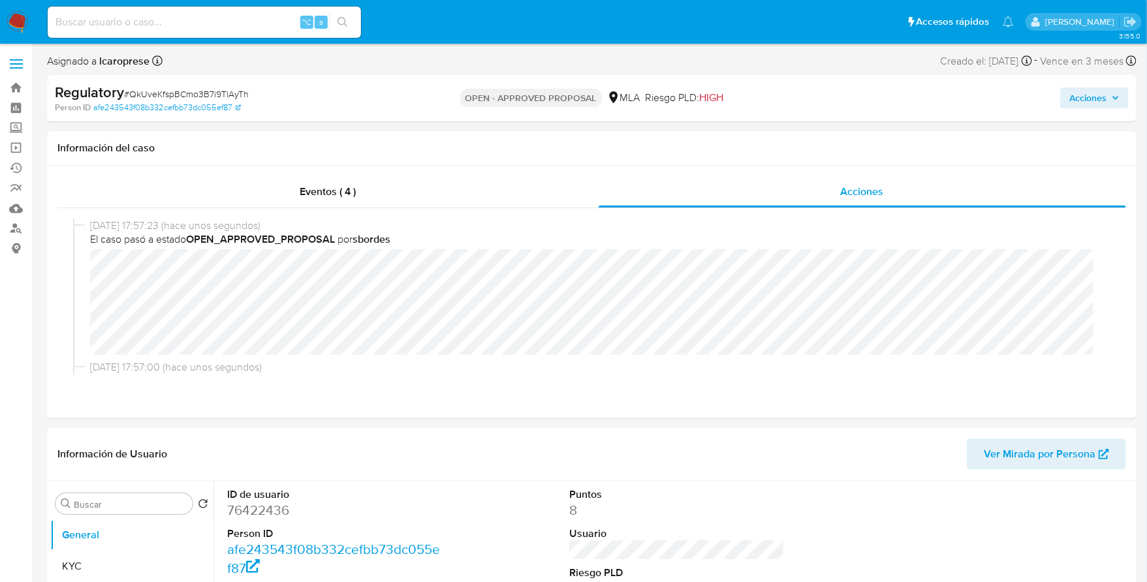
click at [157, 5] on div "⌥ s" at bounding box center [204, 22] width 313 height 37
click at [159, 24] on input at bounding box center [204, 22] width 313 height 17
paste input "758567229"
type input "758567229"
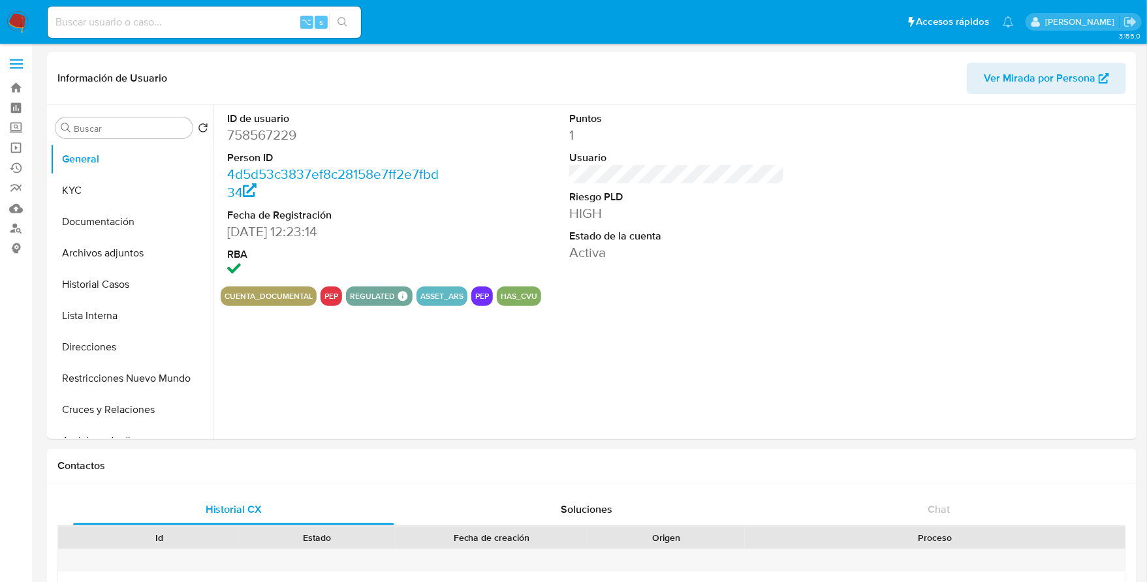
select select "10"
click at [353, 303] on div "regulated Regulated MLA UIF COMPLIES LEGACY Mark Id MLA_UIF Compliant is_compli…" at bounding box center [379, 297] width 67 height 20
click at [100, 315] on button "Lista Interna" at bounding box center [126, 315] width 153 height 31
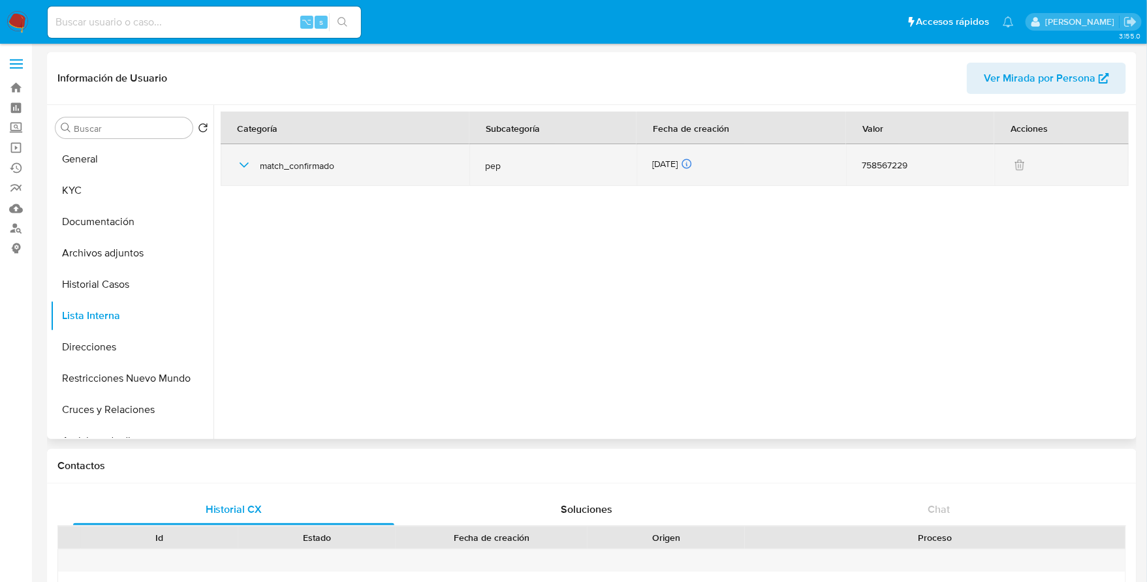
click at [225, 160] on td "match_confirmado" at bounding box center [345, 165] width 249 height 42
click at [244, 161] on icon "button" at bounding box center [244, 165] width 16 height 16
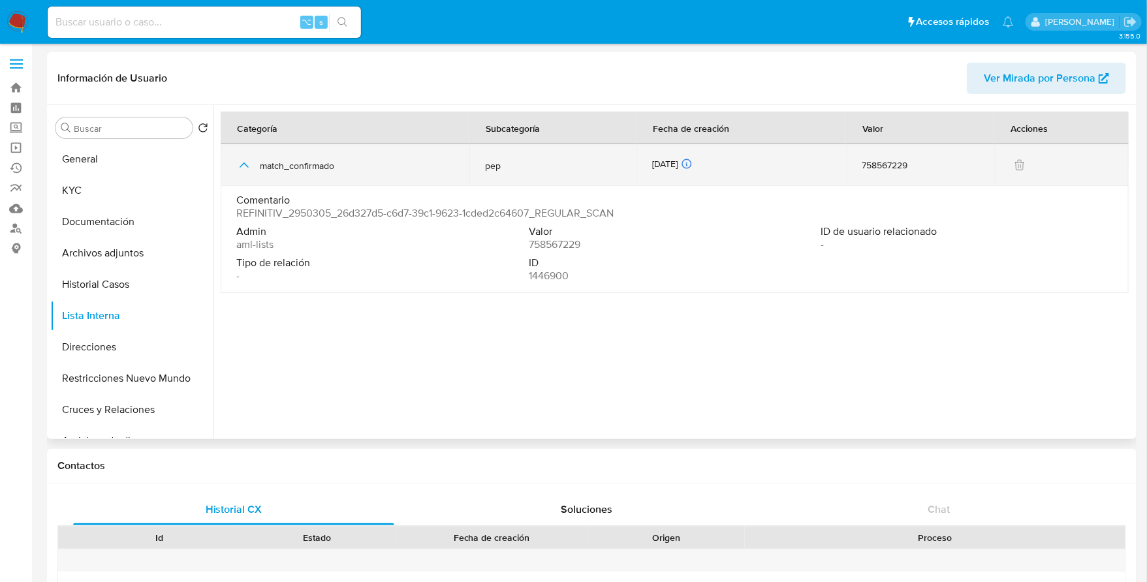
click at [244, 161] on icon "button" at bounding box center [244, 165] width 16 height 16
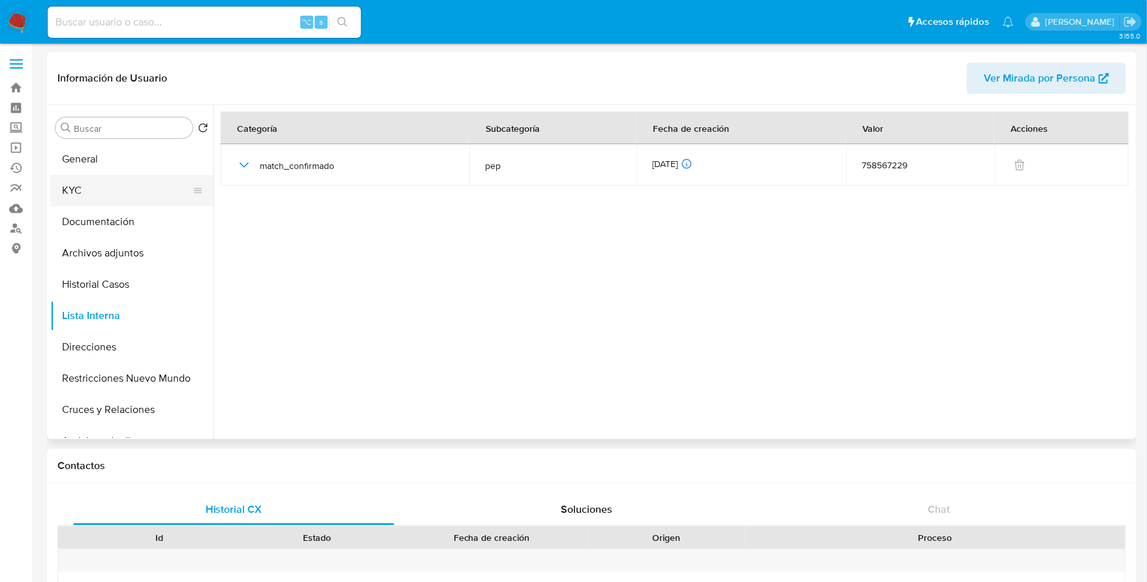
click at [97, 186] on button "KYC" at bounding box center [126, 190] width 153 height 31
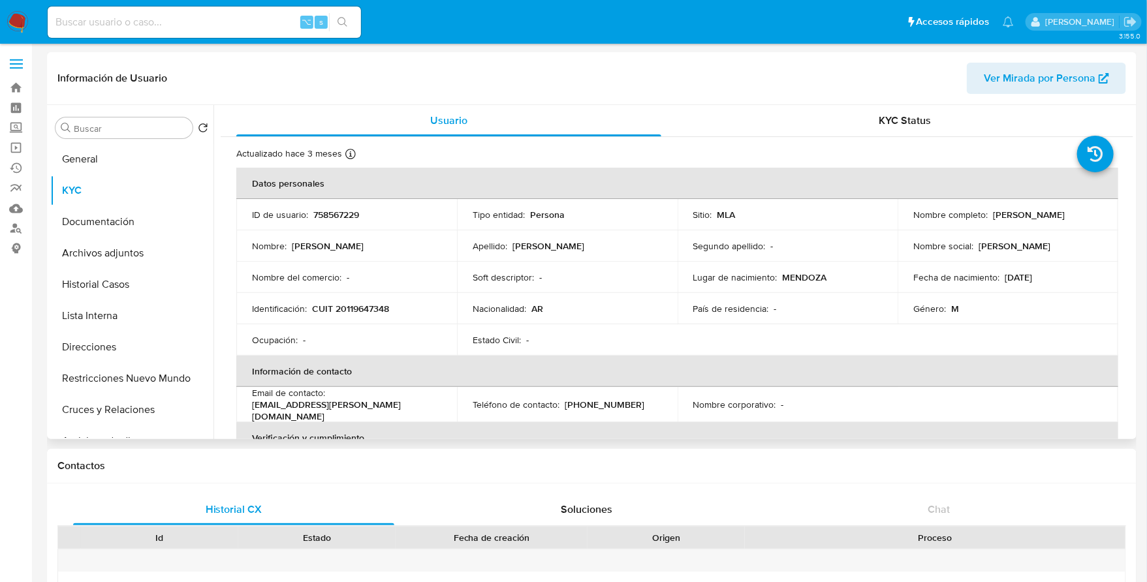
drag, startPoint x: 989, startPoint y: 213, endPoint x: 1094, endPoint y: 214, distance: 105.1
click at [1104, 214] on td "Nombre completo : [PERSON_NAME]" at bounding box center [1008, 214] width 221 height 31
copy p "[PERSON_NAME]"
copy p "20119647348"
click at [91, 159] on button "General" at bounding box center [126, 159] width 153 height 31
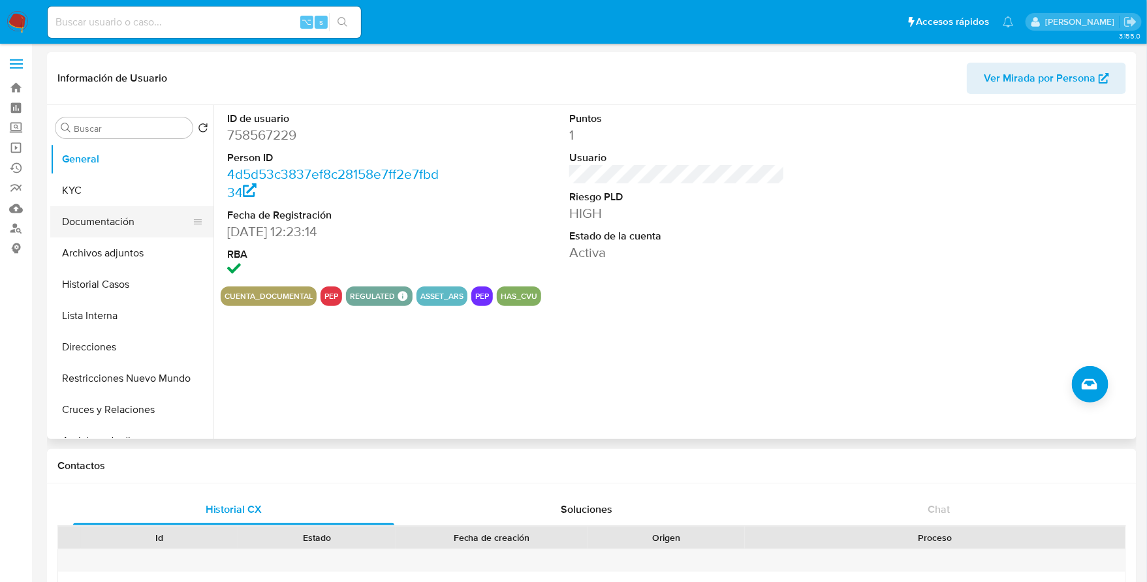
click at [137, 223] on button "Documentación" at bounding box center [126, 221] width 153 height 31
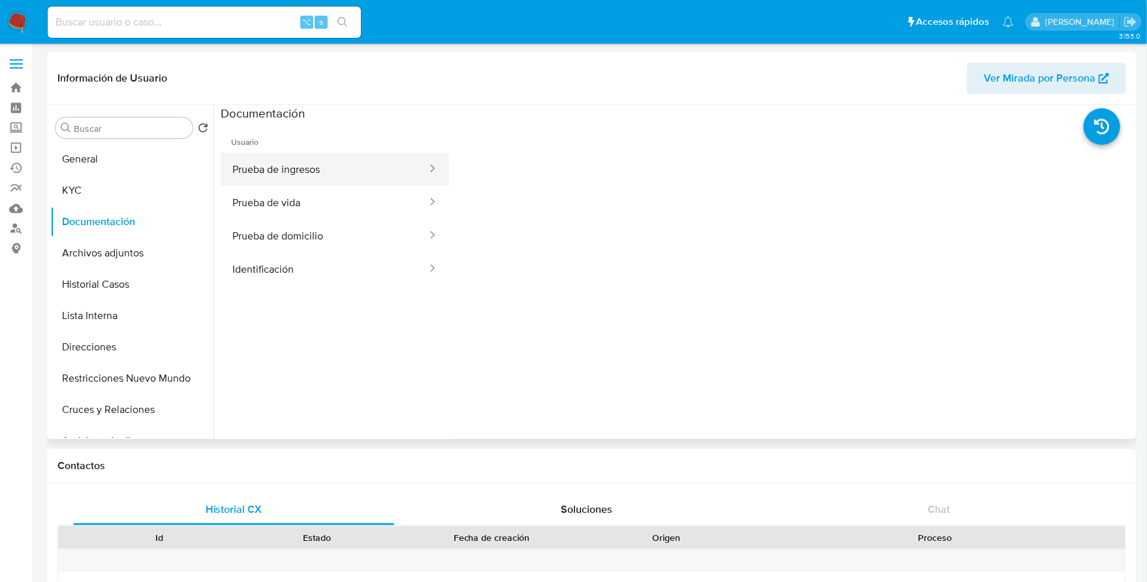
click at [297, 161] on button "Prueba de ingresos" at bounding box center [325, 169] width 208 height 33
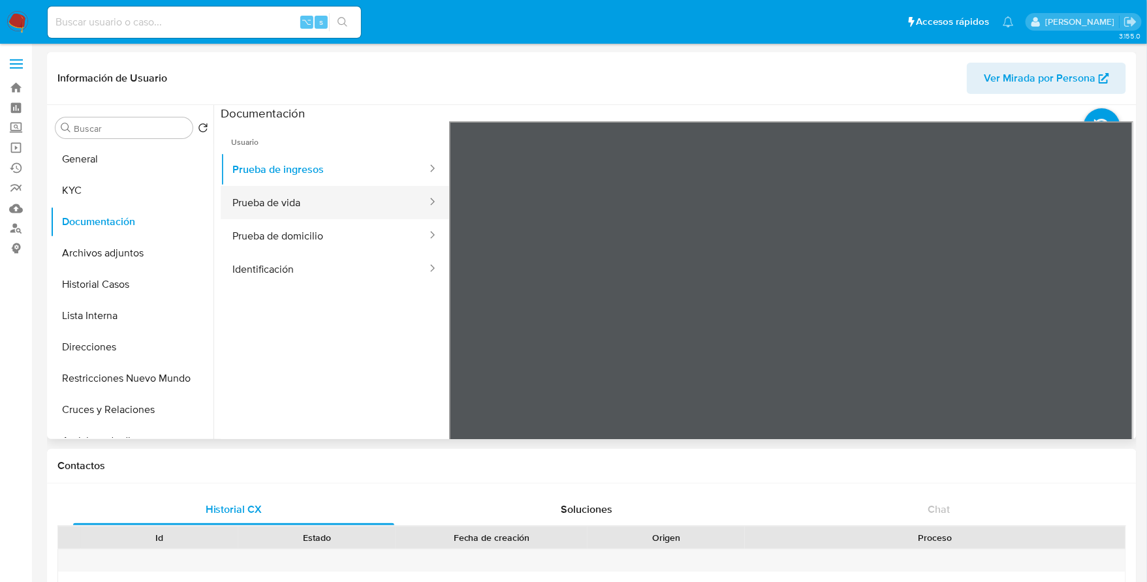
click at [339, 202] on button "Prueba de vida" at bounding box center [325, 202] width 208 height 33
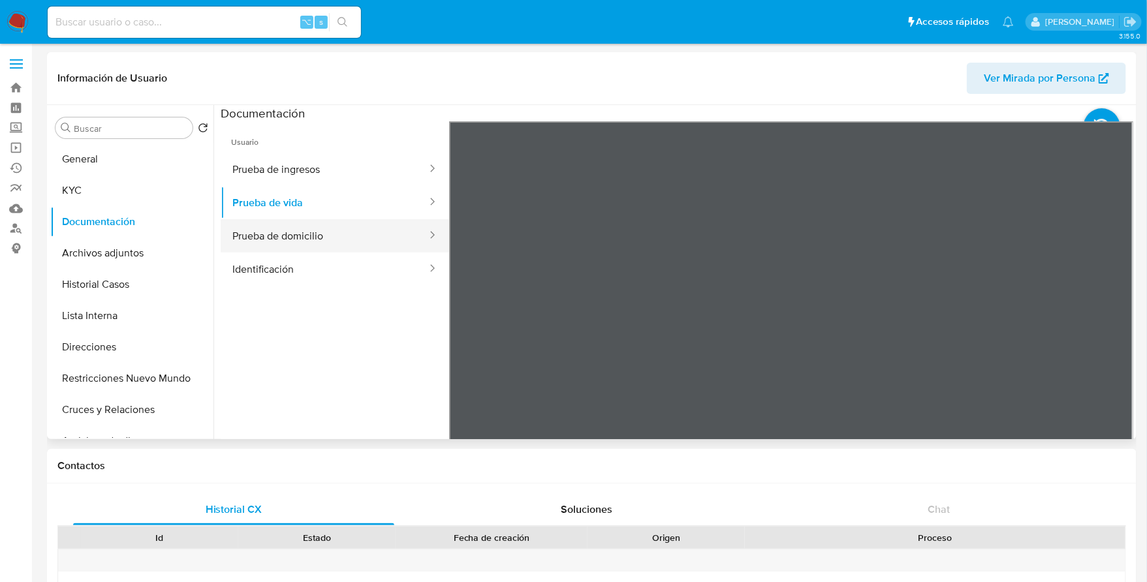
click at [339, 251] on button "Prueba de domicilio" at bounding box center [325, 235] width 208 height 33
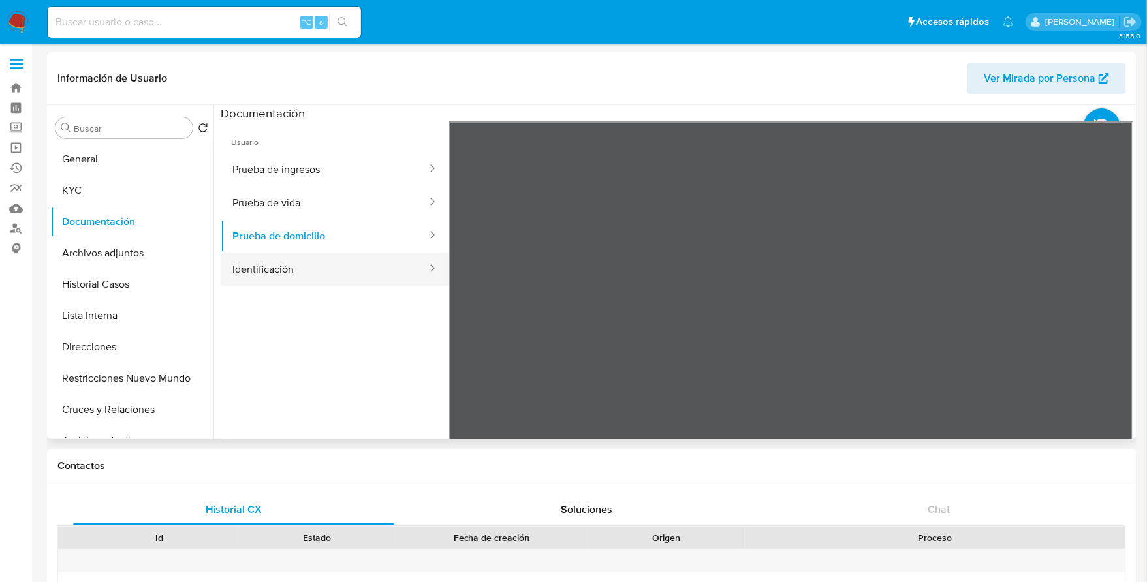
click at [336, 270] on button "Identificación" at bounding box center [325, 269] width 208 height 33
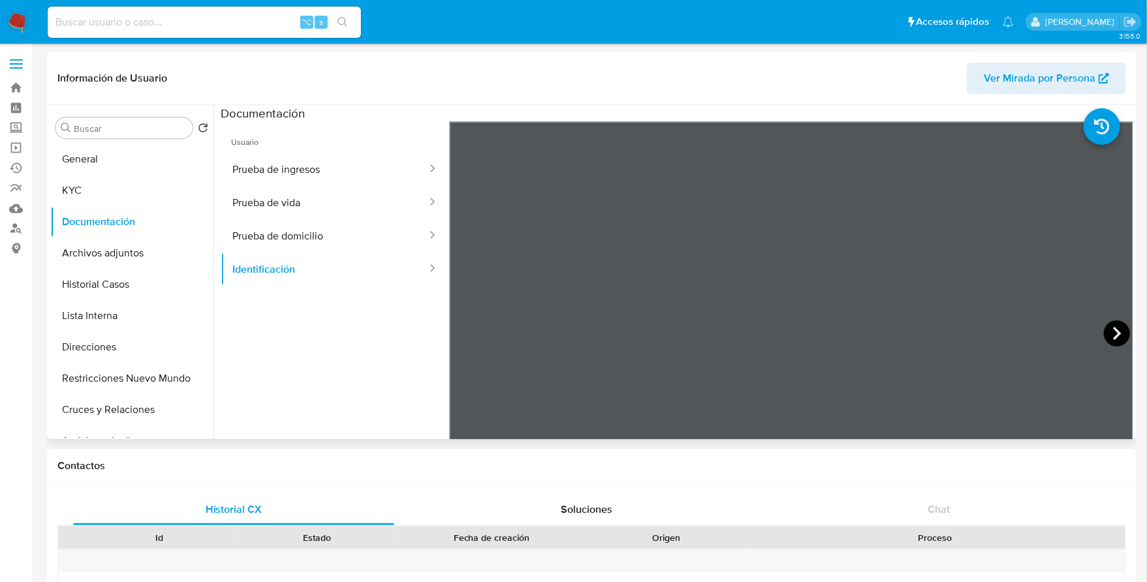
click at [1115, 339] on icon at bounding box center [1117, 334] width 26 height 26
click at [114, 184] on button "KYC" at bounding box center [126, 190] width 153 height 31
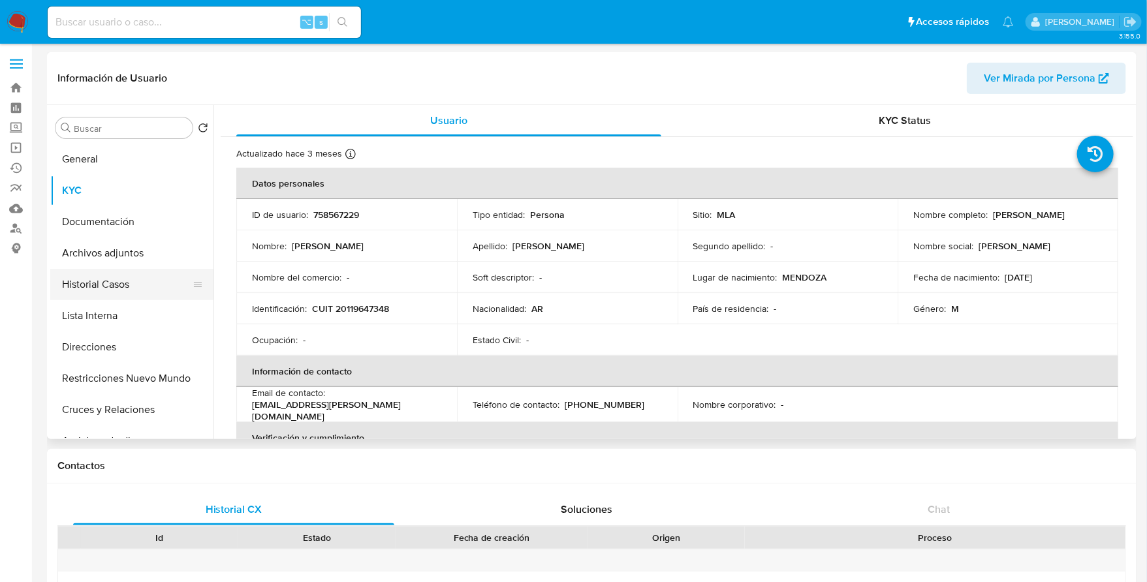
click at [111, 273] on button "Historial Casos" at bounding box center [126, 284] width 153 height 31
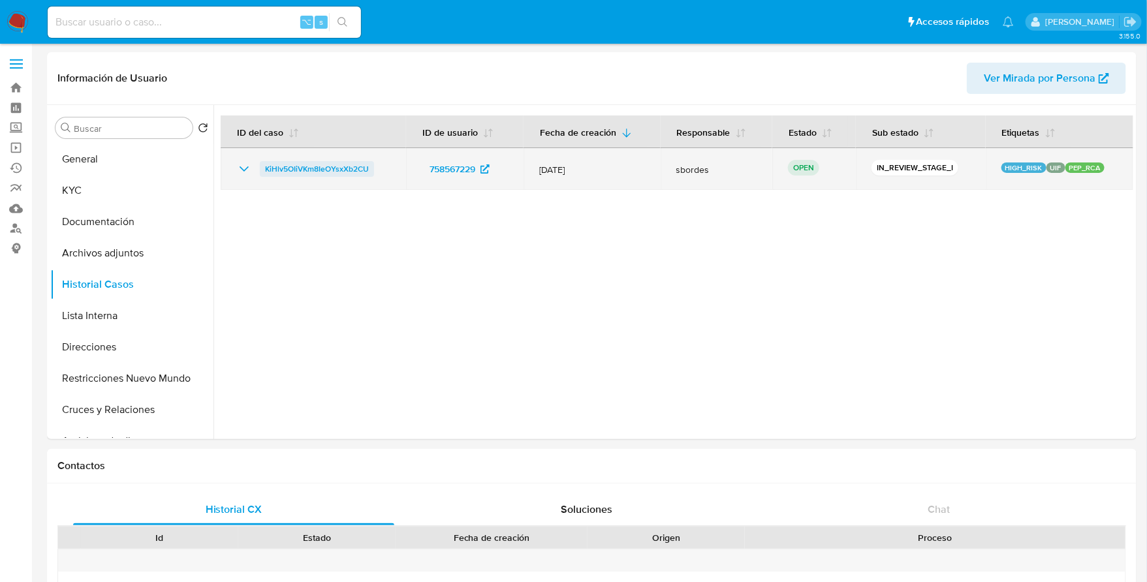
click at [315, 163] on span "KiHlv5OIiVKm8IeOYsxXb2CU" at bounding box center [317, 169] width 104 height 16
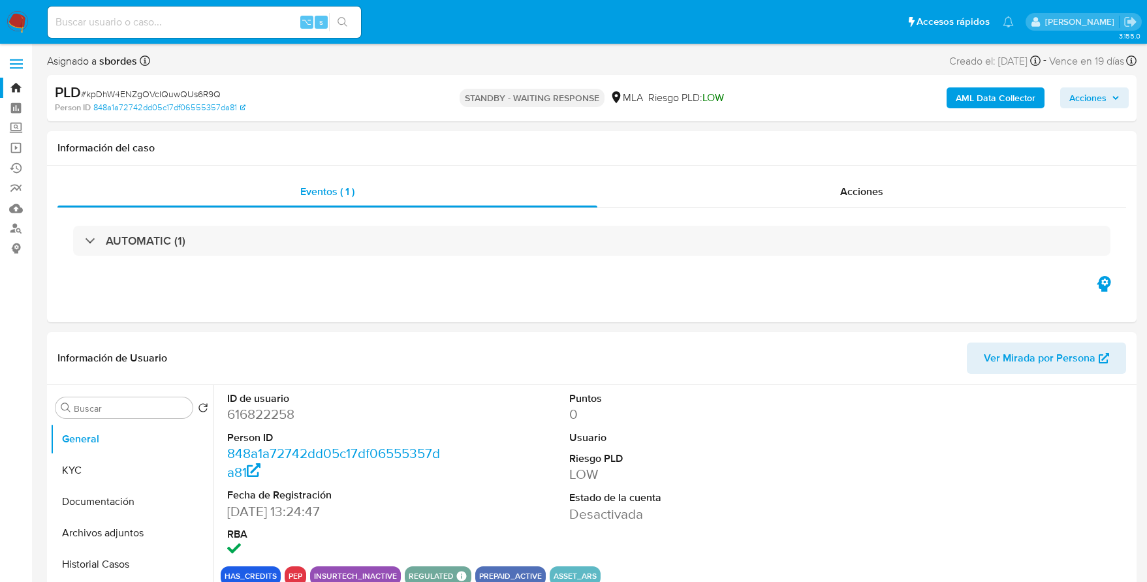
select select "10"
click at [14, 22] on img at bounding box center [18, 22] width 22 height 22
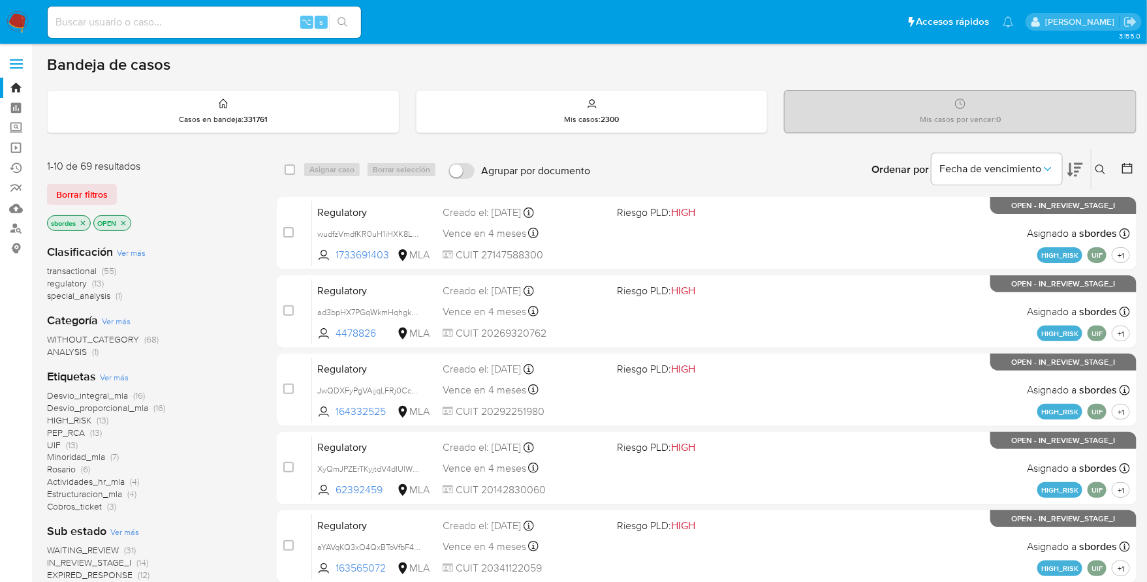
click at [84, 219] on icon "close-filter" at bounding box center [83, 223] width 8 height 8
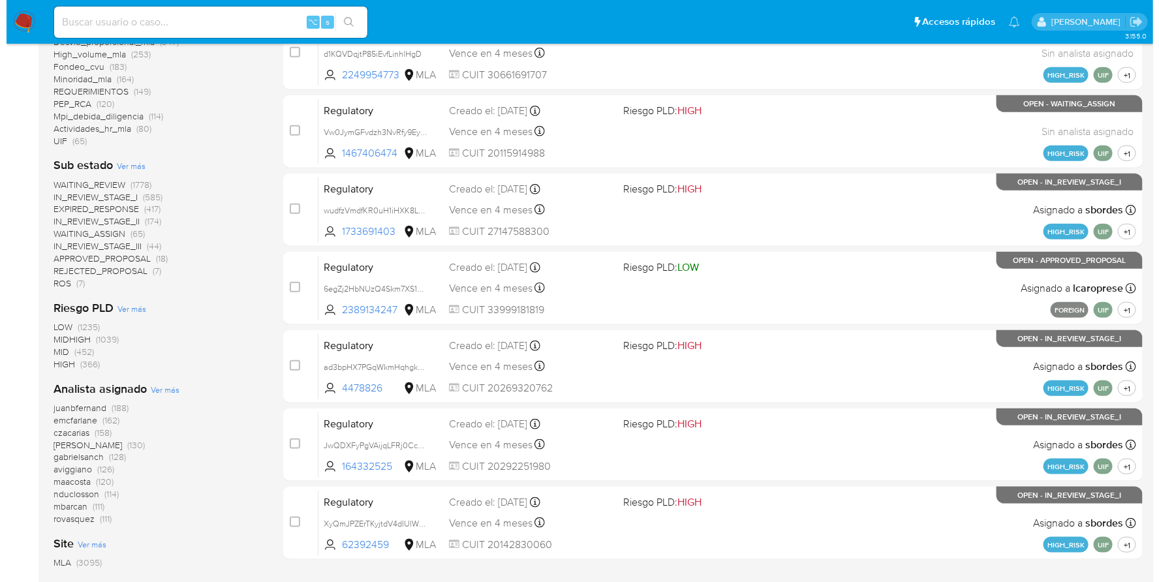
scroll to position [471, 0]
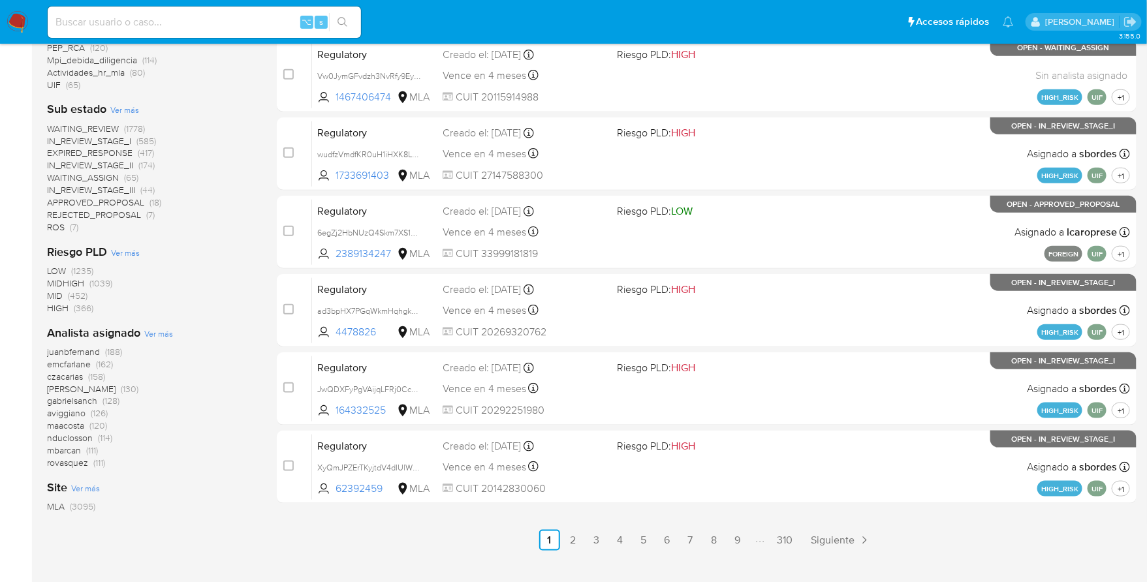
click at [157, 332] on span "Ver más" at bounding box center [158, 334] width 29 height 12
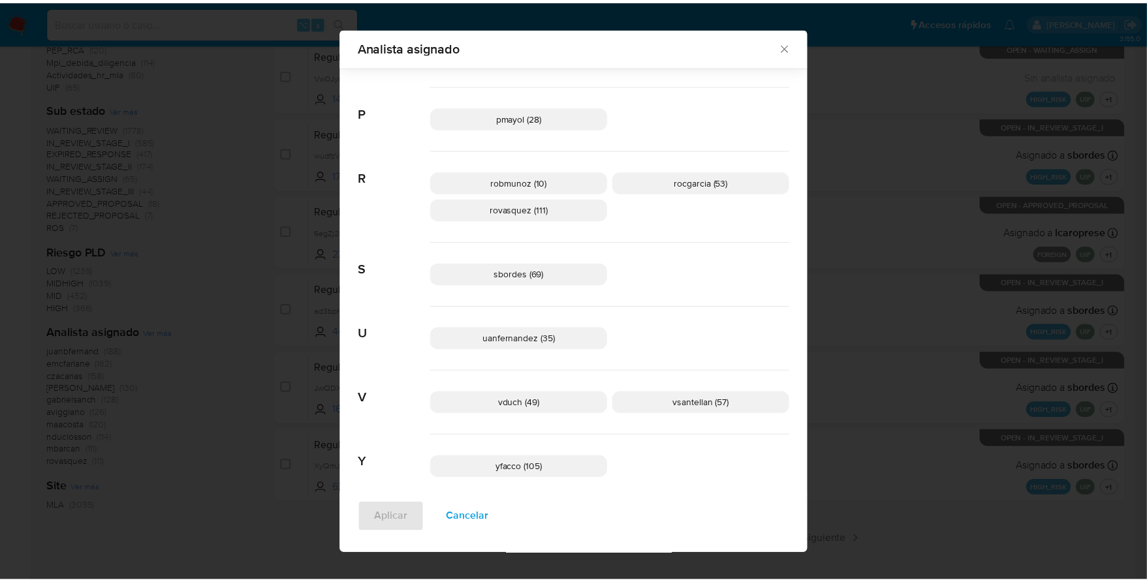
scroll to position [934, 0]
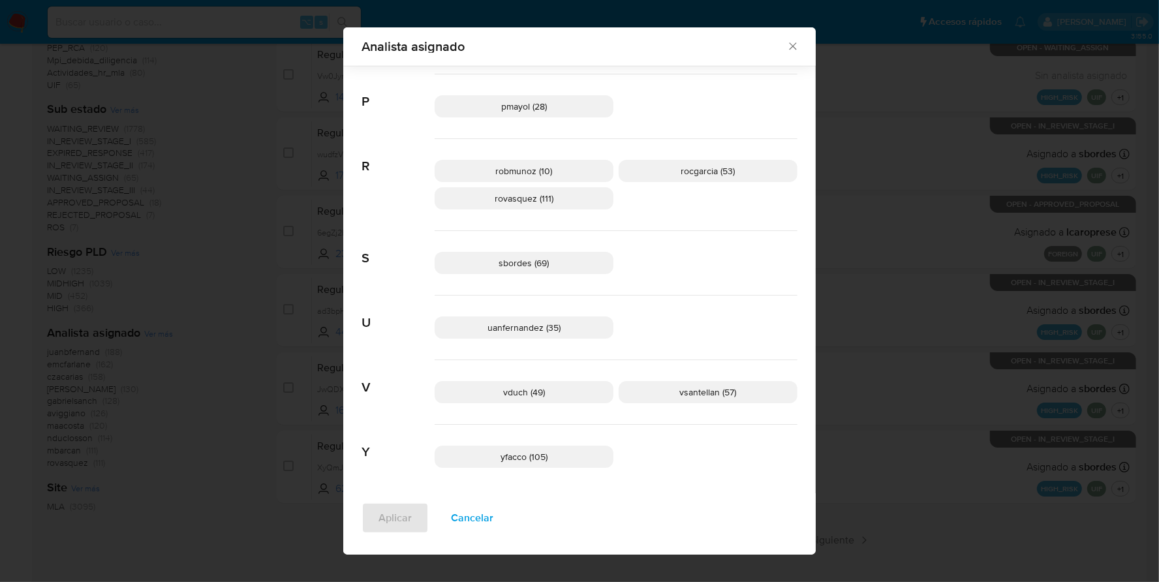
click at [787, 48] on icon "Cerrar" at bounding box center [793, 46] width 13 height 13
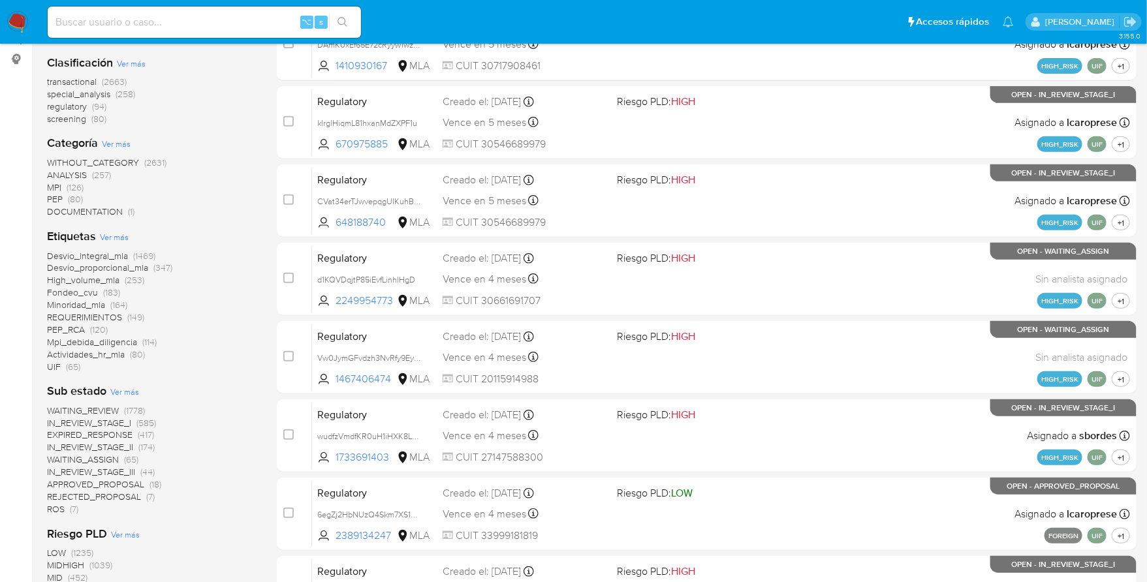
scroll to position [0, 0]
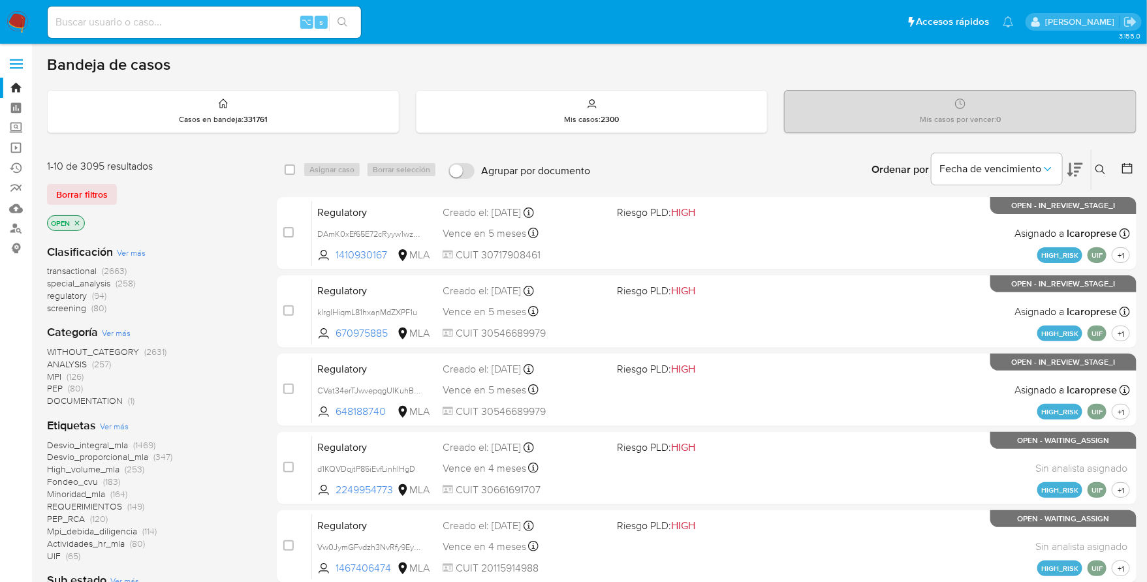
click at [26, 21] on img at bounding box center [18, 22] width 22 height 22
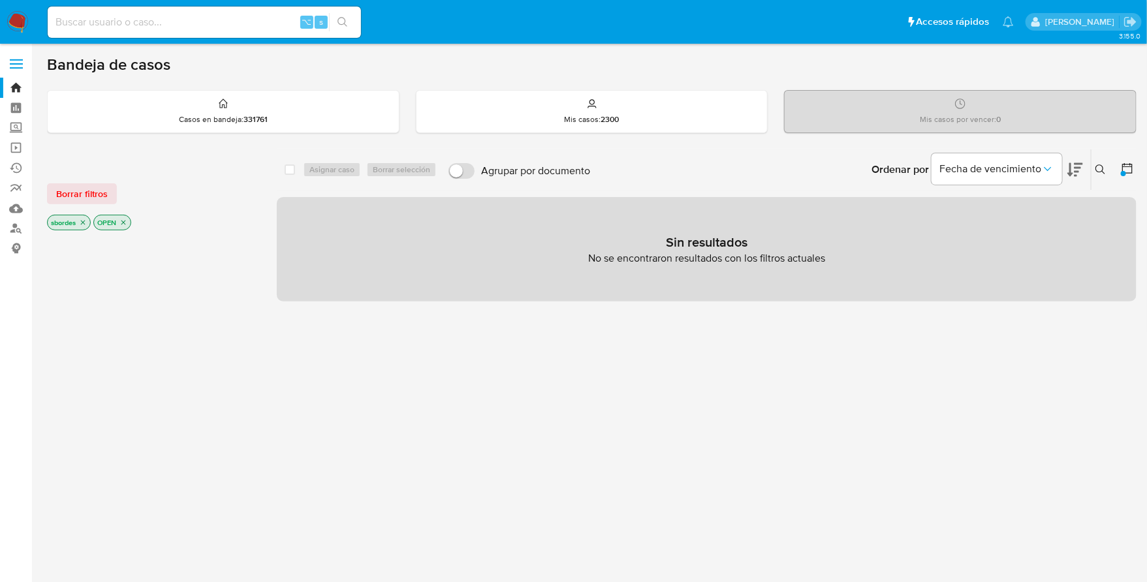
click at [171, 22] on input at bounding box center [204, 22] width 313 height 17
paste input "kpDhW4ENZgOVcIQuwQUs6R9Q"
type input "kpDhW4ENZgOVcIQuwQUs6R9Q"
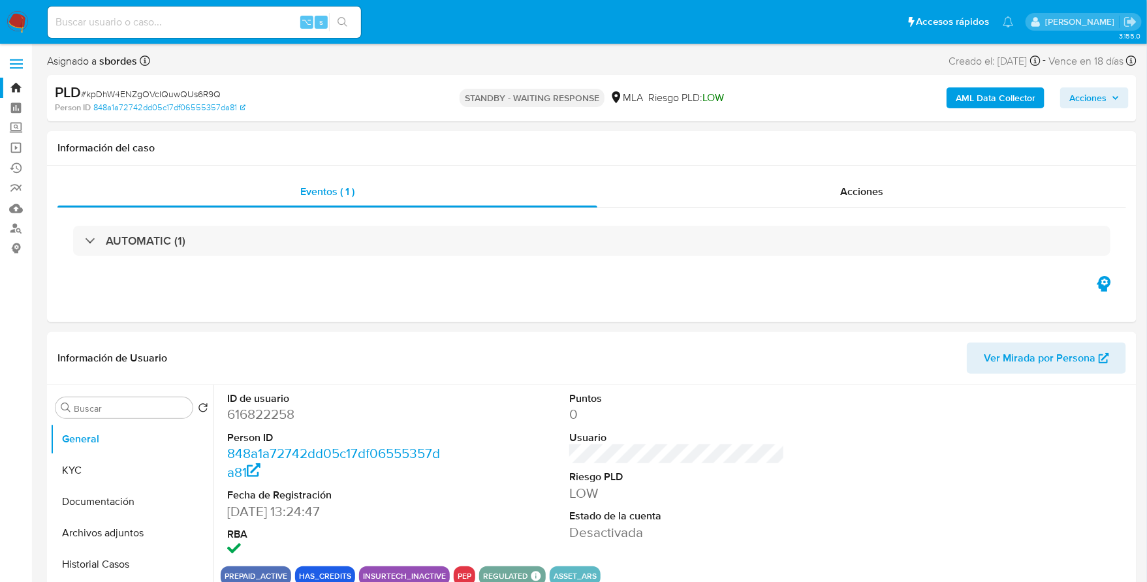
select select "10"
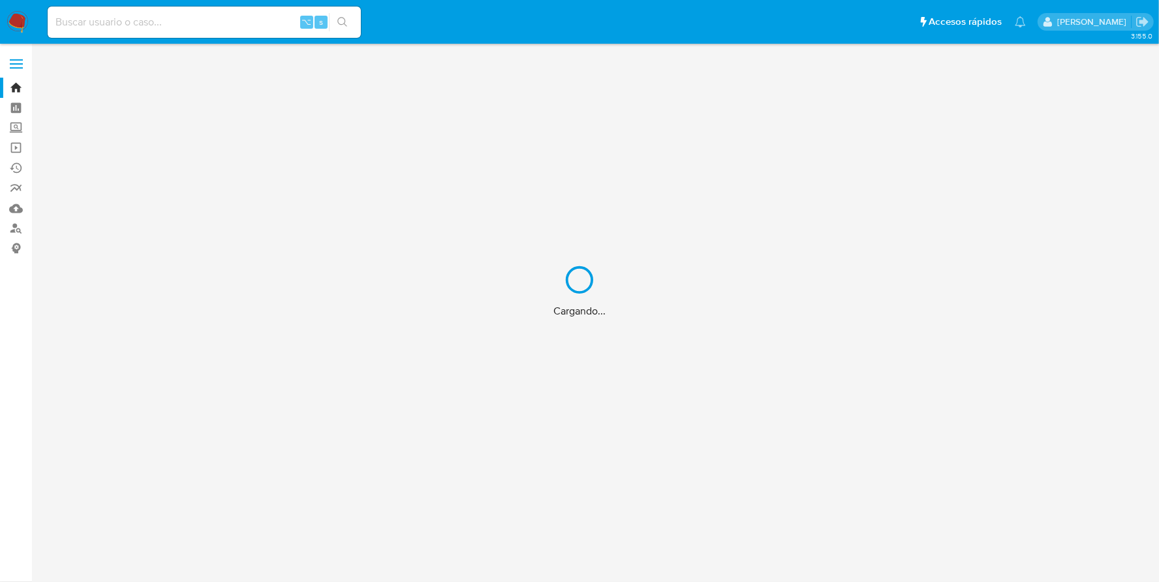
click at [202, 27] on div "Cargando..." at bounding box center [579, 291] width 1159 height 582
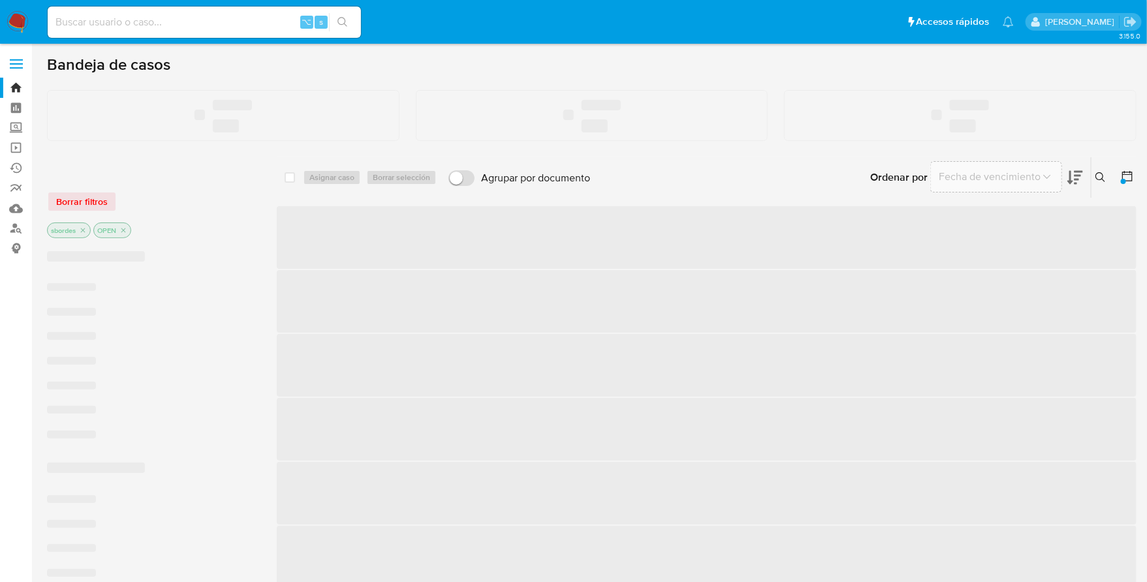
click at [229, 20] on input at bounding box center [204, 22] width 313 height 17
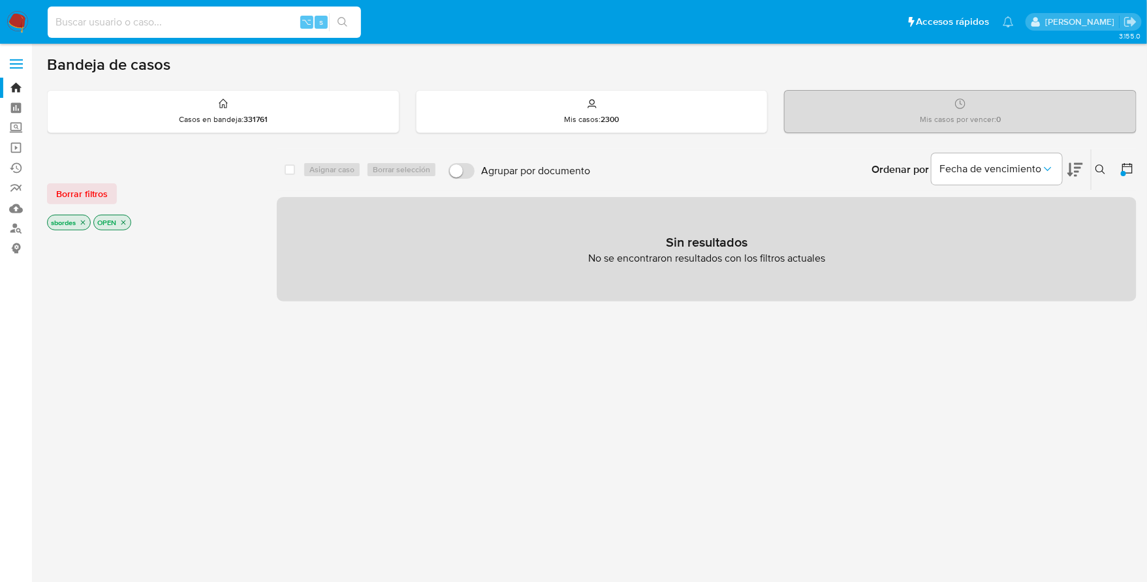
paste input "kpDhW4ENZgOVcIQuwQUs6R9Q"
type input "kpDhW4ENZgOVcIQuwQUs6R9Q"
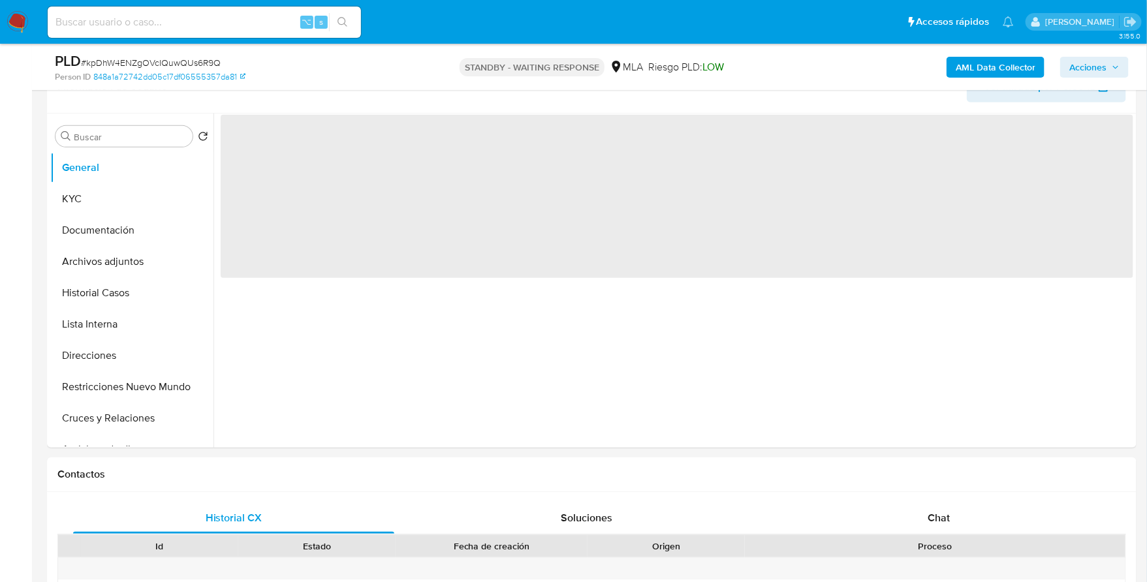
scroll to position [332, 0]
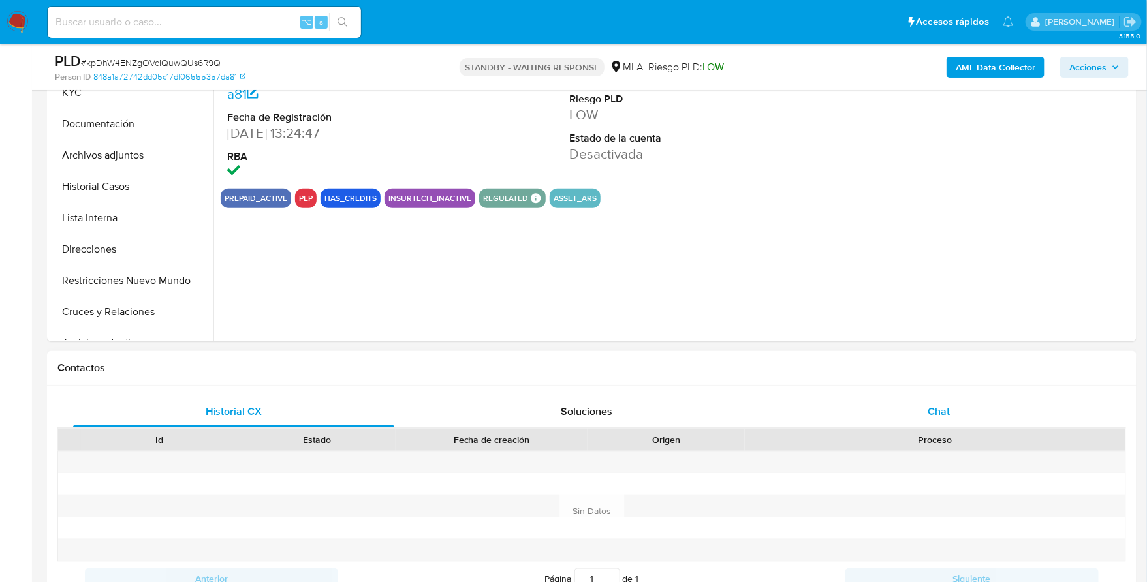
click at [914, 418] on div "Chat" at bounding box center [938, 411] width 321 height 31
select select "10"
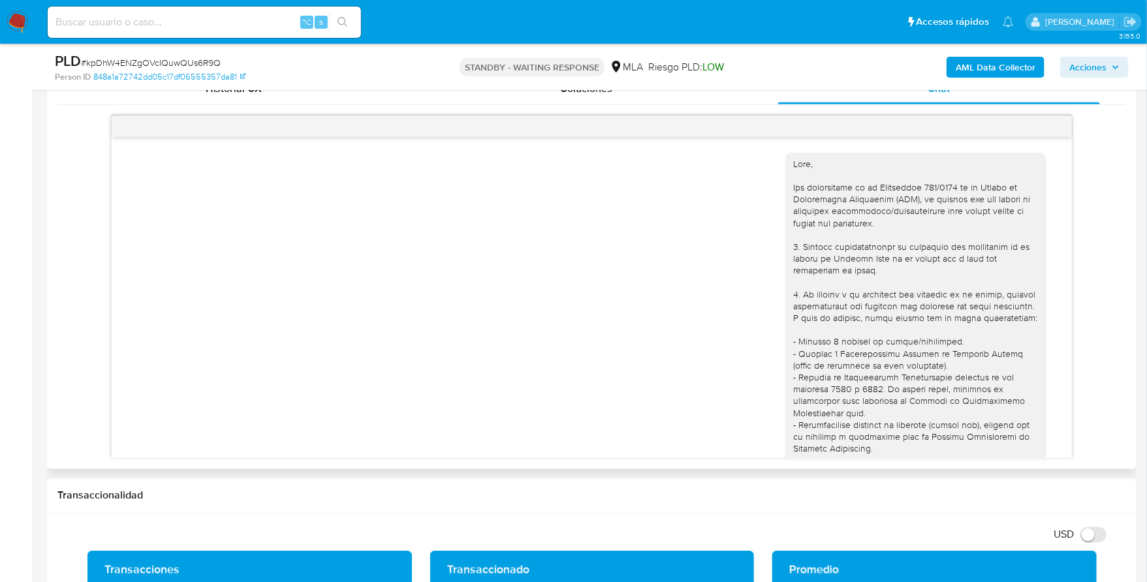
scroll to position [1215, 0]
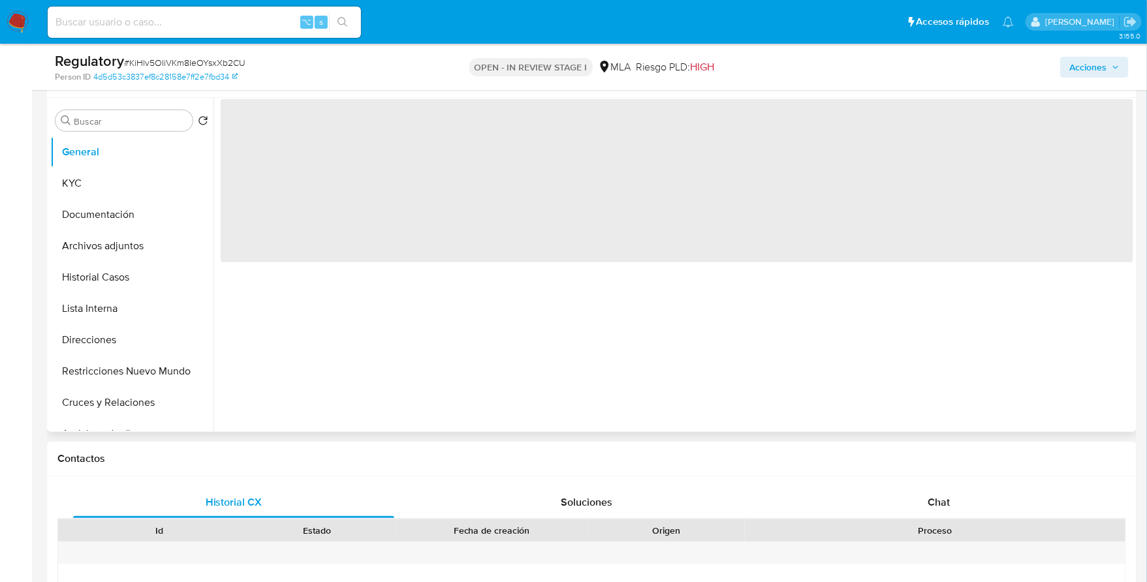
scroll to position [266, 0]
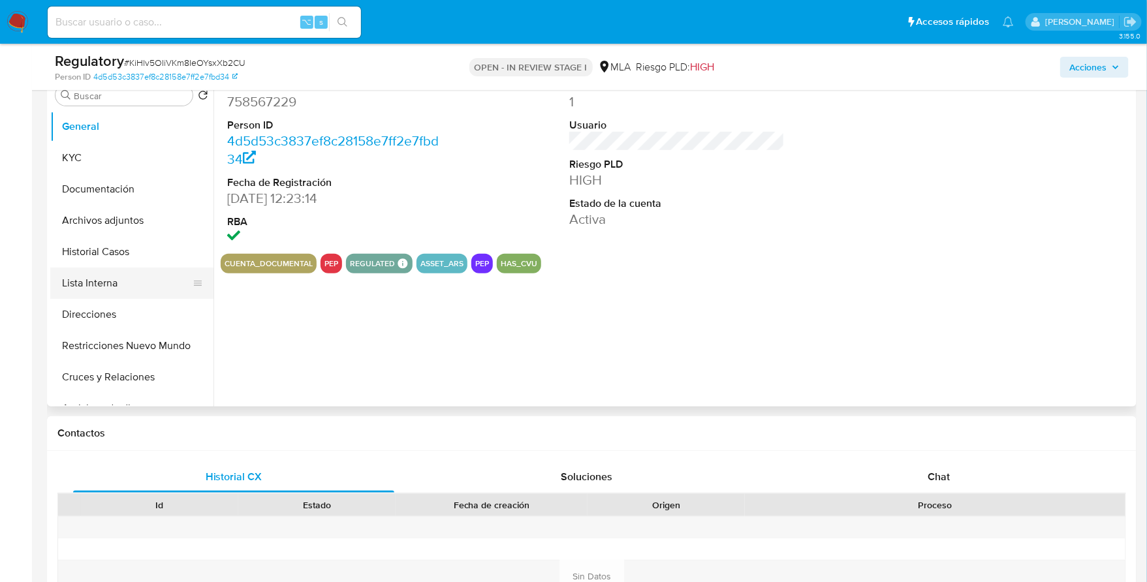
click at [95, 282] on button "Lista Interna" at bounding box center [126, 283] width 153 height 31
select select "10"
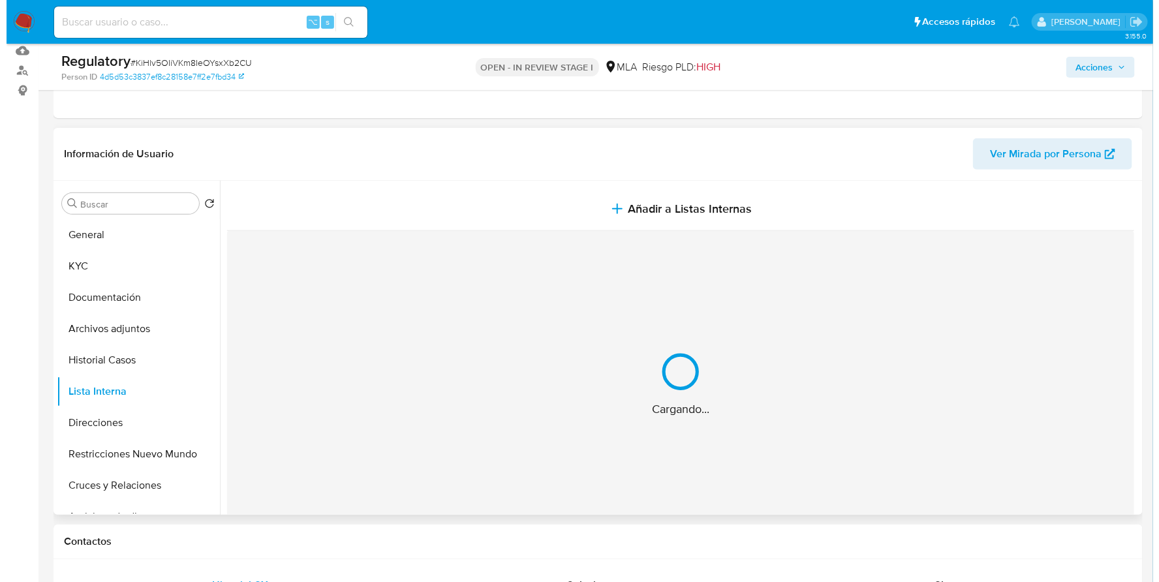
scroll to position [151, 0]
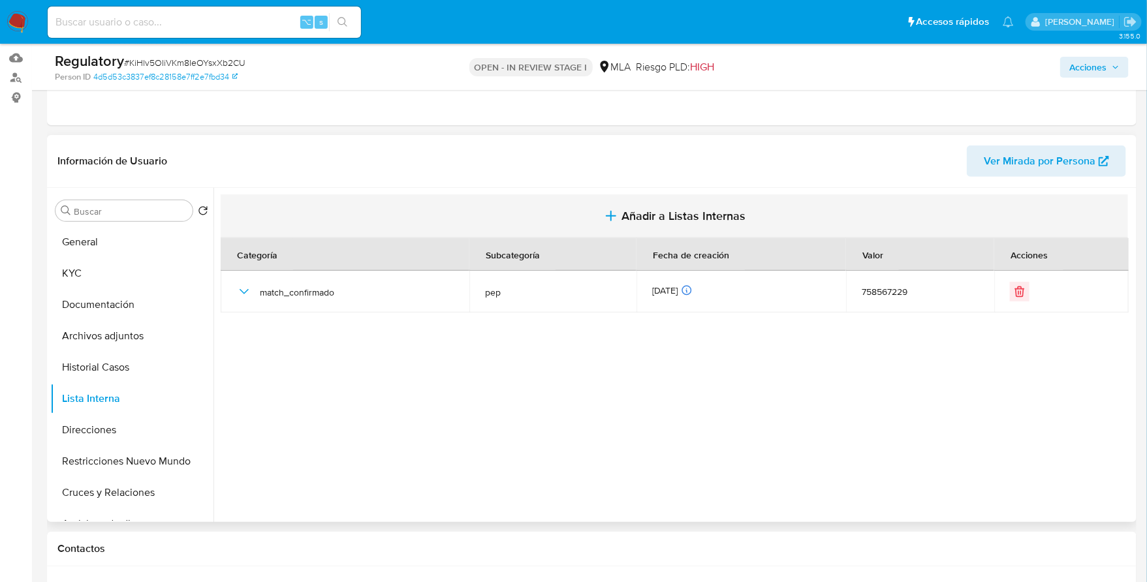
click at [634, 206] on button "Añadir a Listas Internas" at bounding box center [674, 217] width 907 height 44
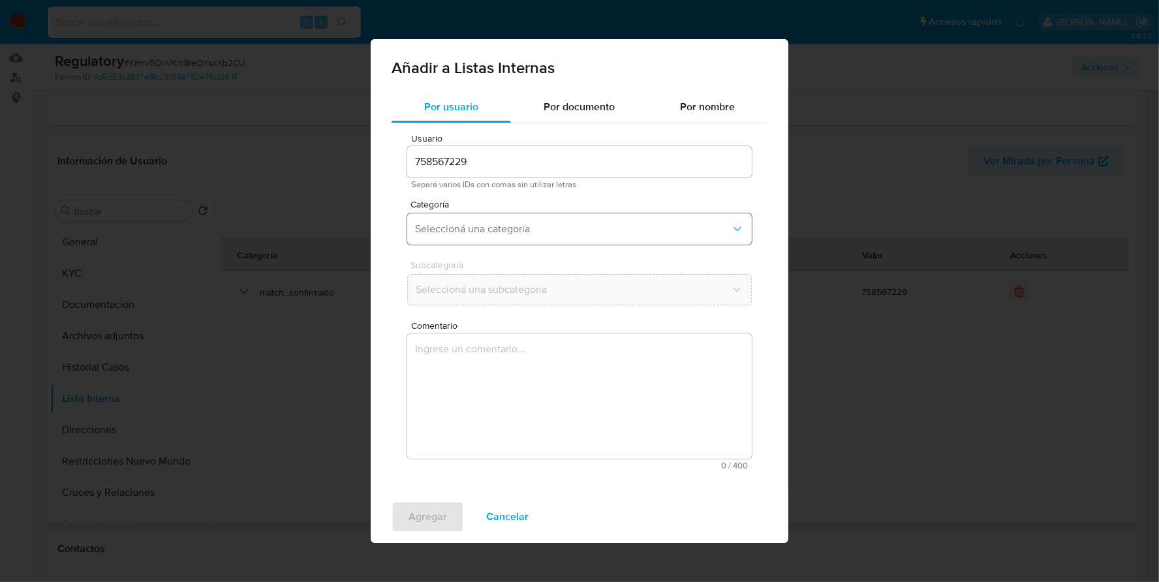
click at [506, 215] on button "Seleccioná una categoría" at bounding box center [579, 228] width 345 height 31
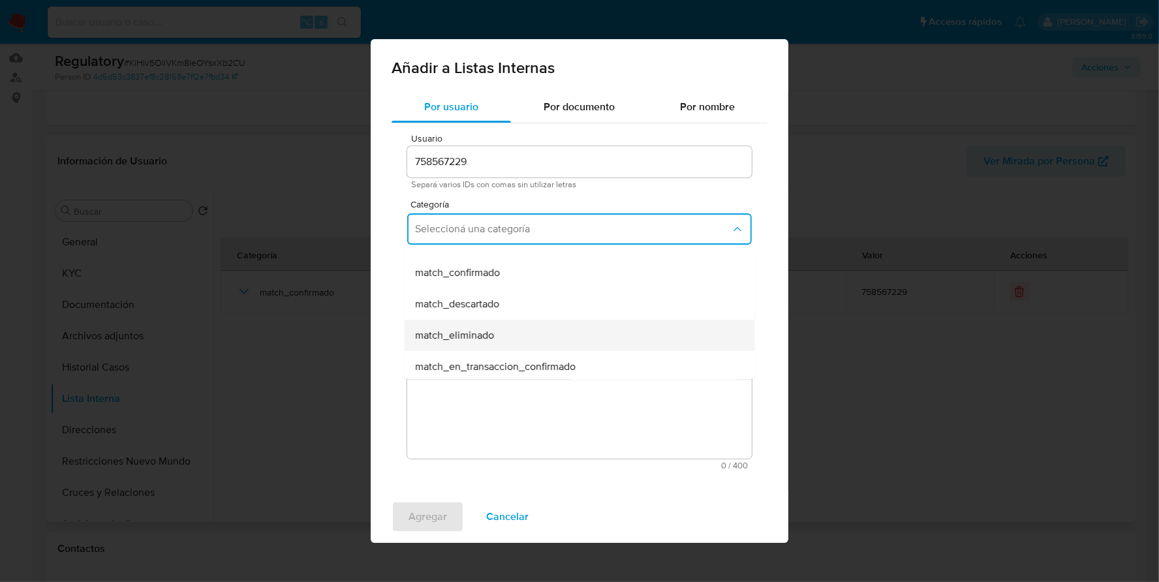
scroll to position [101, 0]
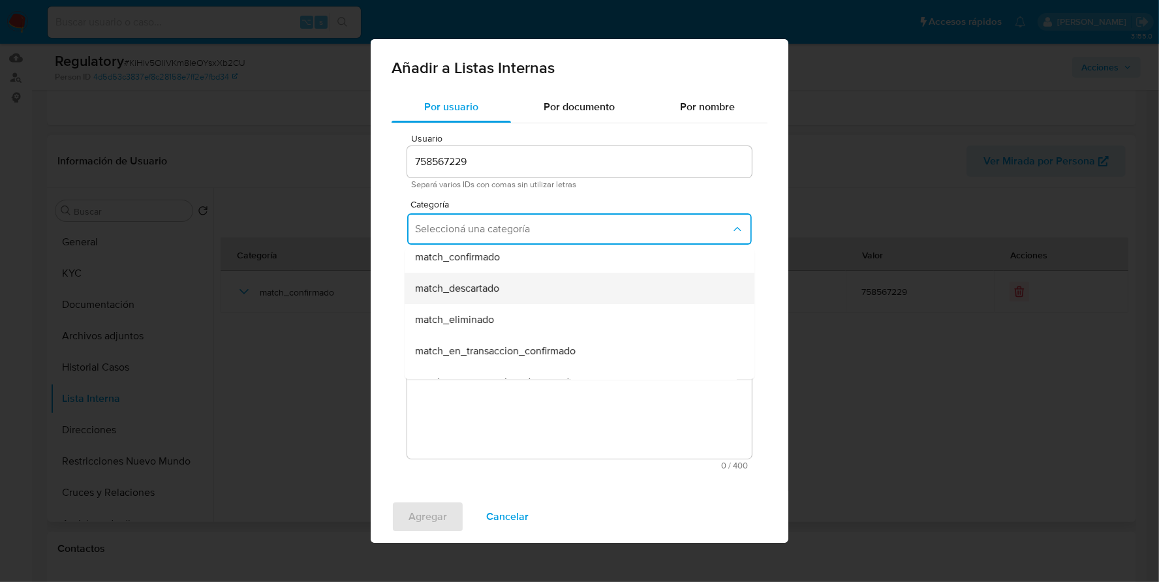
click at [489, 284] on span "match_descartado" at bounding box center [457, 288] width 84 height 13
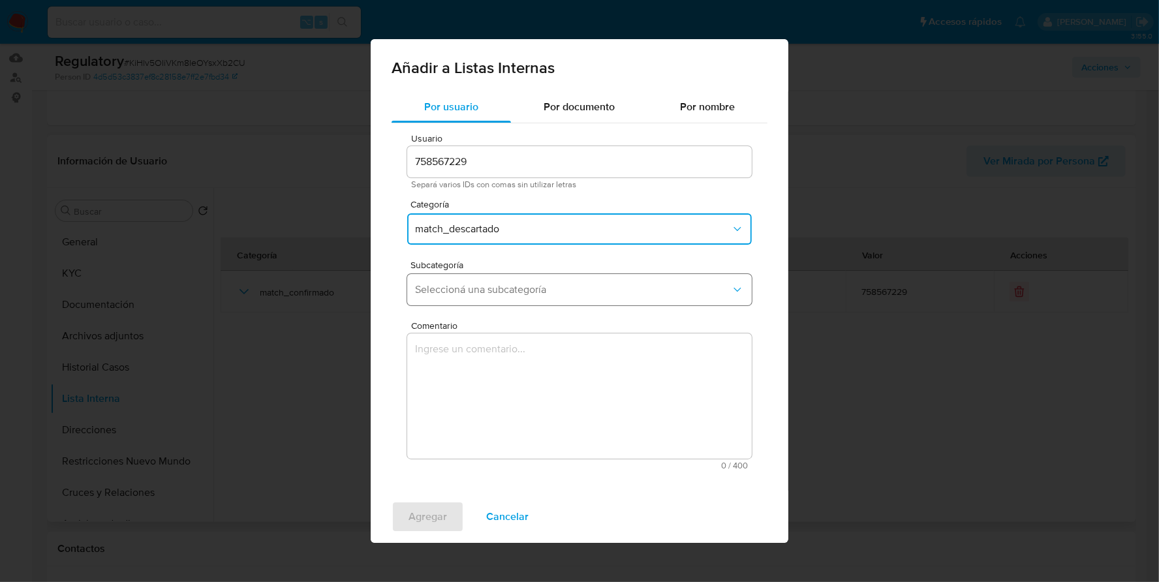
click at [544, 289] on span "Seleccioná una subcategoría" at bounding box center [573, 289] width 316 height 13
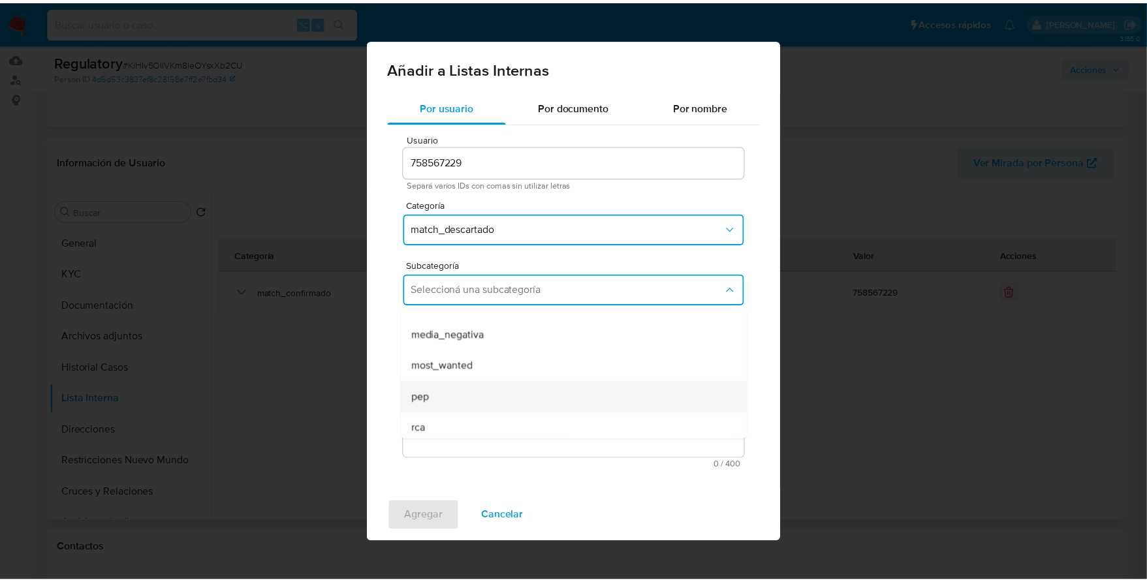
scroll to position [88, 0]
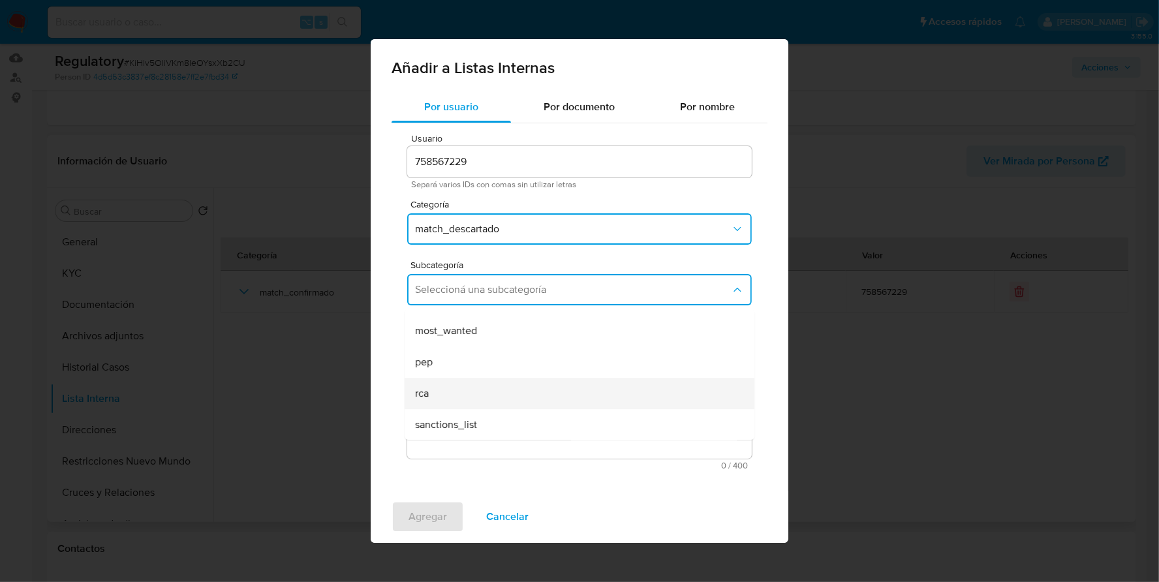
click at [463, 385] on div "rca" at bounding box center [575, 393] width 321 height 31
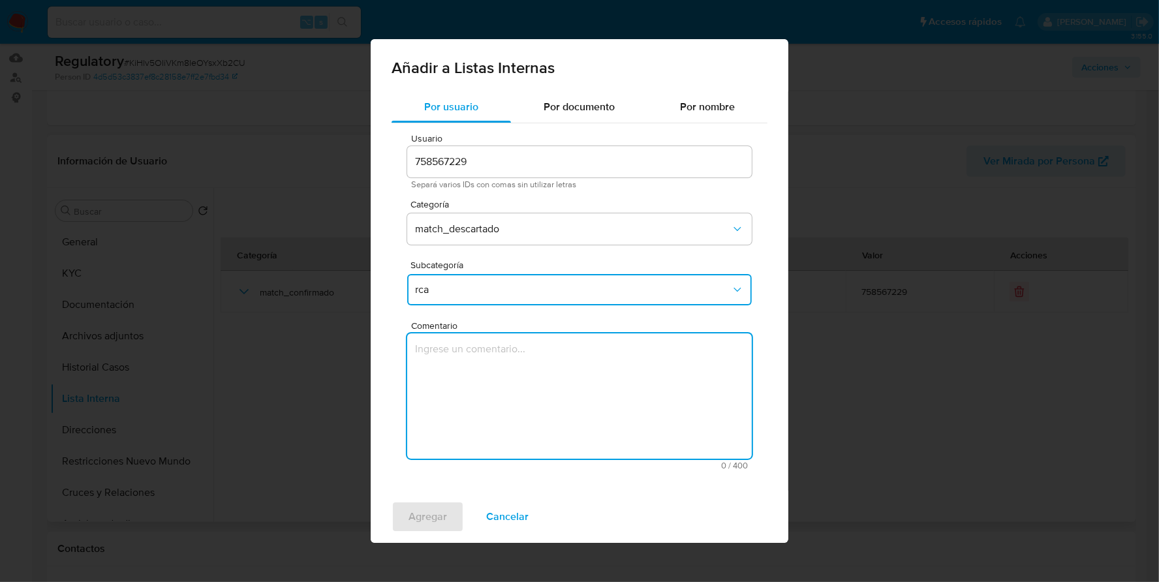
click at [511, 377] on textarea "Comentario" at bounding box center [579, 396] width 345 height 125
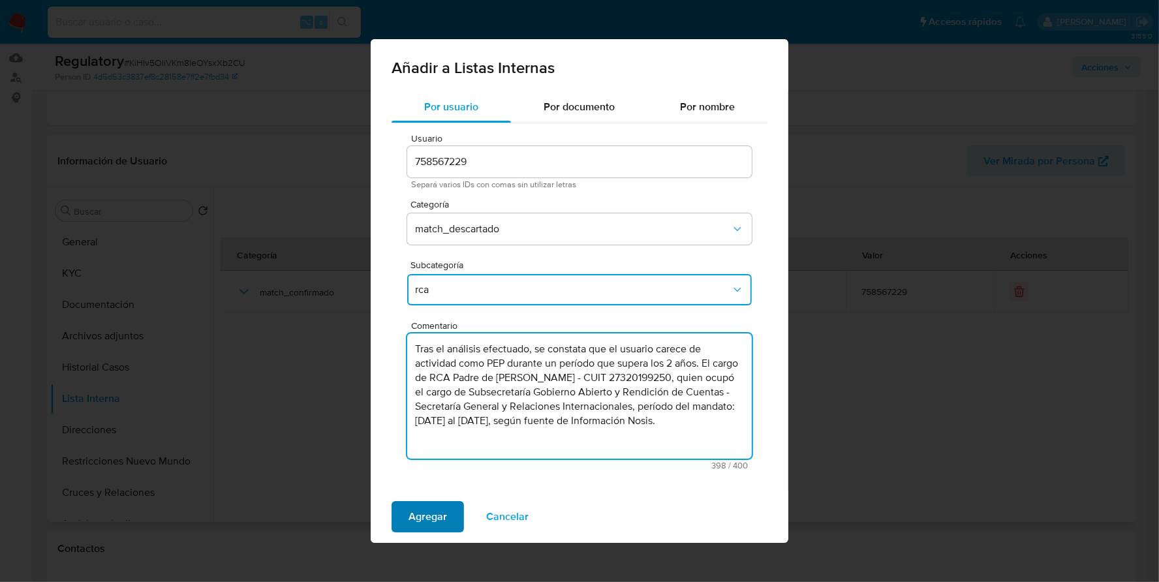
type textarea "Tras el análisis efectuado, se constata que el usuario carece de actividad como…"
click at [438, 526] on span "Agregar" at bounding box center [428, 517] width 39 height 29
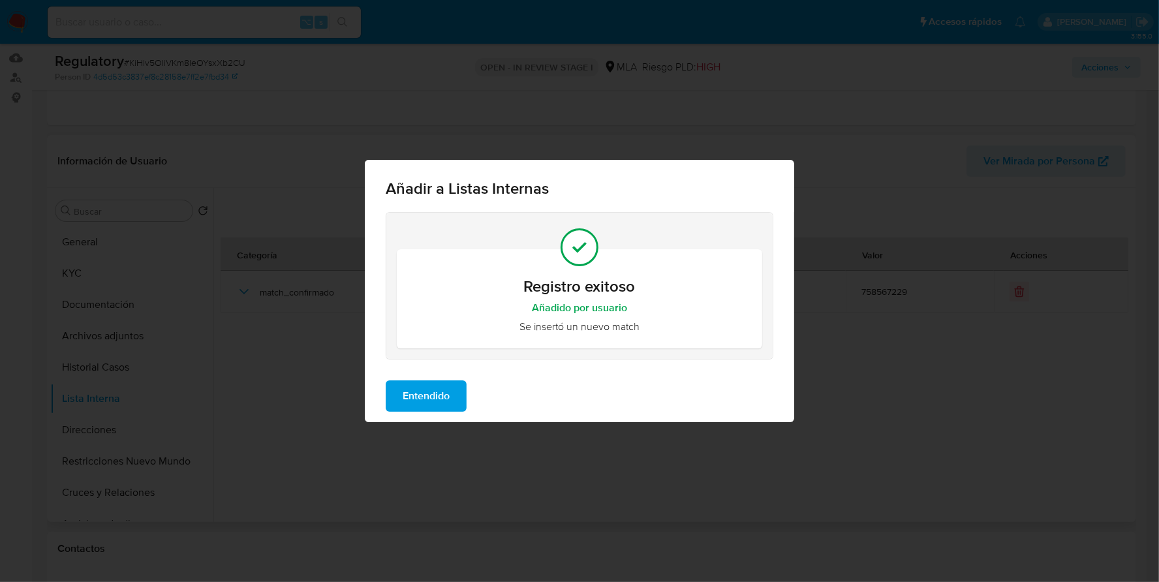
click at [441, 400] on span "Entendido" at bounding box center [426, 396] width 47 height 29
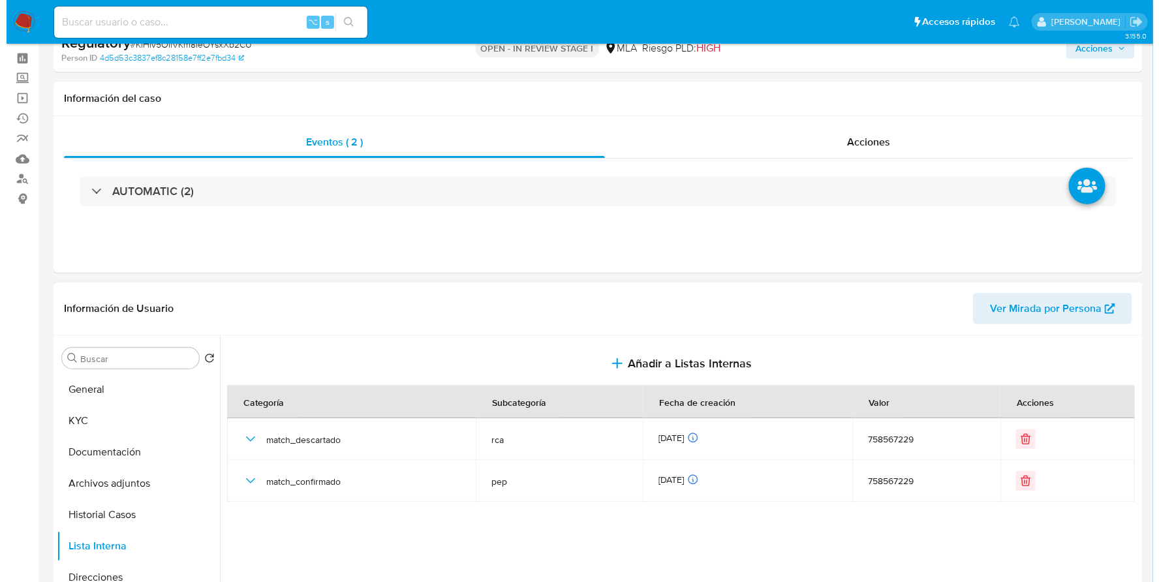
scroll to position [0, 0]
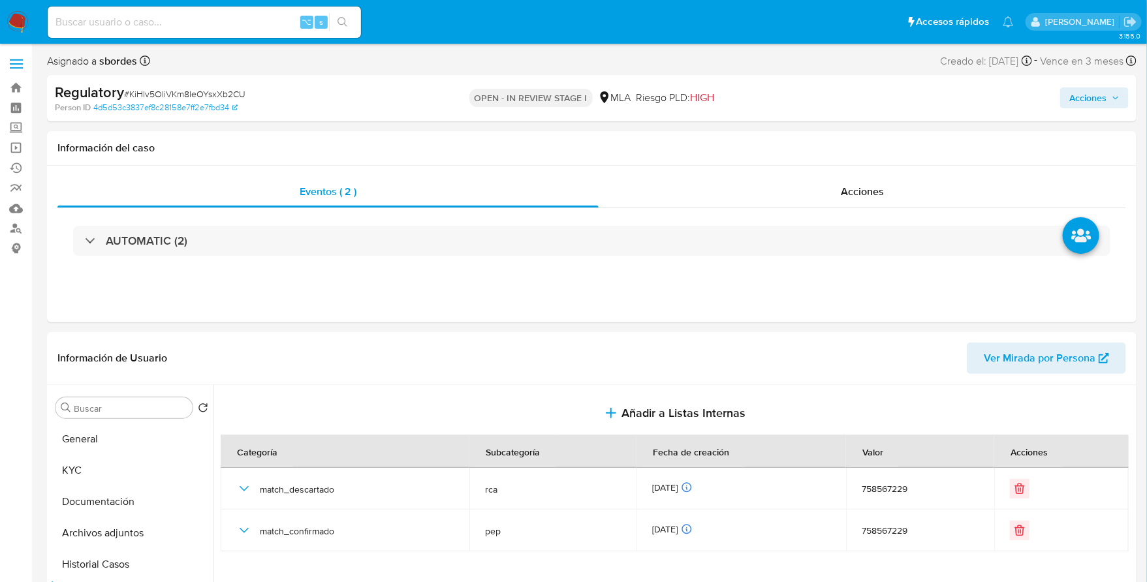
click at [1099, 97] on span "Acciones" at bounding box center [1087, 97] width 37 height 21
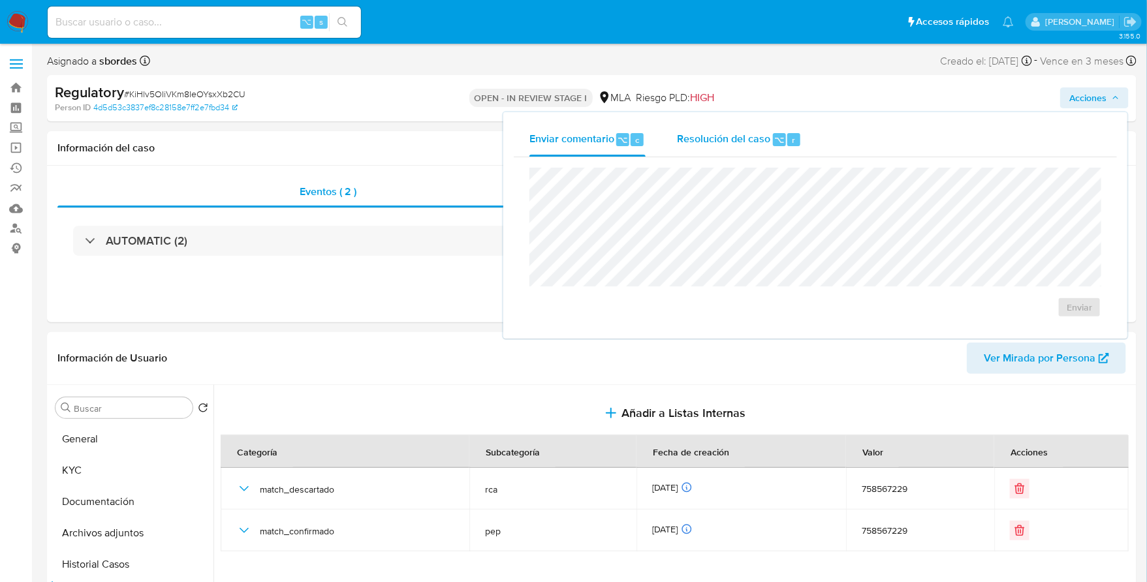
click at [741, 138] on span "Resolución del caso" at bounding box center [723, 139] width 93 height 15
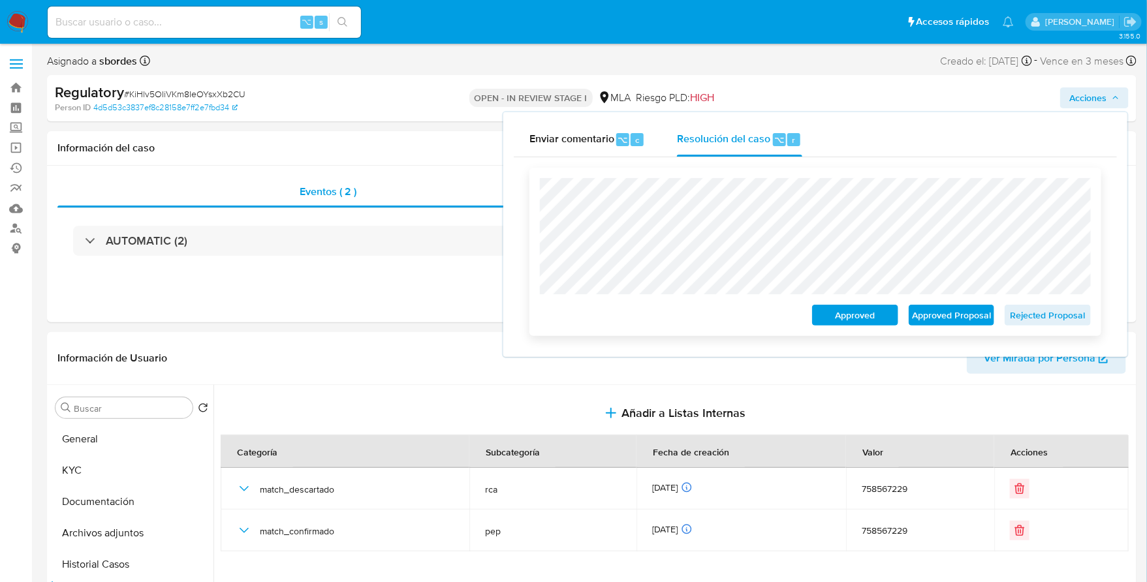
click at [1066, 315] on span "Rejected Proposal" at bounding box center [1048, 315] width 68 height 18
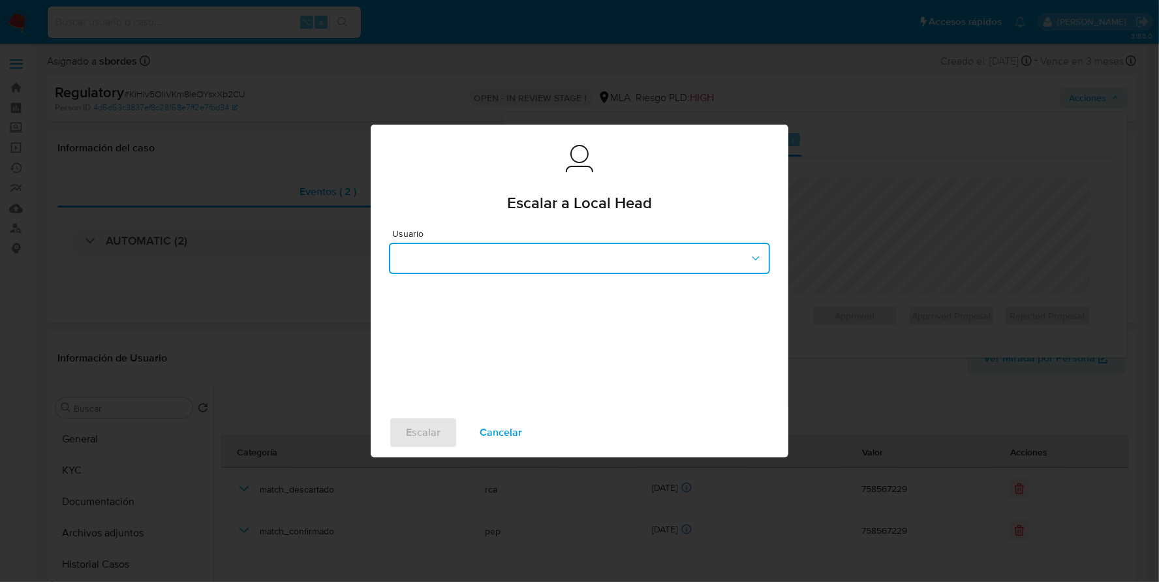
click at [467, 247] on button "button" at bounding box center [579, 258] width 381 height 31
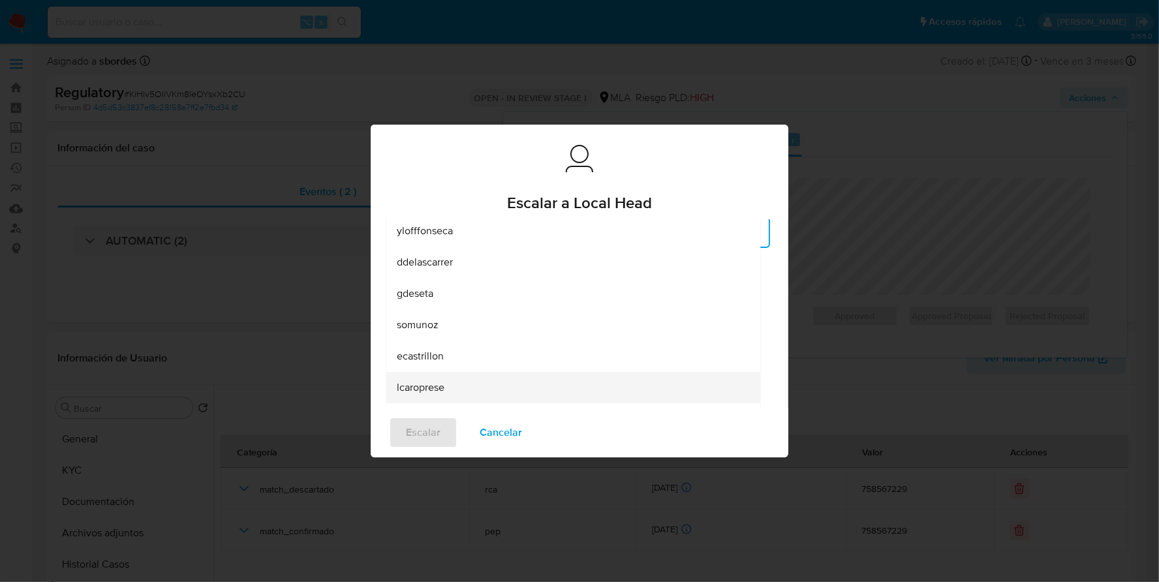
scroll to position [27, 0]
click at [439, 392] on span "lcaroprese" at bounding box center [421, 387] width 48 height 13
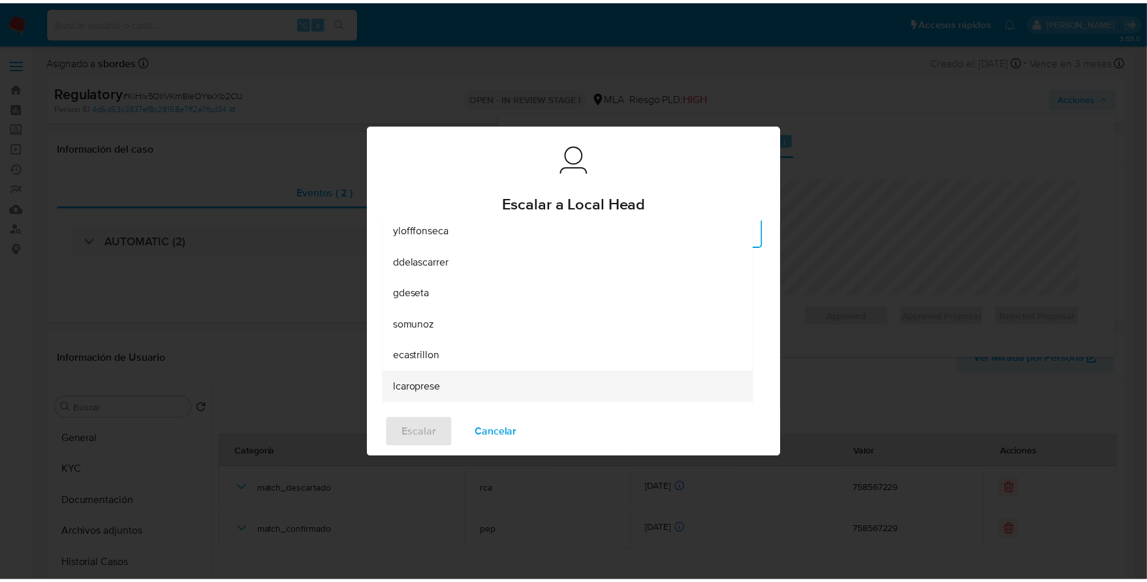
scroll to position [0, 0]
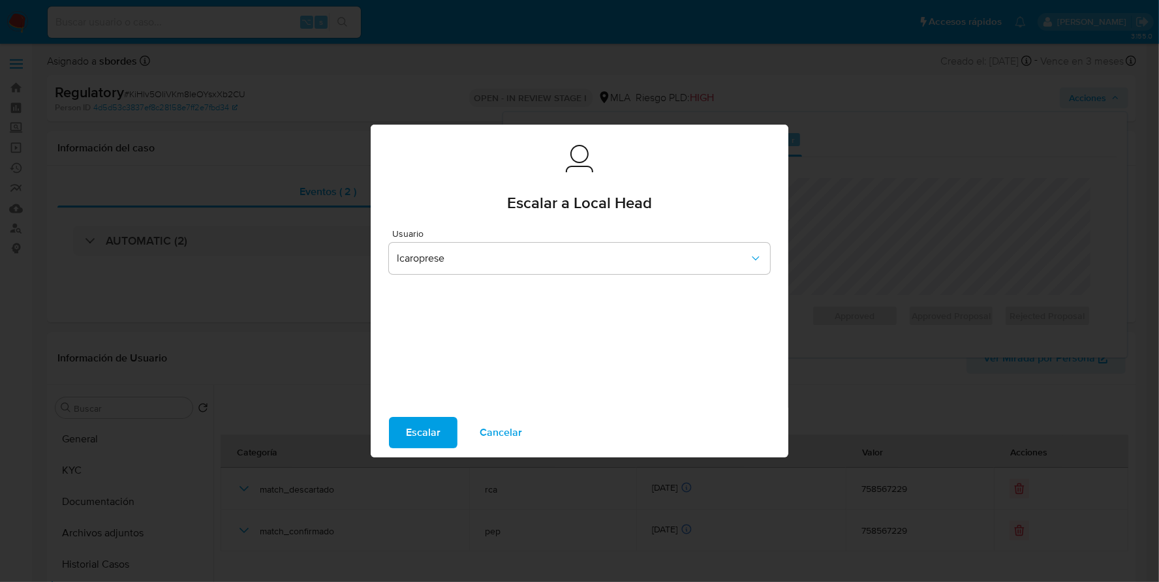
click at [422, 434] on span "Escalar" at bounding box center [423, 432] width 35 height 29
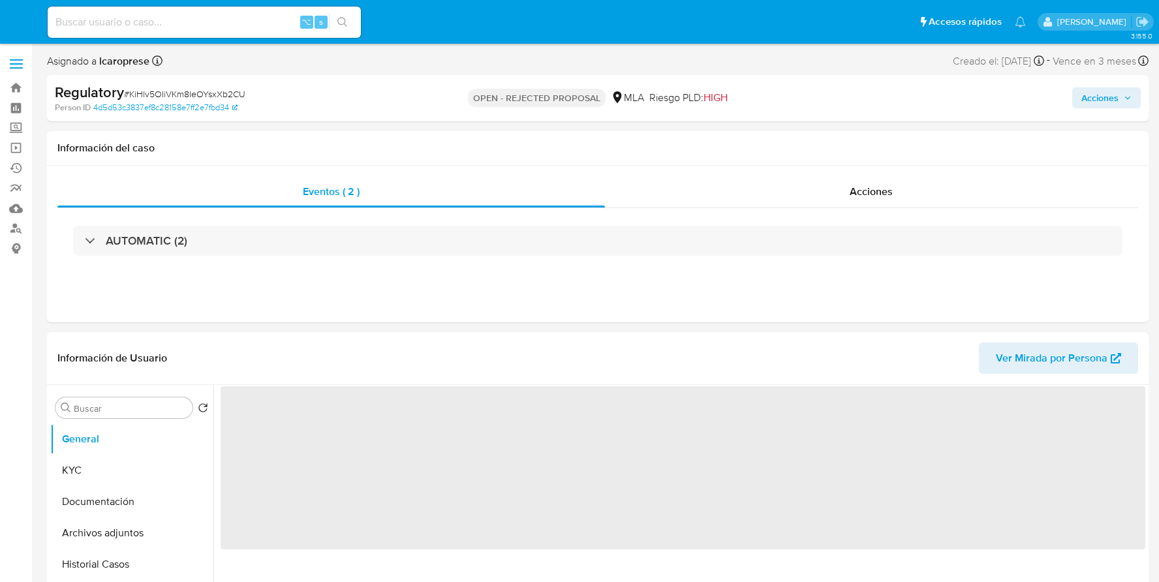
select select "10"
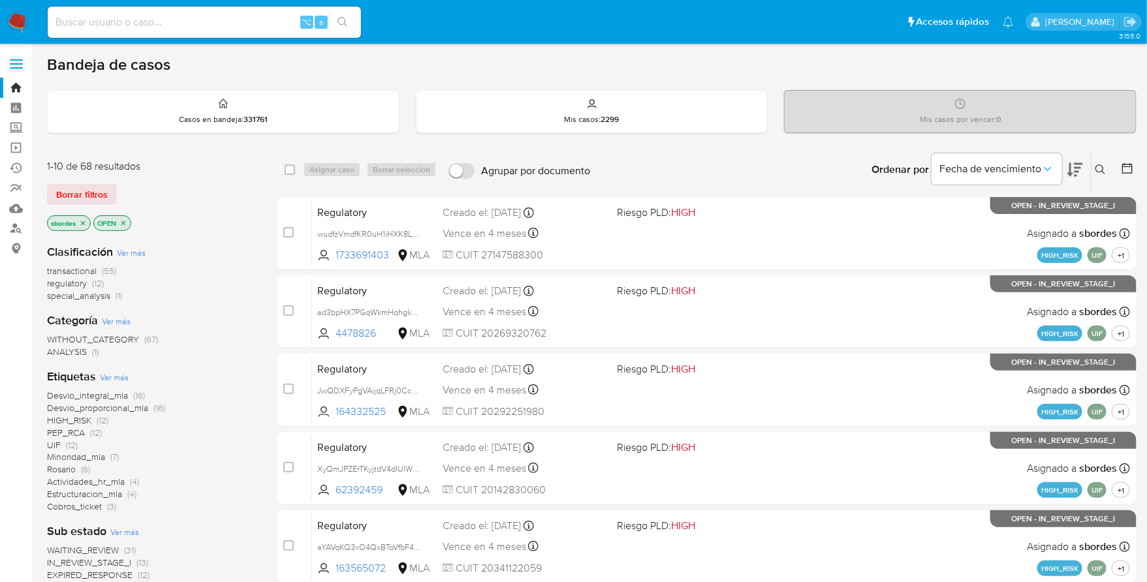
click at [85, 221] on icon "close-filter" at bounding box center [83, 223] width 5 height 5
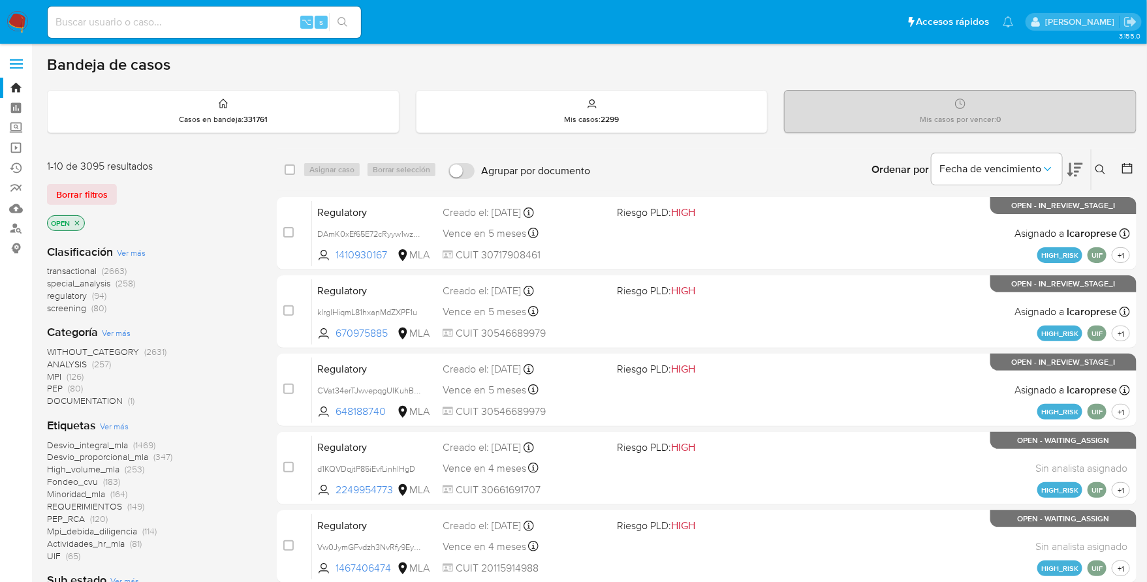
click at [1122, 166] on icon at bounding box center [1127, 168] width 13 height 13
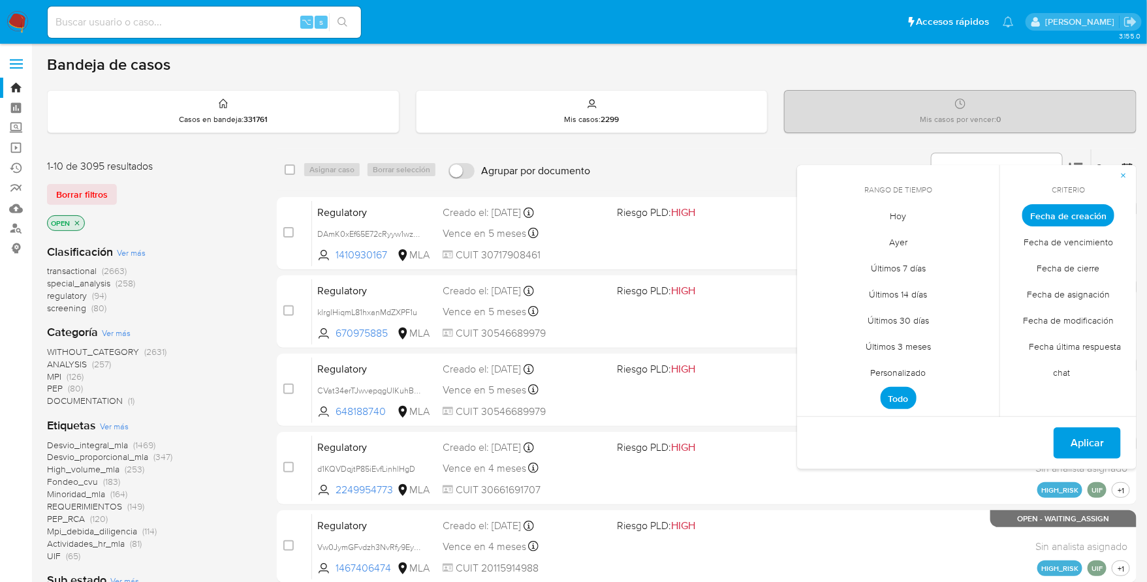
click at [904, 372] on span "Personalizado" at bounding box center [898, 373] width 83 height 27
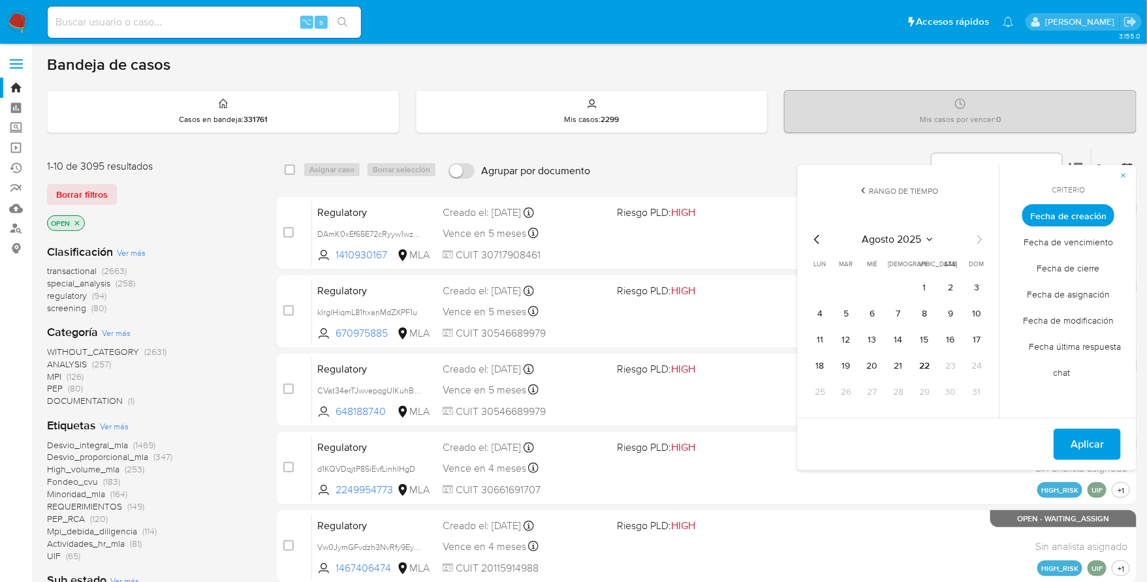
click at [823, 235] on icon "Mes anterior" at bounding box center [818, 240] width 16 height 16
click at [816, 235] on icon "Mes anterior" at bounding box center [818, 240] width 16 height 16
click at [981, 288] on button "1" at bounding box center [976, 287] width 21 height 21
click at [824, 414] on button "30" at bounding box center [820, 418] width 21 height 21
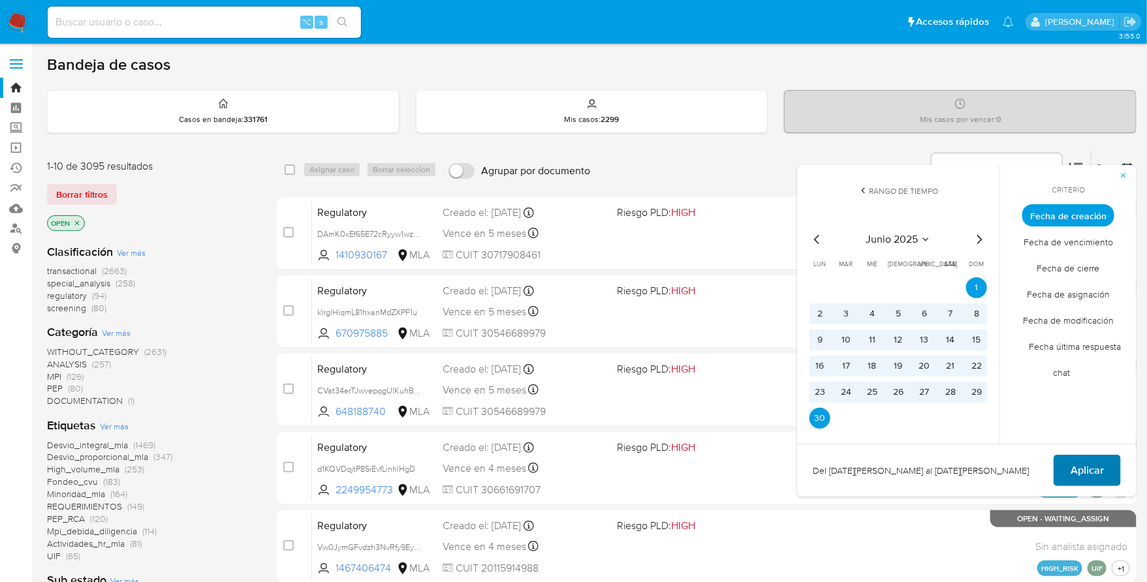
click at [1070, 469] on button "Aplicar" at bounding box center [1087, 470] width 67 height 31
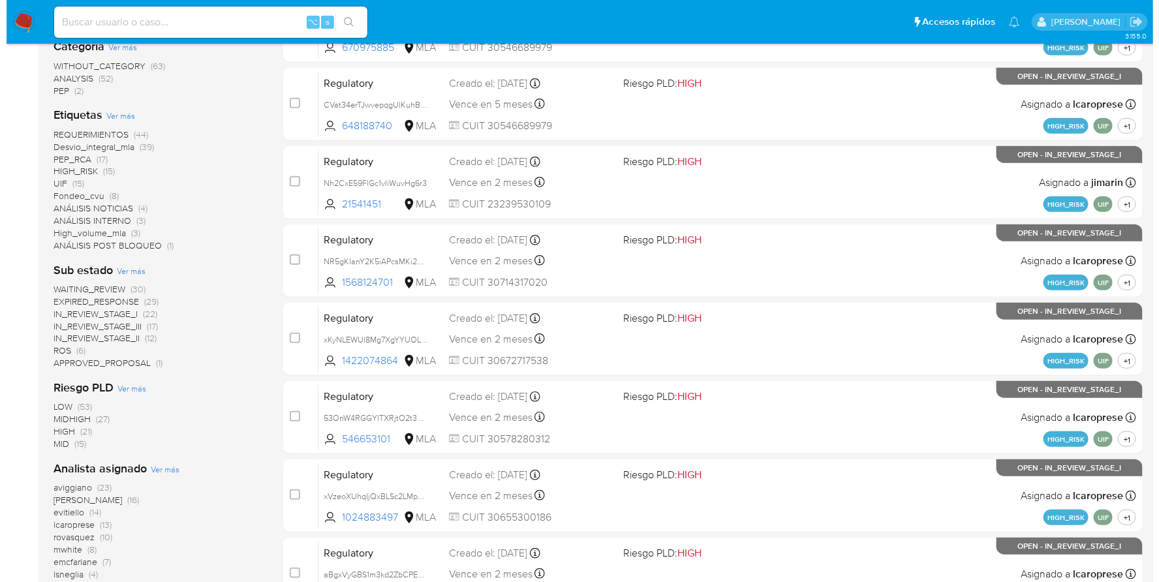
scroll to position [447, 0]
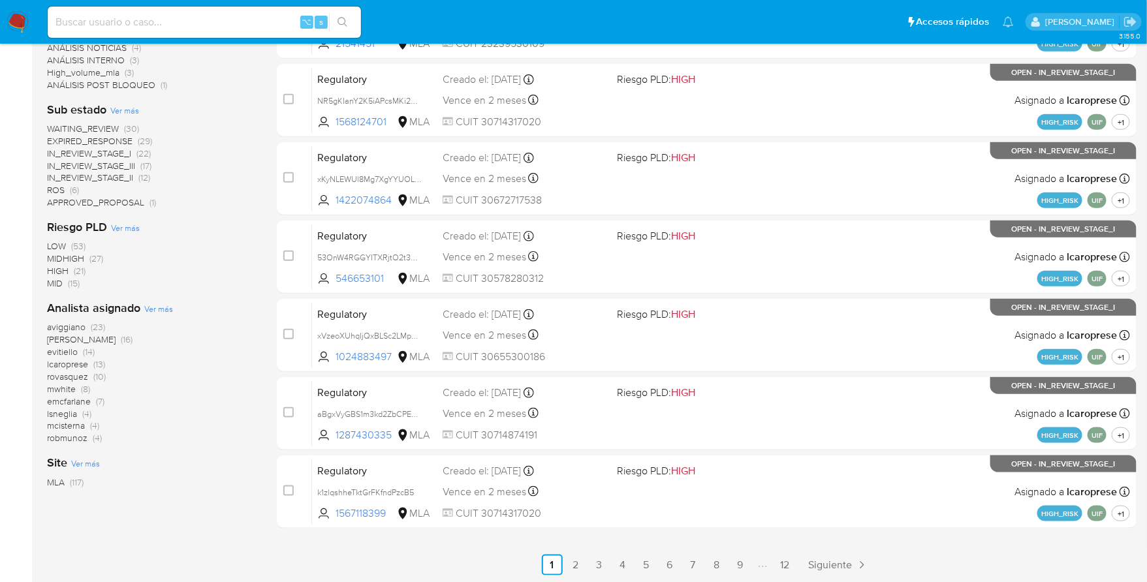
click at [154, 310] on span "Ver más" at bounding box center [158, 309] width 29 height 12
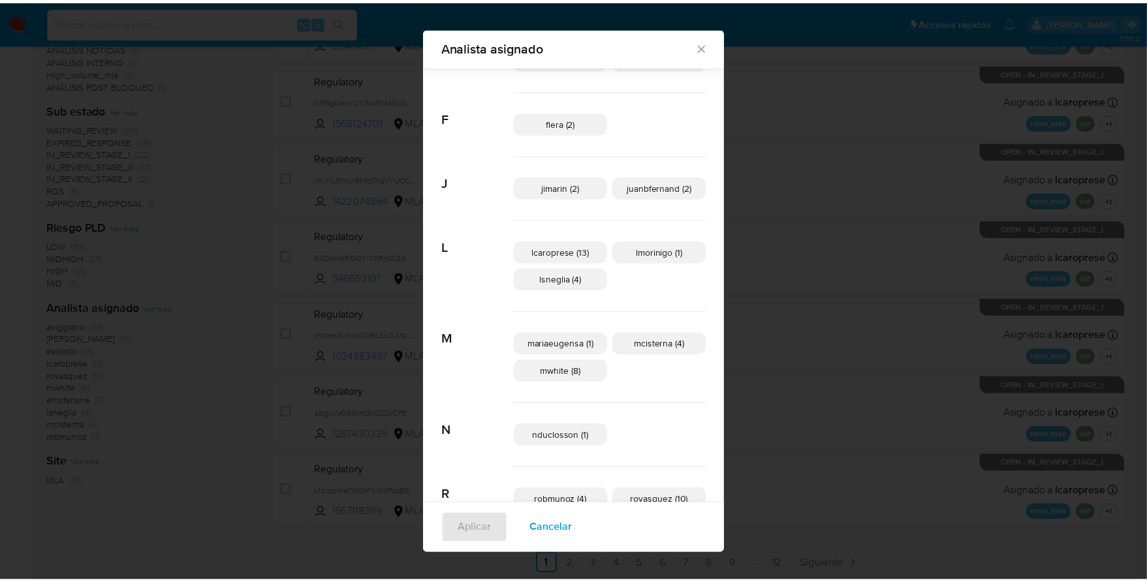
scroll to position [290, 0]
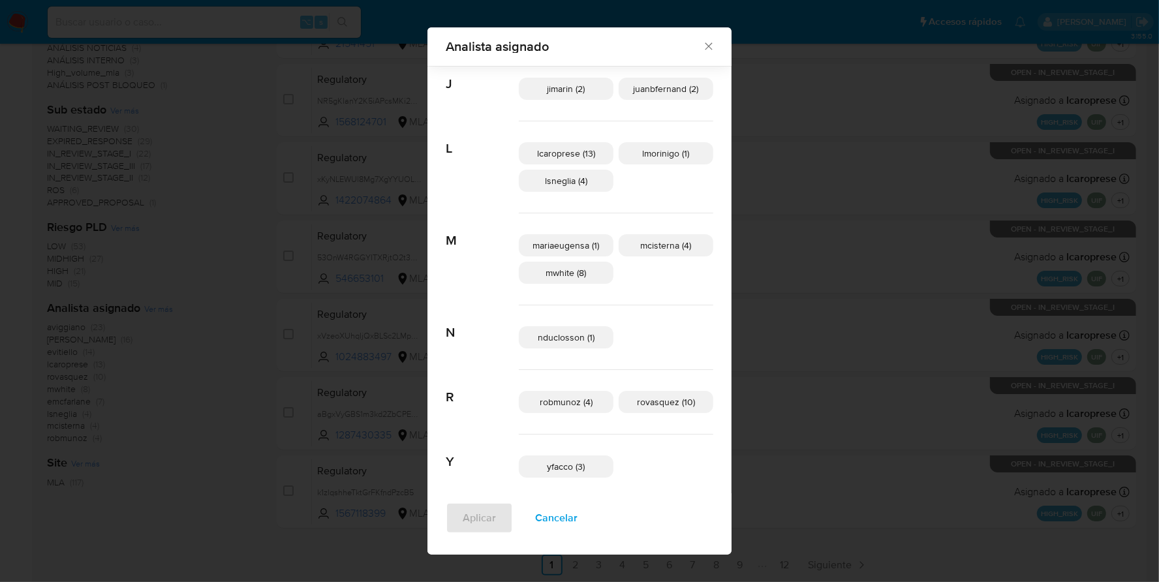
click at [687, 52] on div "Analista asignado" at bounding box center [580, 46] width 304 height 39
click at [702, 46] on icon "Cerrar" at bounding box center [708, 46] width 13 height 13
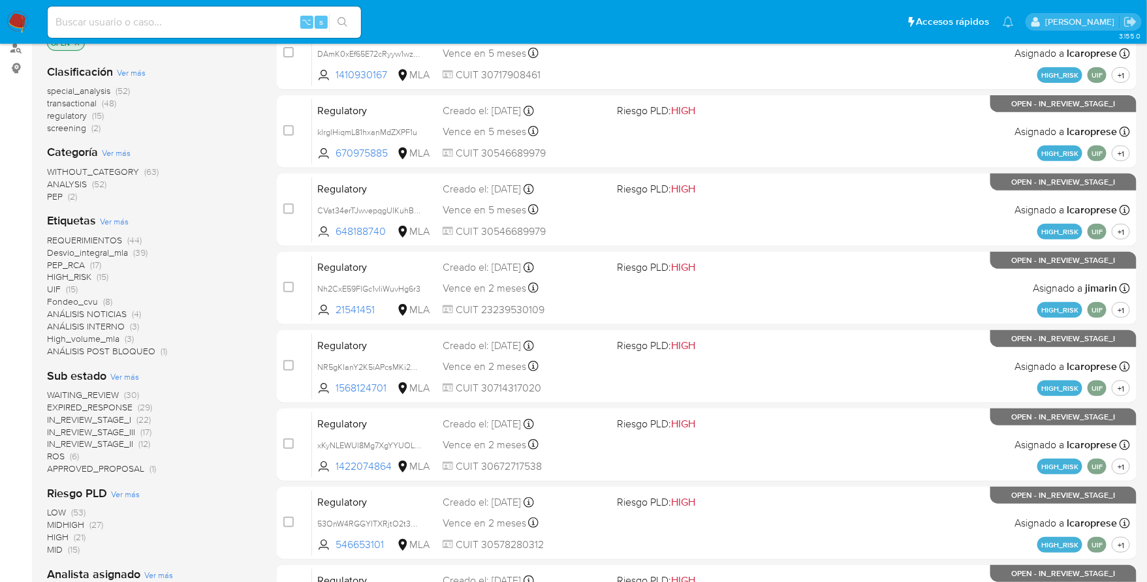
scroll to position [0, 0]
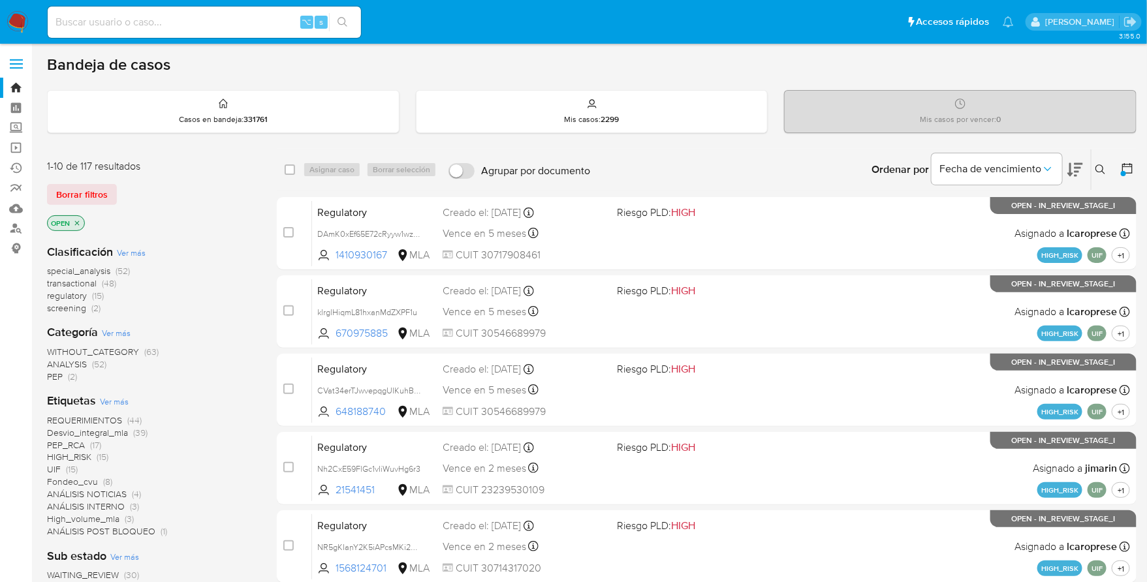
click at [1126, 166] on icon at bounding box center [1127, 168] width 13 height 13
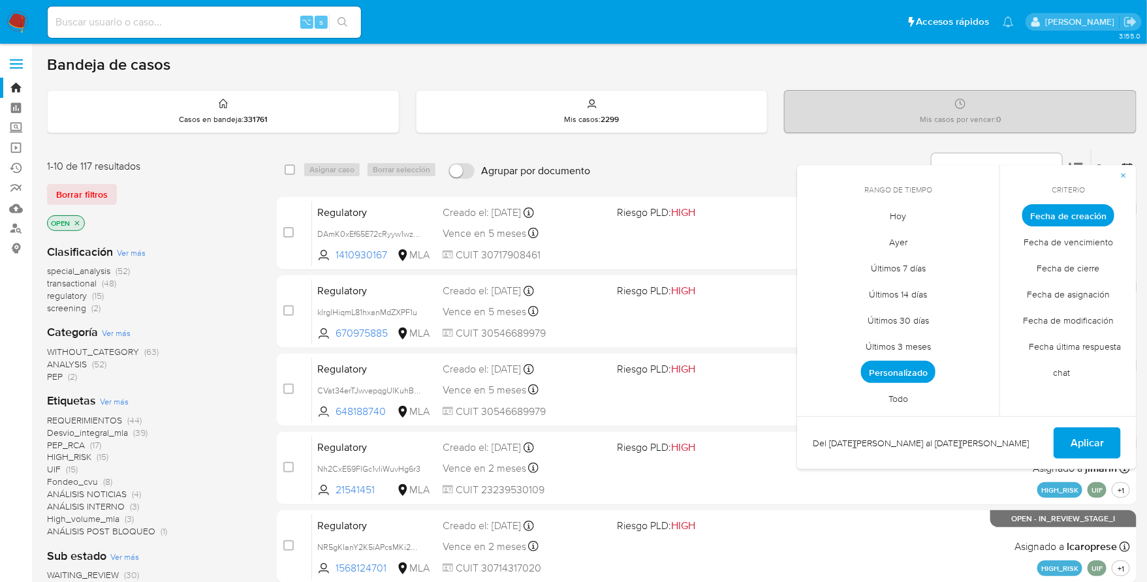
click at [885, 362] on span "Personalizado" at bounding box center [898, 372] width 74 height 22
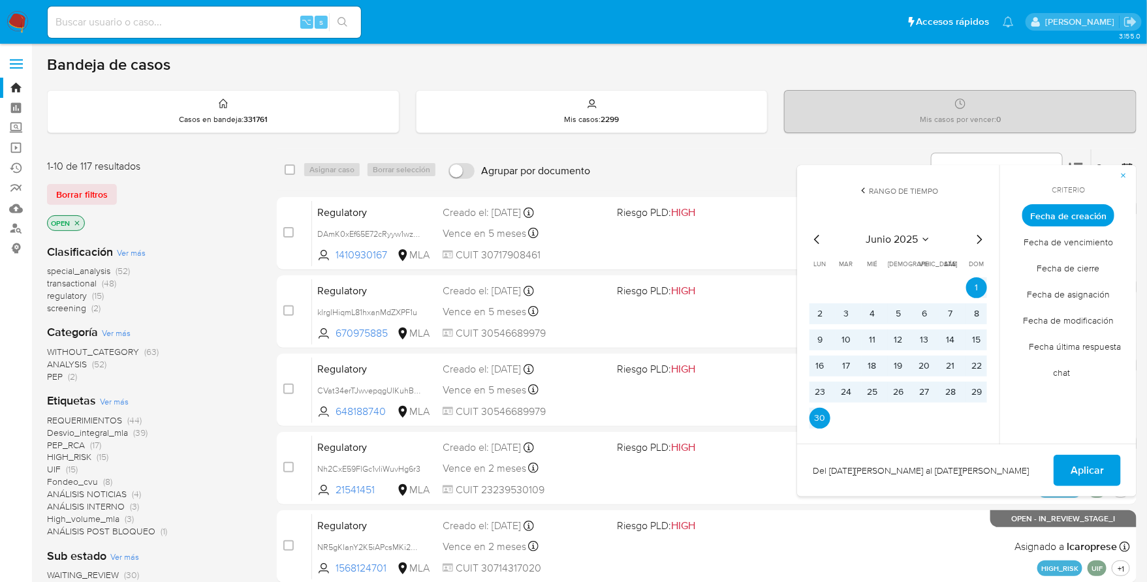
click at [979, 238] on icon "Mes siguiente" at bounding box center [979, 240] width 16 height 16
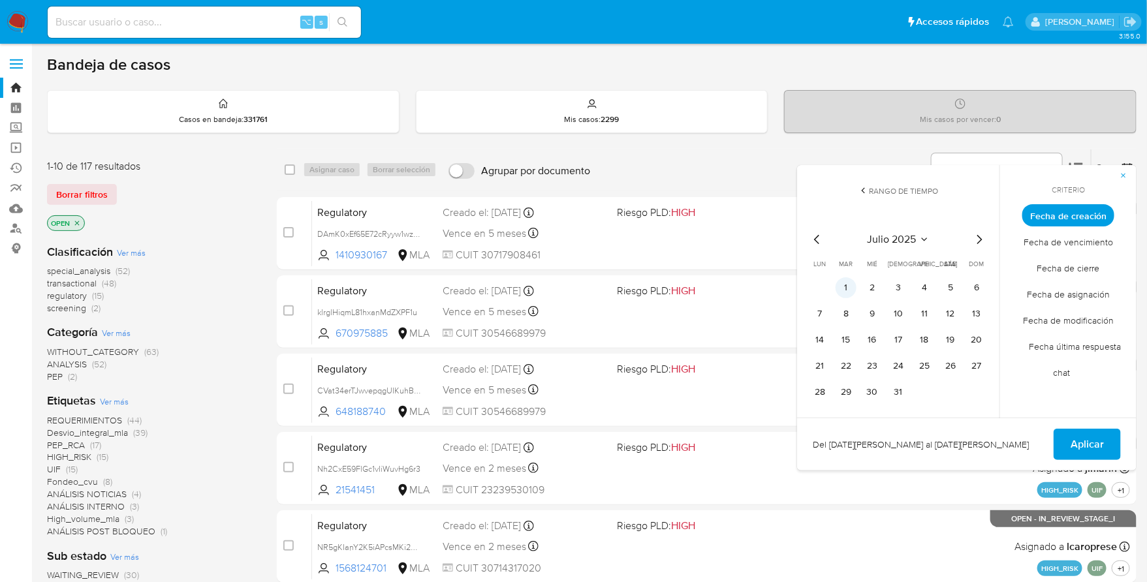
click at [847, 289] on button "1" at bounding box center [846, 287] width 21 height 21
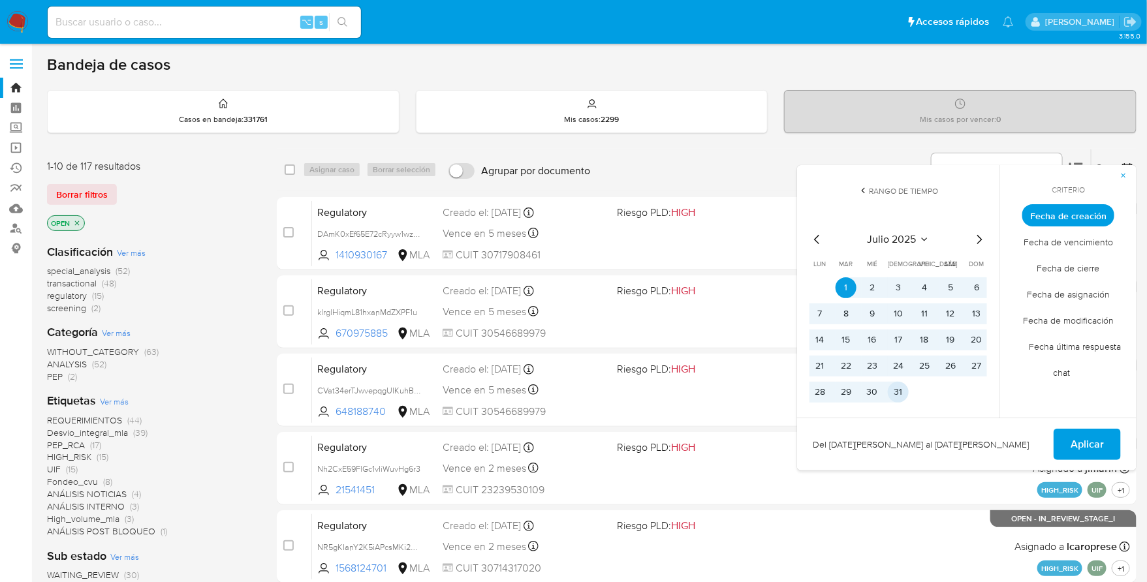
click at [905, 387] on button "31" at bounding box center [898, 392] width 21 height 21
click at [1089, 432] on span "Aplicar" at bounding box center [1087, 444] width 33 height 29
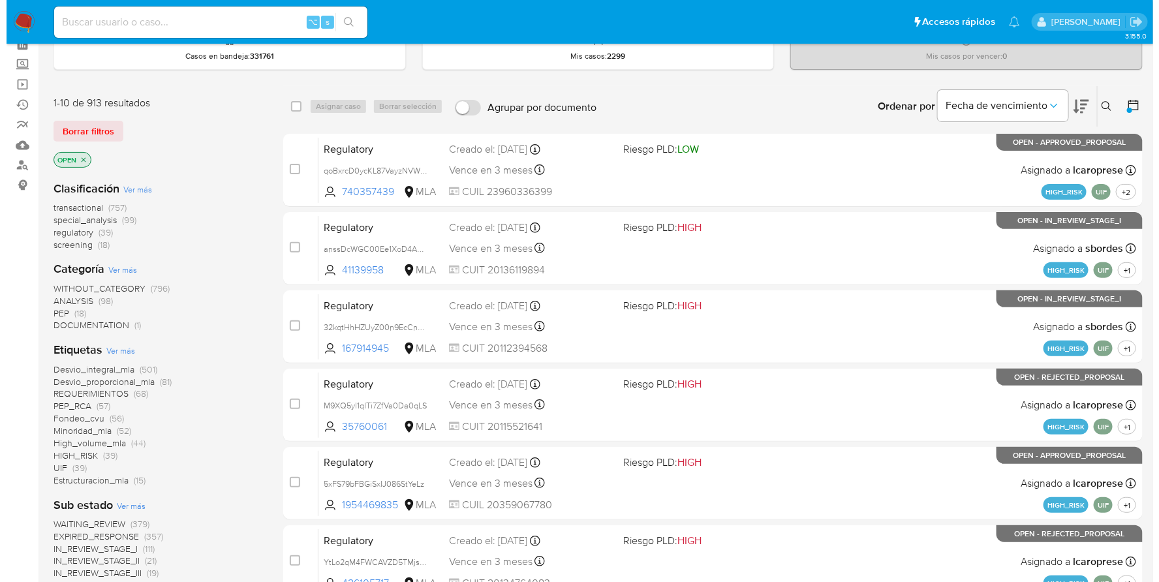
scroll to position [441, 0]
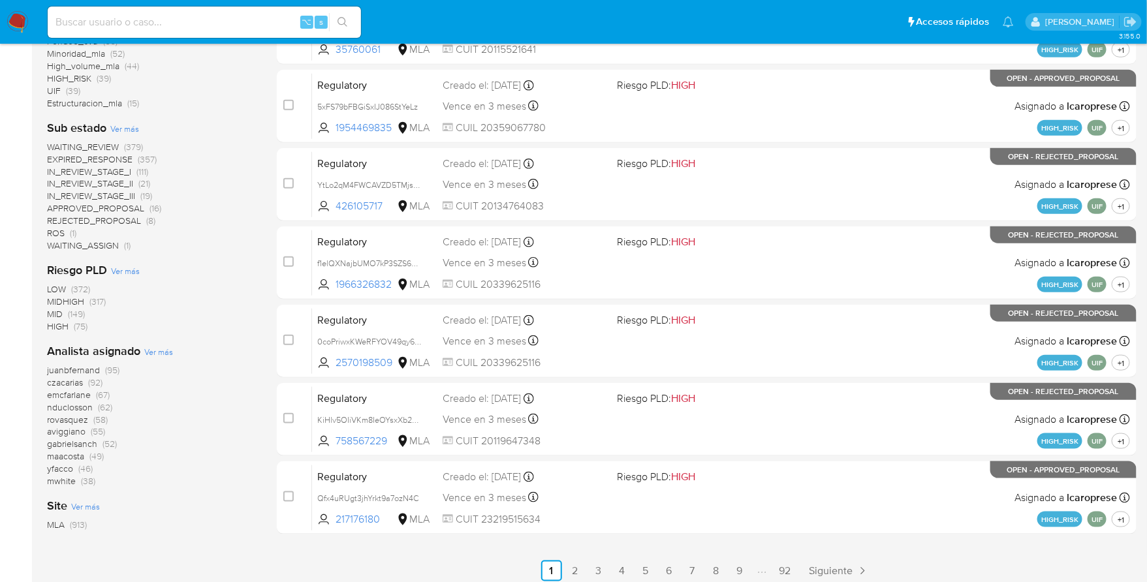
click at [162, 347] on span "Ver más" at bounding box center [158, 352] width 29 height 12
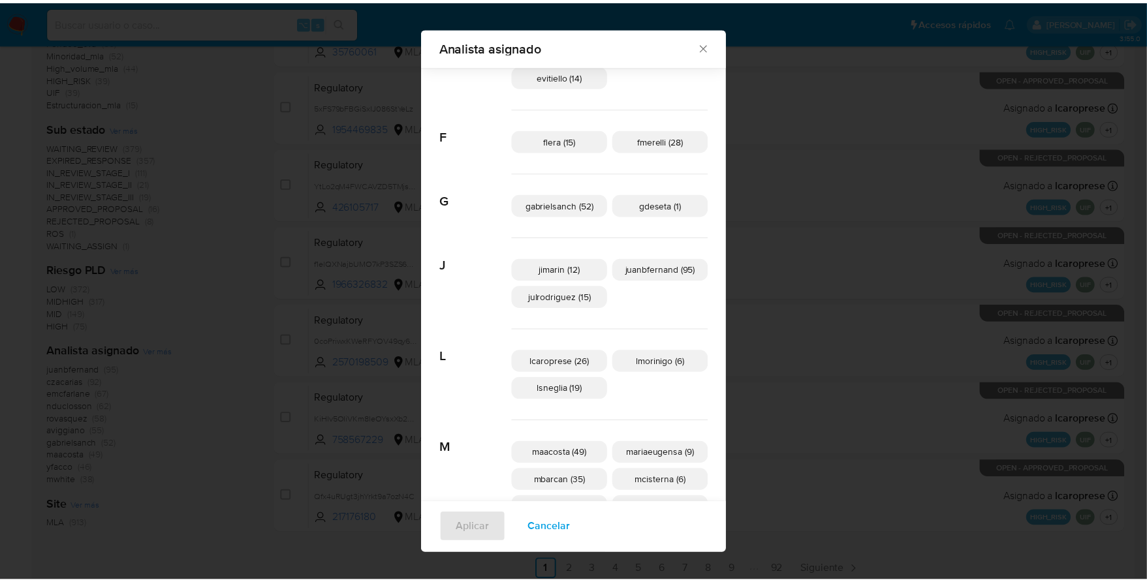
scroll to position [0, 0]
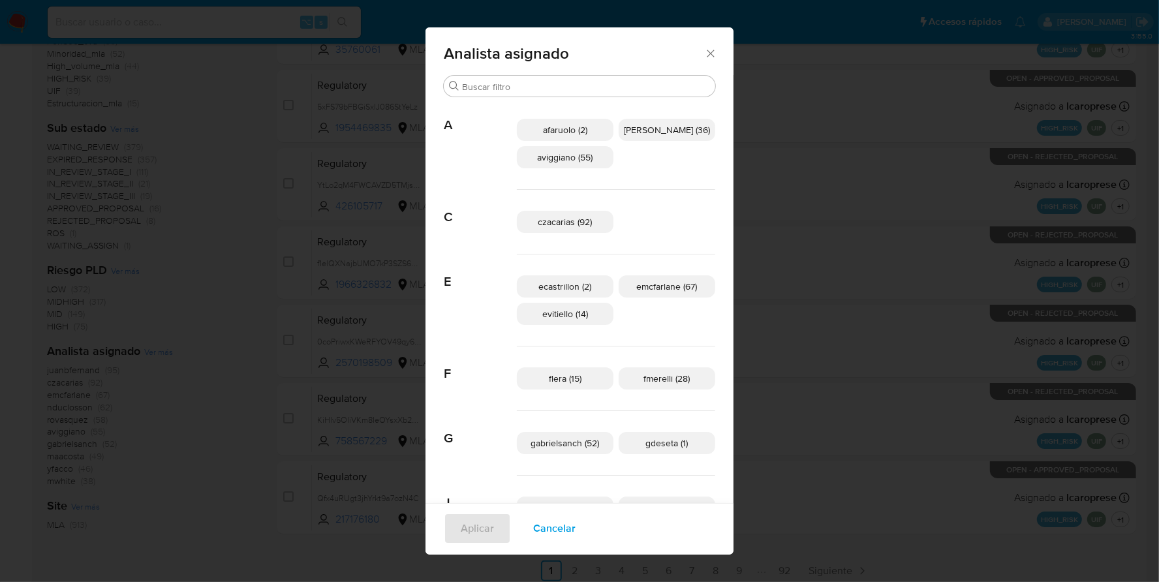
click at [704, 54] on icon "Cerrar" at bounding box center [710, 53] width 13 height 13
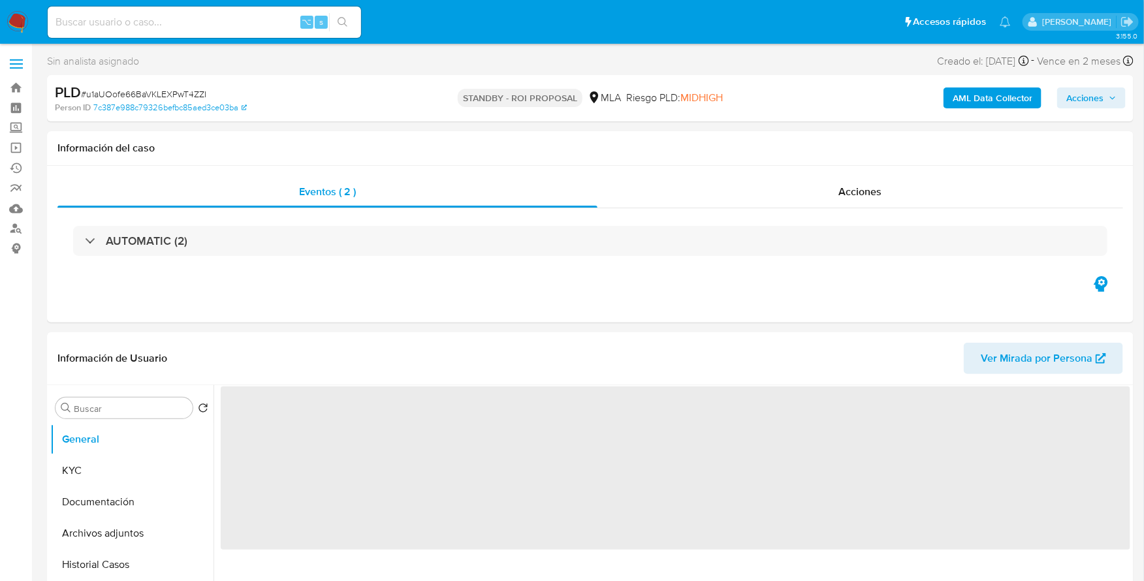
select select "10"
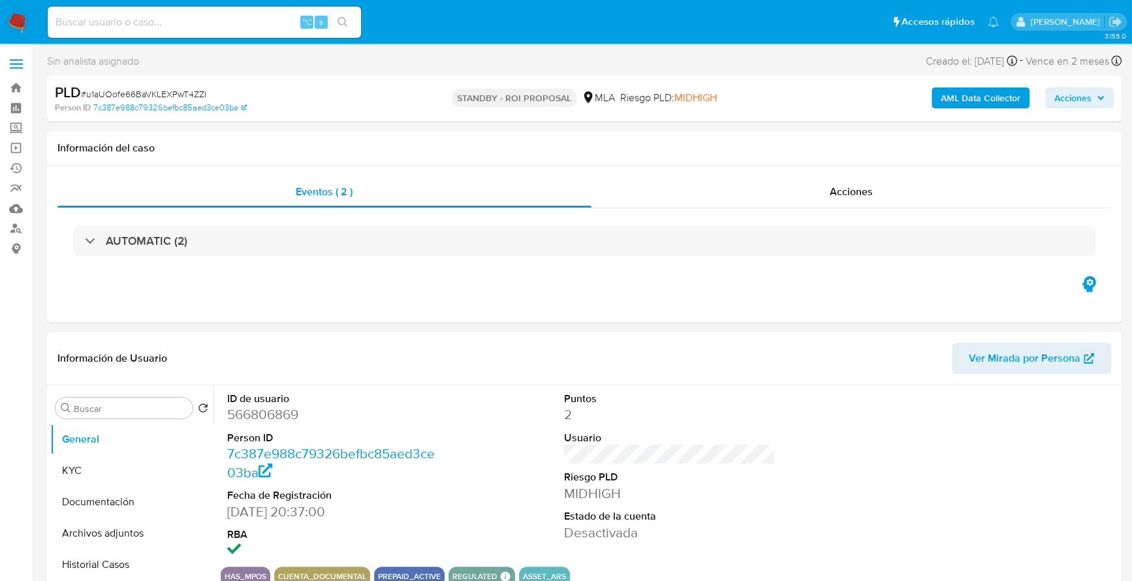
click at [155, 21] on input at bounding box center [204, 22] width 313 height 17
paste input "301383430"
type input "301383430"
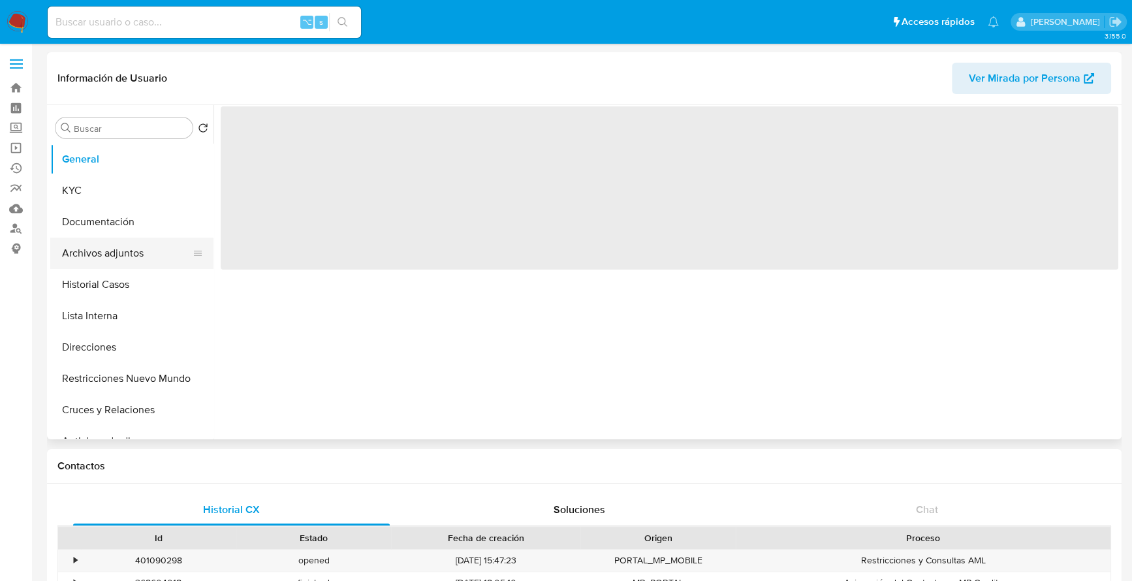
click at [110, 266] on button "Archivos adjuntos" at bounding box center [126, 253] width 153 height 31
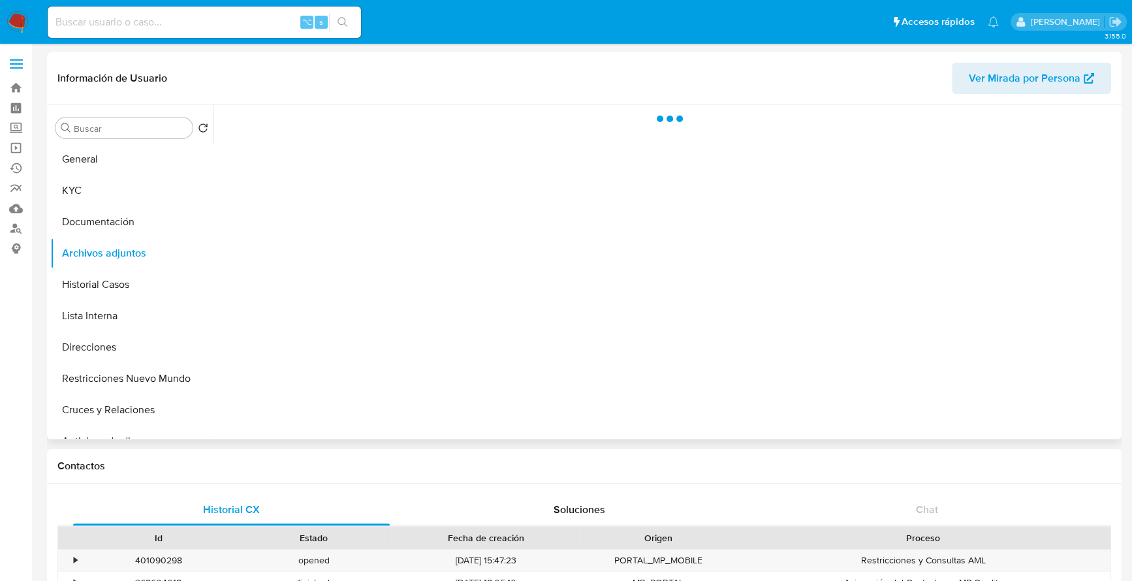
select select "10"
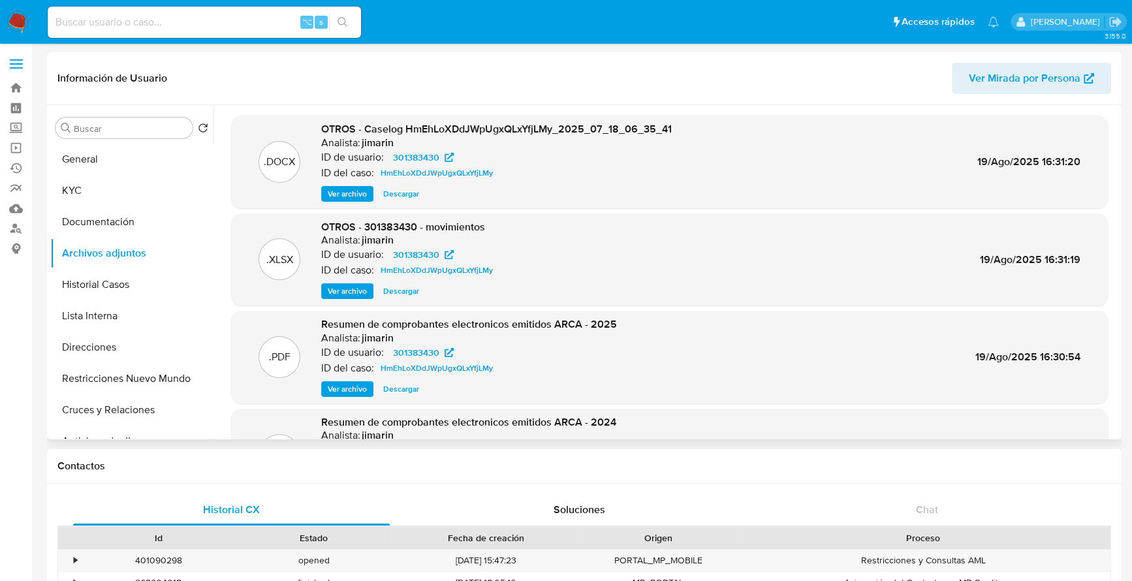
click at [345, 196] on span "Ver archivo" at bounding box center [347, 193] width 39 height 13
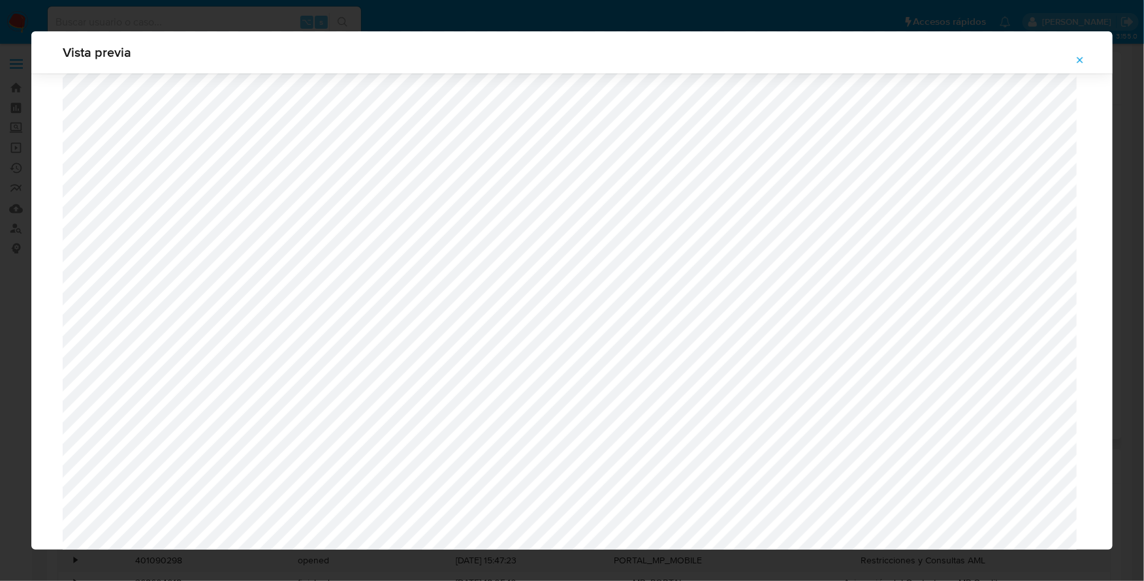
scroll to position [983, 0]
